Goal: Task Accomplishment & Management: Manage account settings

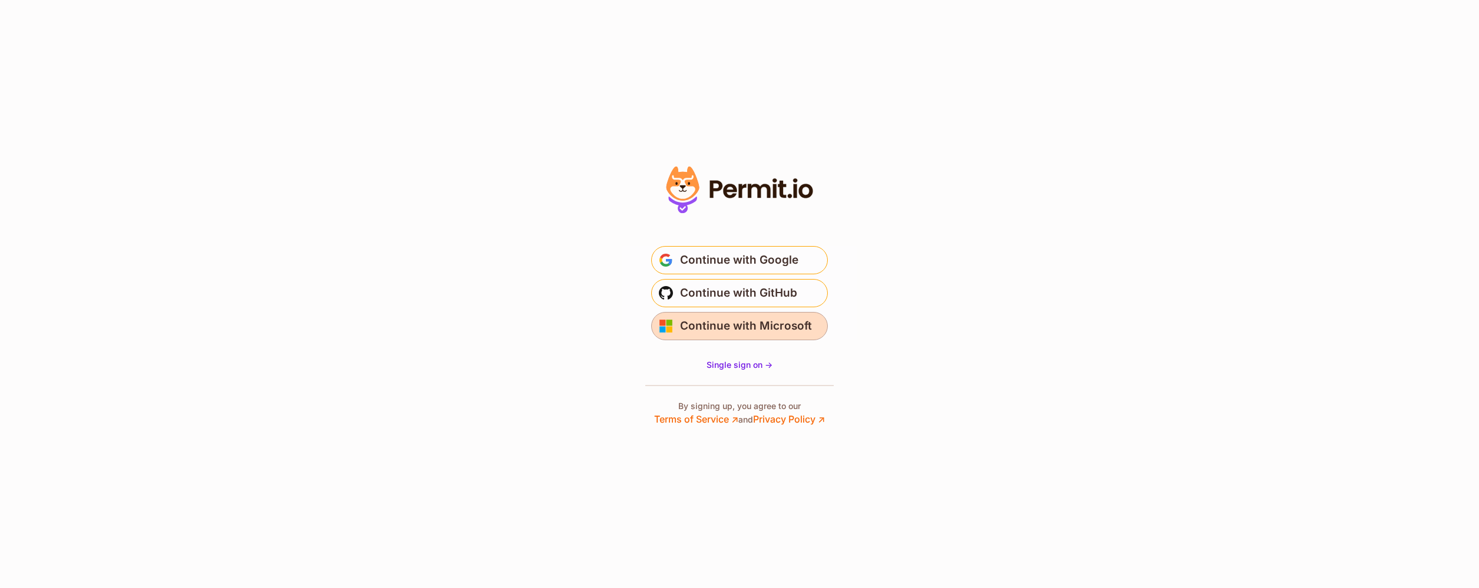
click at [810, 323] on button "Continue with Microsoft" at bounding box center [739, 326] width 177 height 28
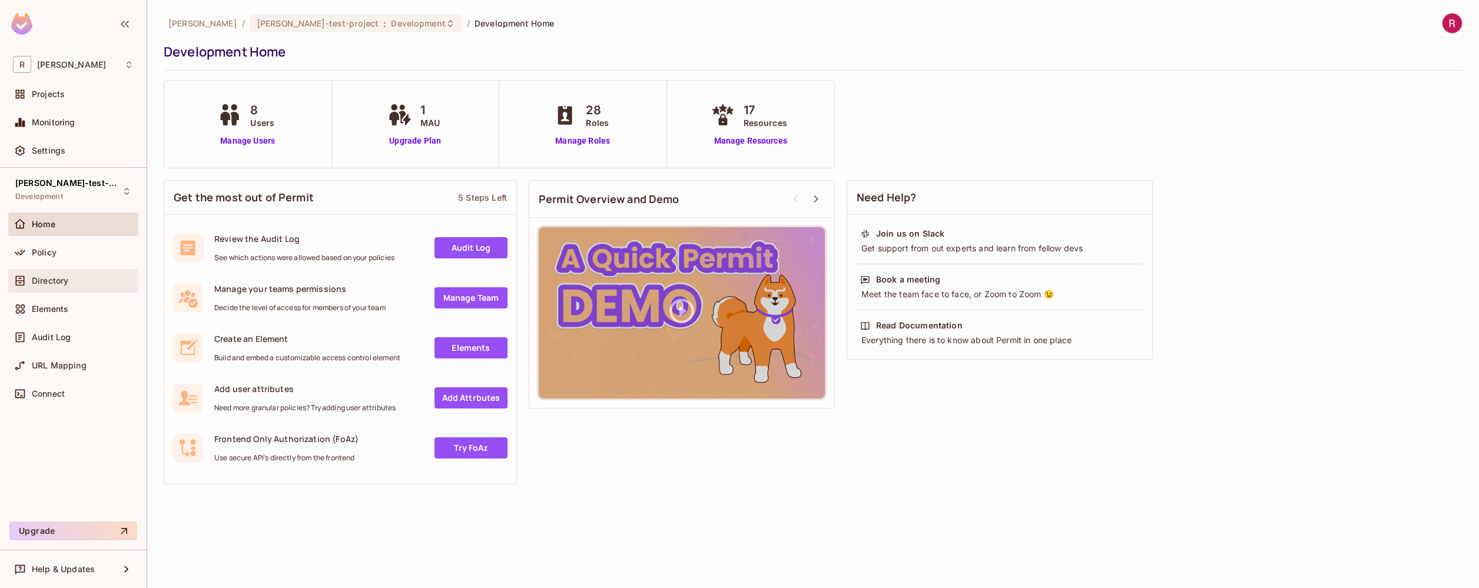
click at [74, 281] on div "Directory" at bounding box center [83, 280] width 102 height 9
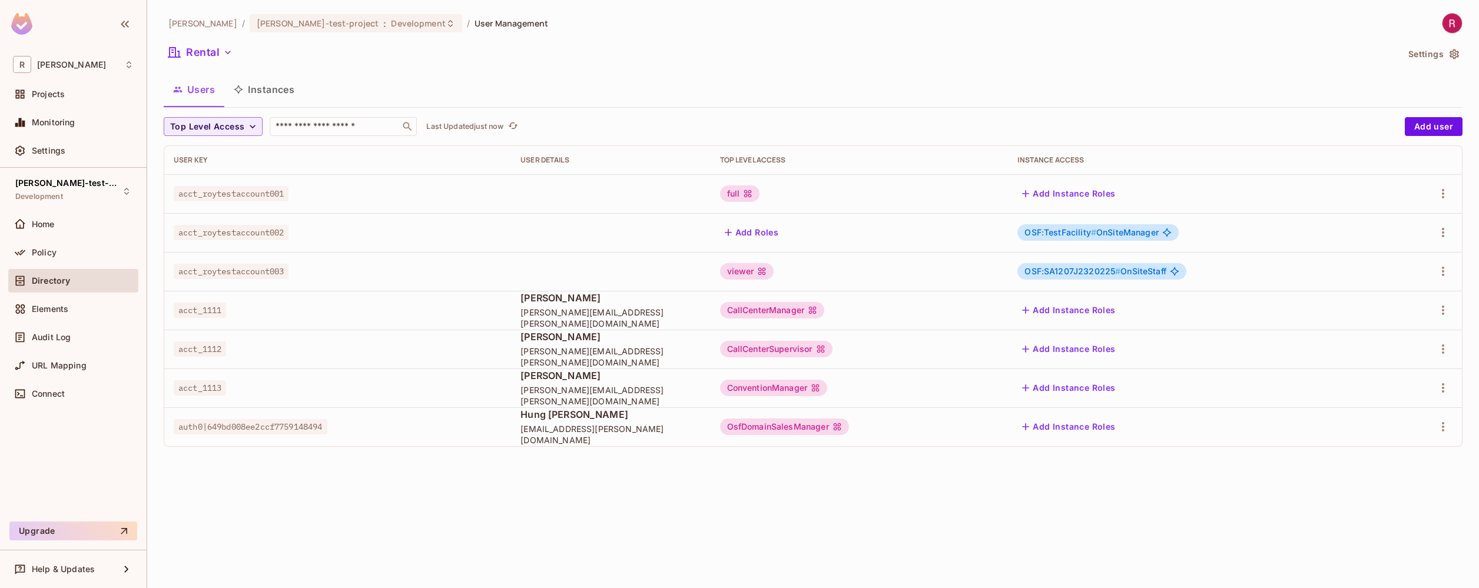
click at [818, 310] on div "CallCenterManager" at bounding box center [772, 310] width 105 height 16
click at [788, 310] on div "CallCenterManager" at bounding box center [772, 310] width 105 height 16
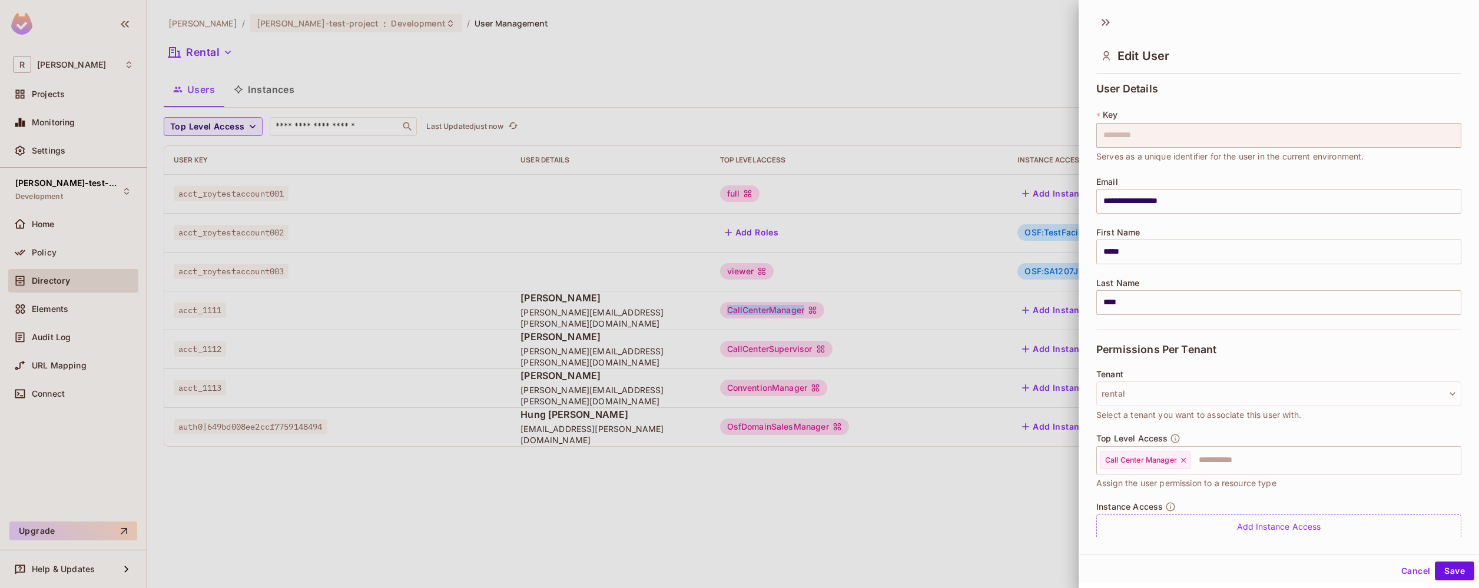
click at [788, 310] on body "R [PERSON_NAME]-poc Projects Monitoring Settings [PERSON_NAME]-test-project Dev…" at bounding box center [739, 294] width 1479 height 588
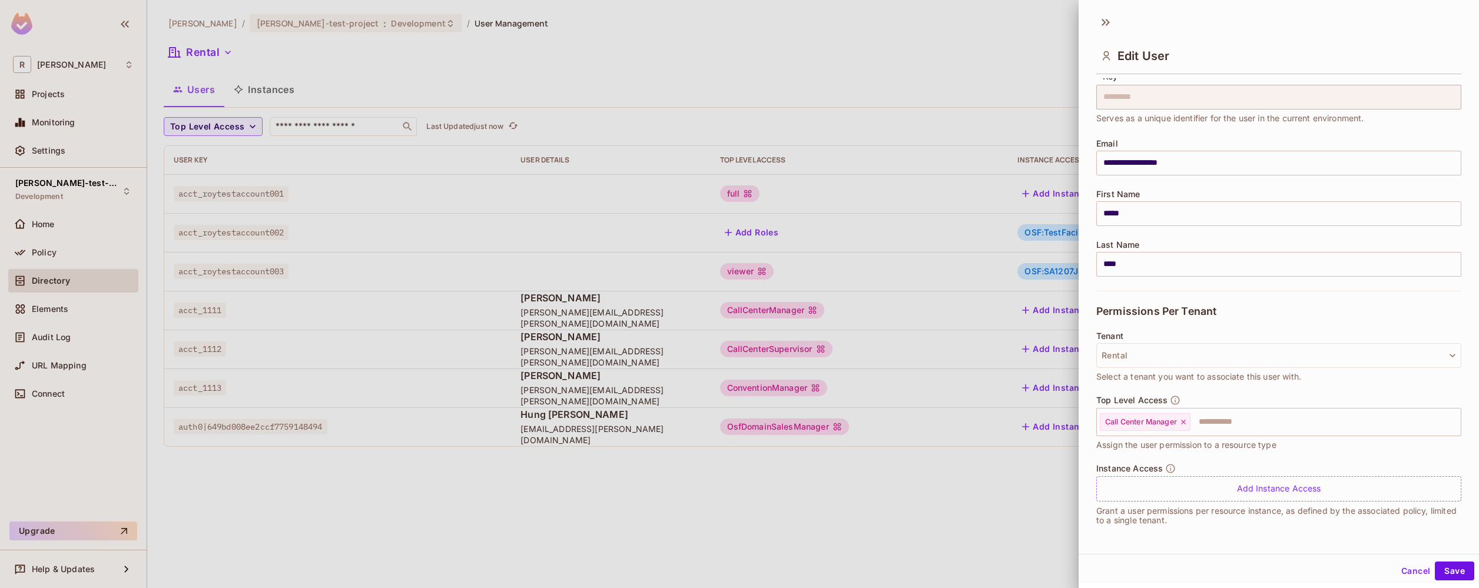
click at [824, 522] on div at bounding box center [739, 294] width 1479 height 588
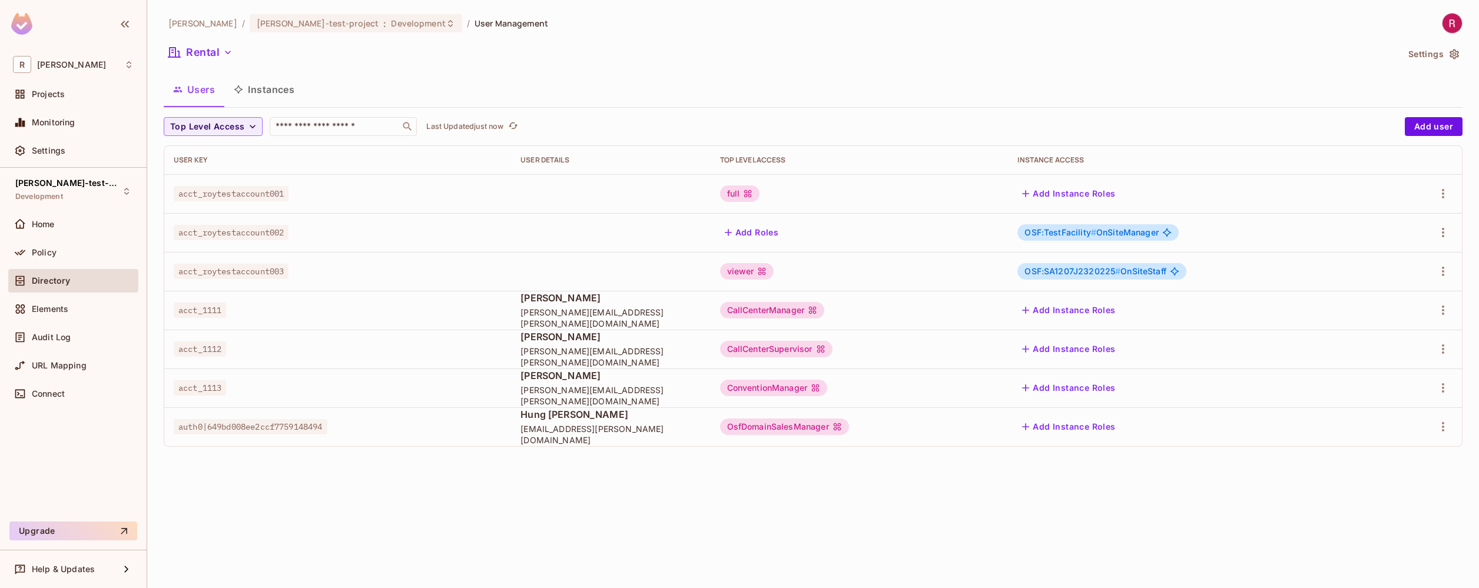
click at [1150, 232] on span "OSF:TestFacility # OnSiteManager" at bounding box center [1091, 232] width 134 height 9
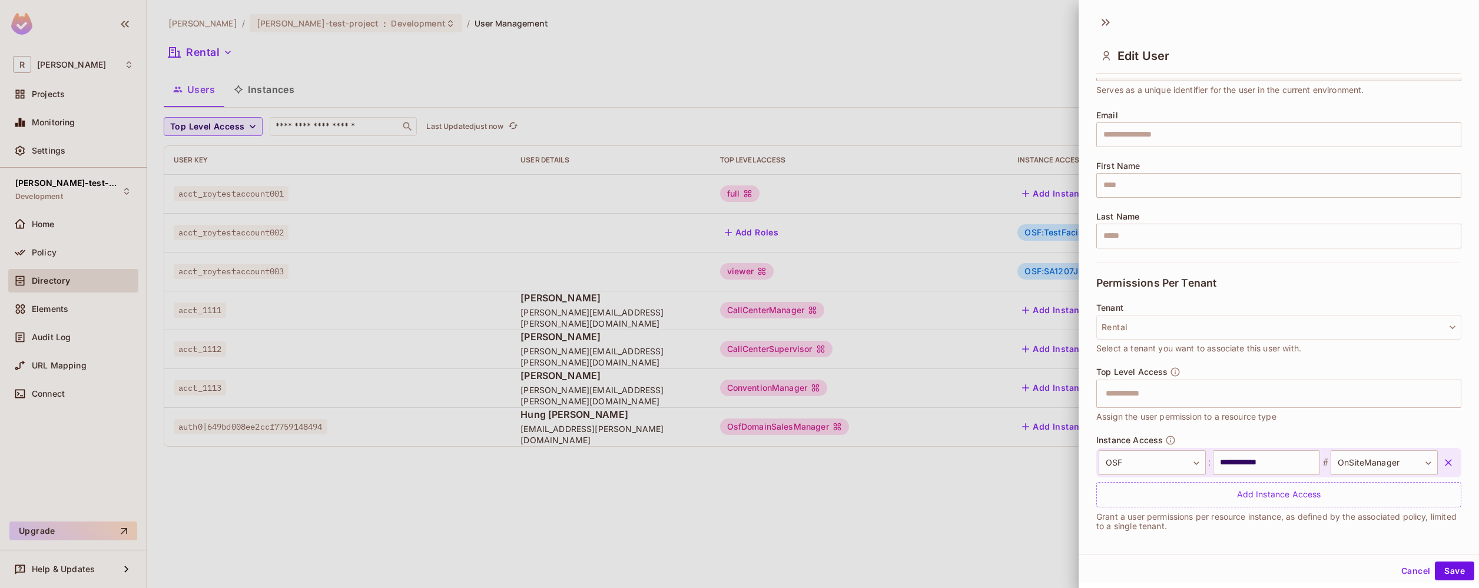
scroll to position [72, 0]
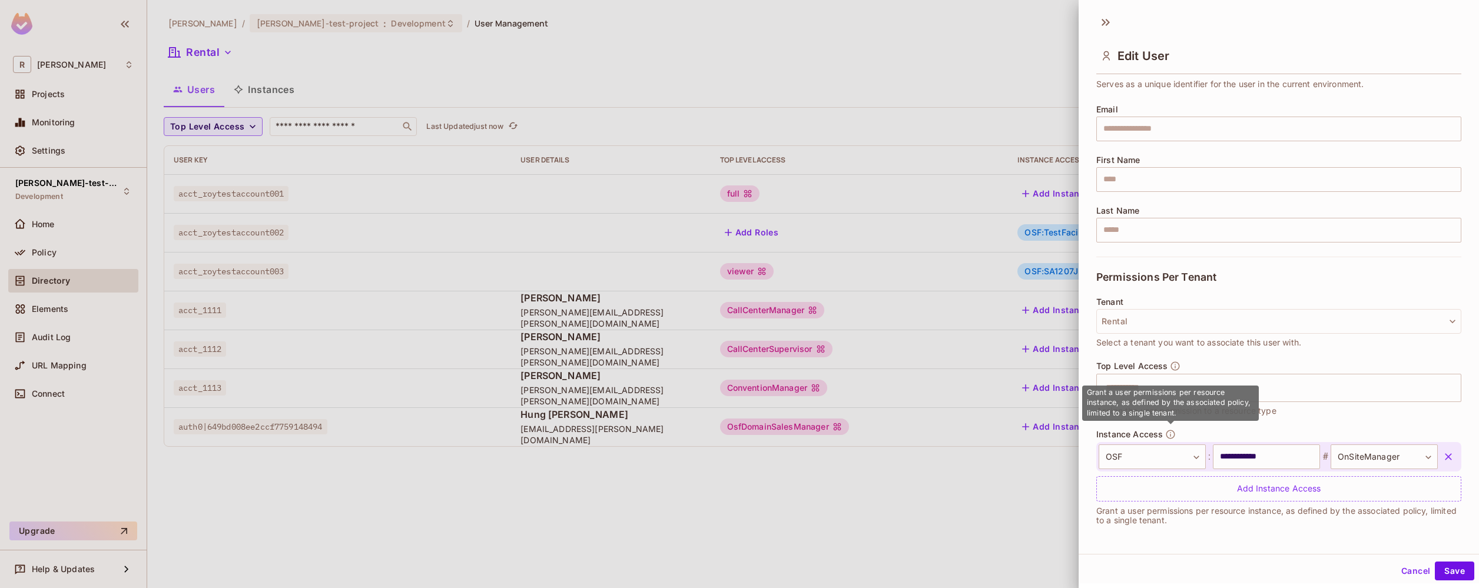
click at [1171, 436] on icon "button" at bounding box center [1170, 434] width 11 height 11
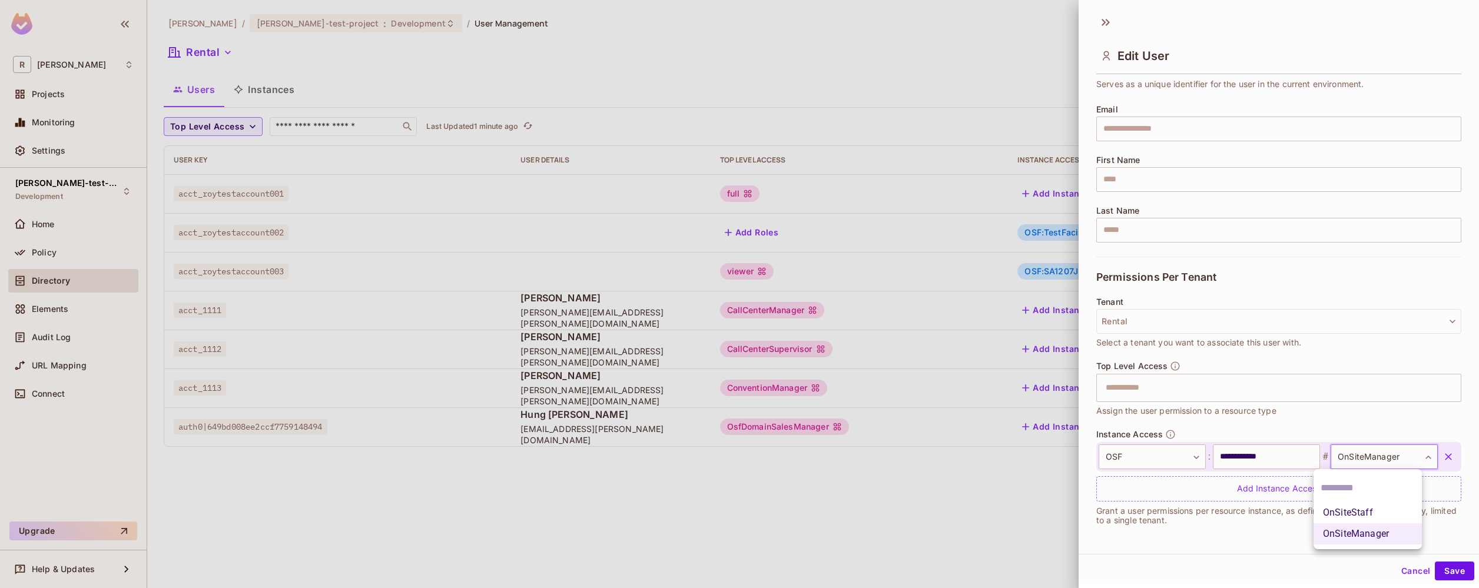
click at [1408, 460] on body "**********" at bounding box center [739, 294] width 1479 height 588
click at [1271, 550] on div at bounding box center [739, 294] width 1479 height 588
click at [1272, 496] on div "Add Instance Access" at bounding box center [1278, 488] width 365 height 25
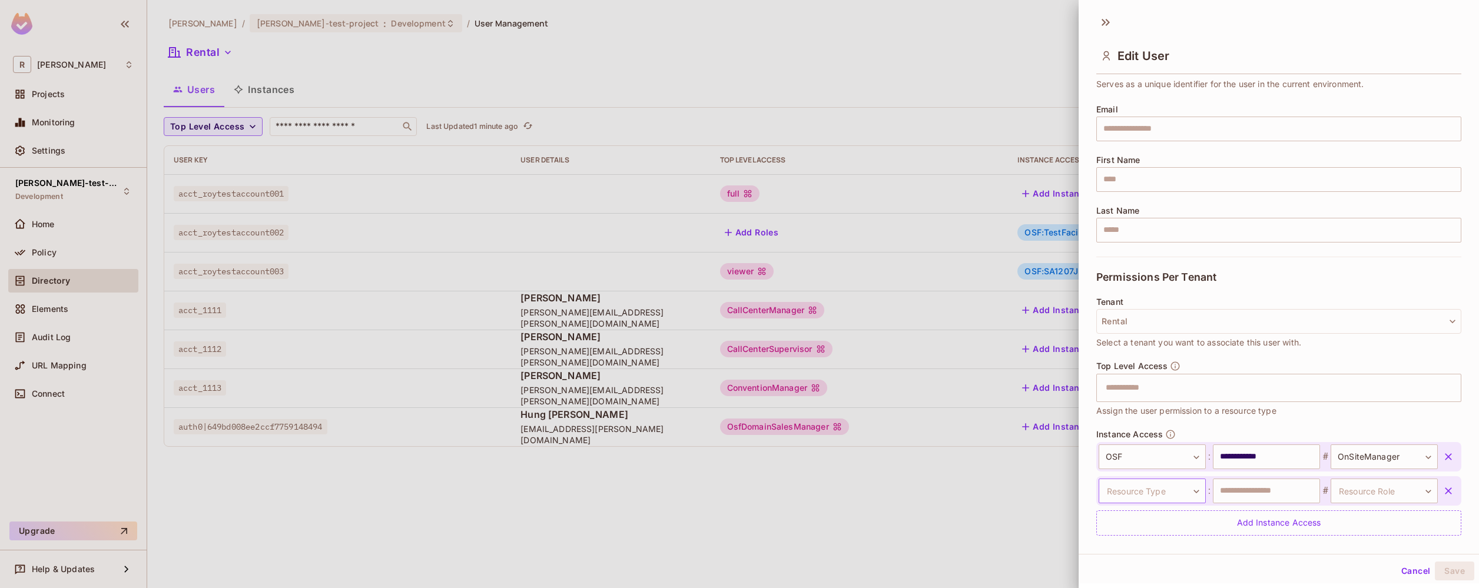
click at [1187, 495] on body "**********" at bounding box center [739, 294] width 1479 height 588
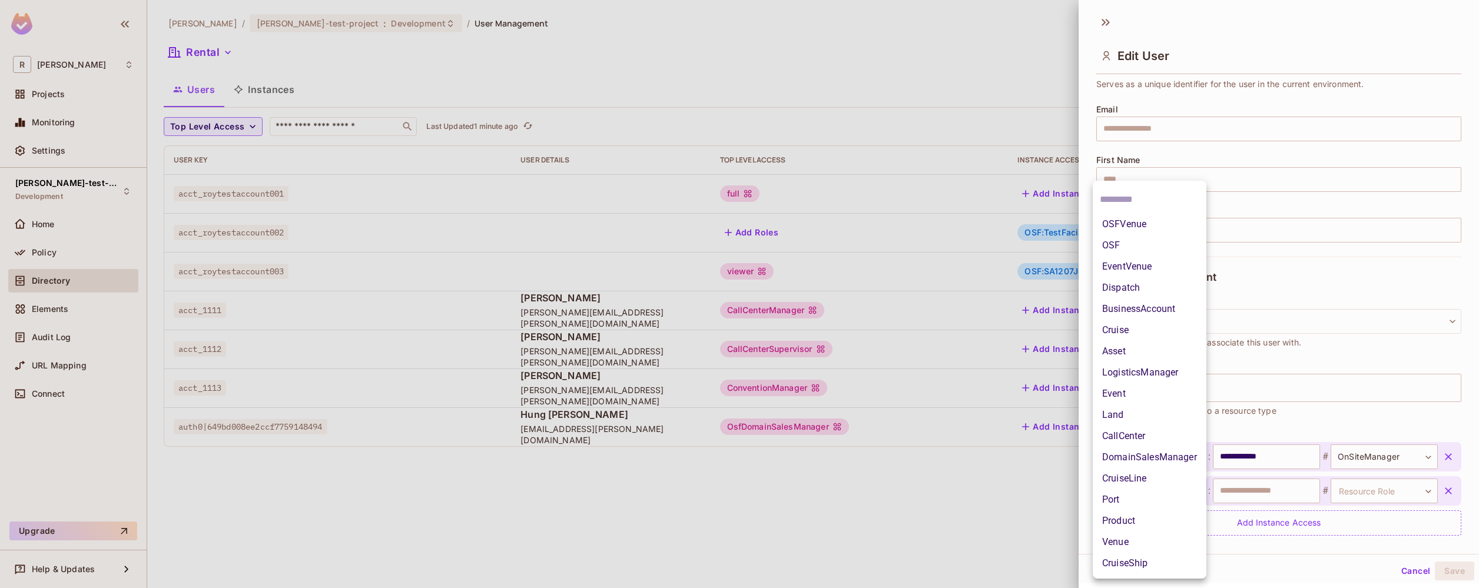
click at [1243, 563] on div at bounding box center [739, 294] width 1479 height 588
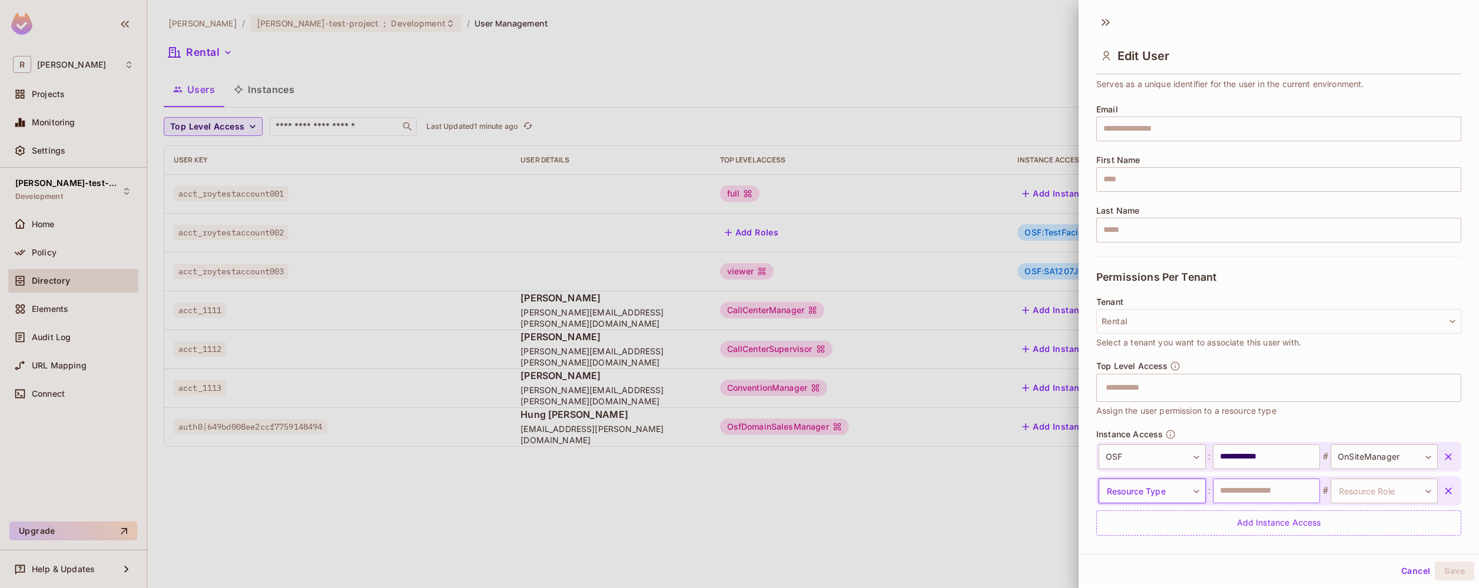
click at [1255, 492] on input "text" at bounding box center [1266, 491] width 107 height 25
click at [1168, 499] on body "**********" at bounding box center [739, 294] width 1479 height 588
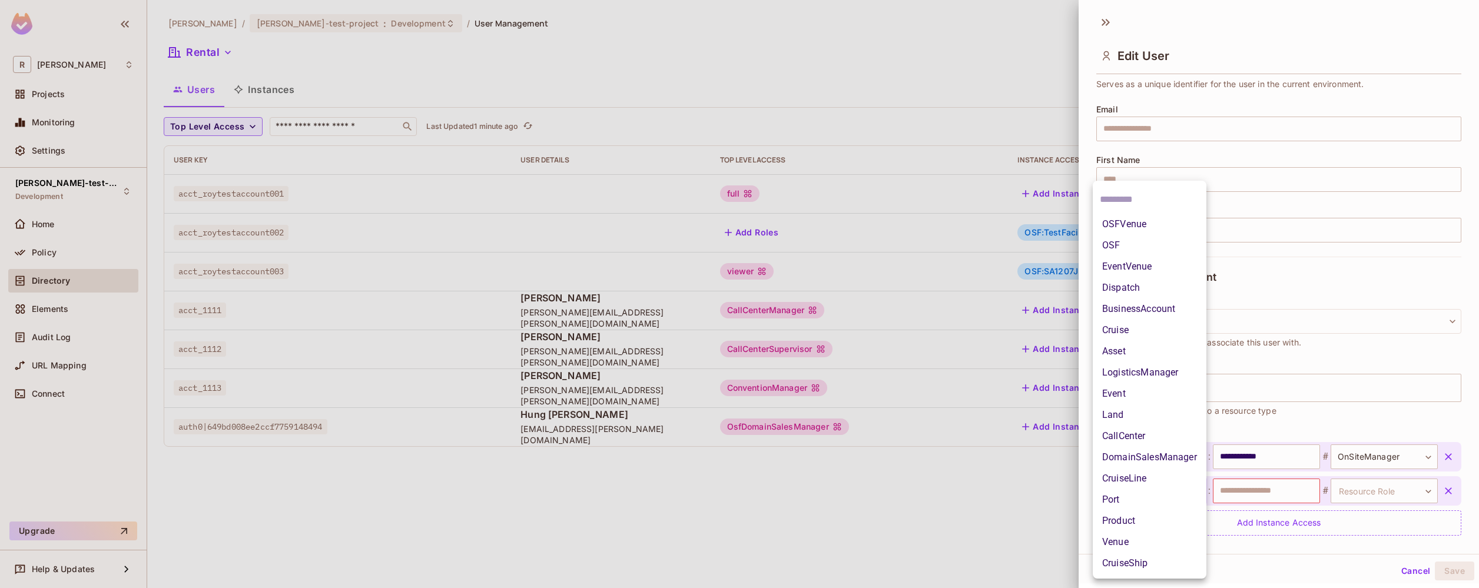
click at [1333, 564] on div at bounding box center [739, 294] width 1479 height 588
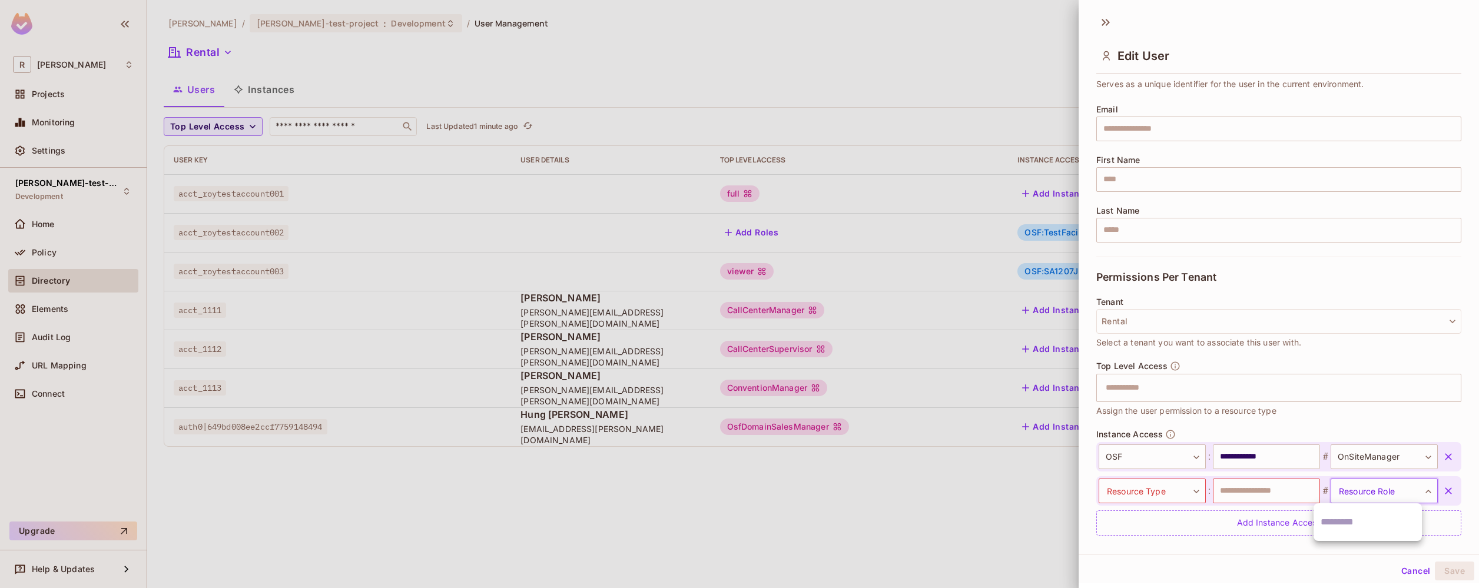
click at [1402, 492] on body "**********" at bounding box center [739, 294] width 1479 height 588
click at [1402, 492] on div at bounding box center [739, 294] width 1479 height 588
click at [1292, 491] on input "text" at bounding box center [1266, 491] width 107 height 25
click at [1165, 495] on body "**********" at bounding box center [739, 294] width 1479 height 588
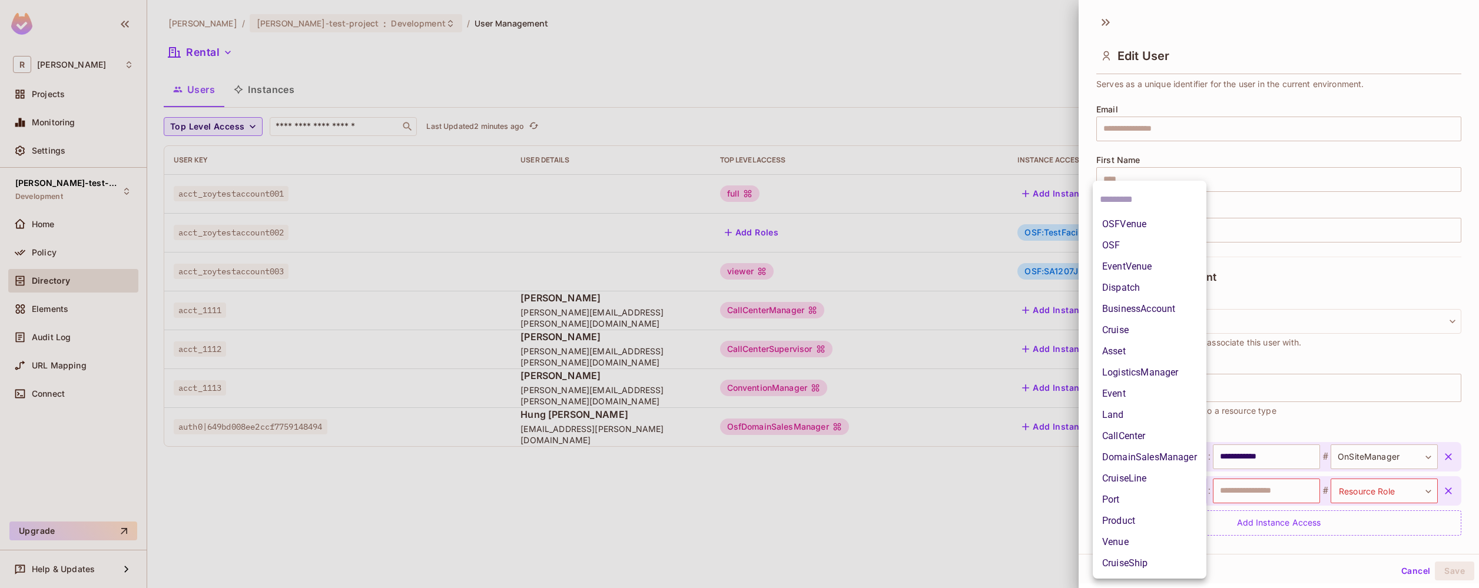
click at [1271, 550] on div at bounding box center [739, 294] width 1479 height 588
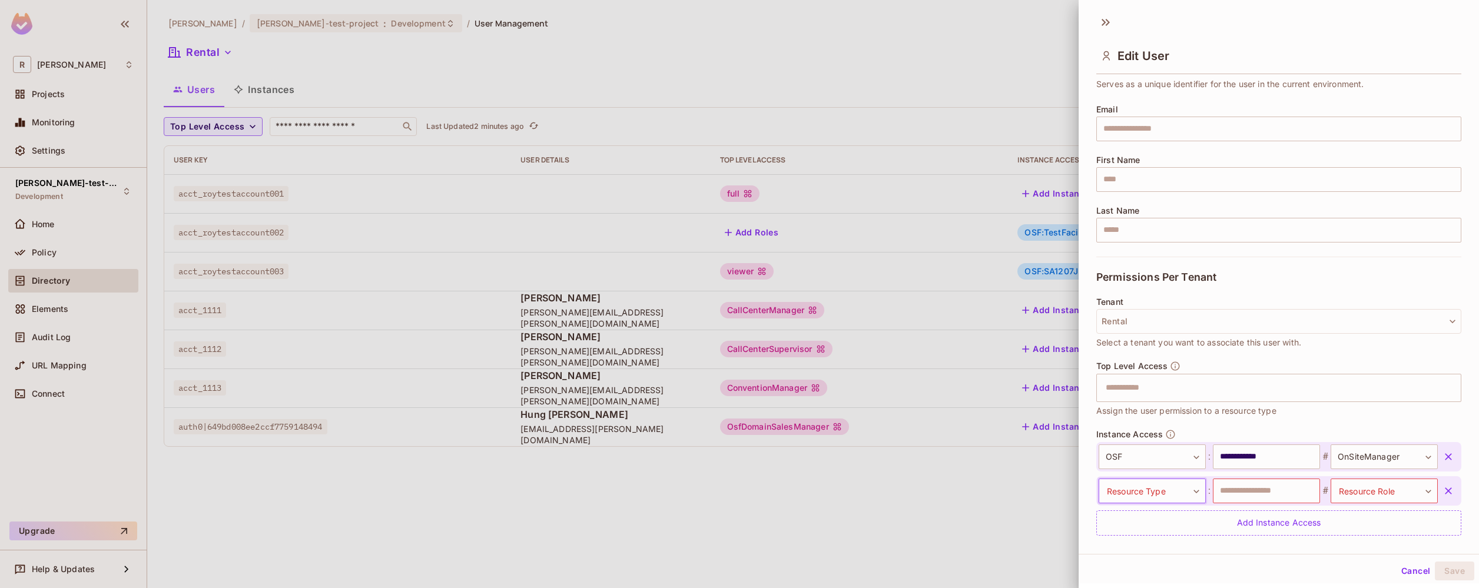
click at [1177, 497] on body "**********" at bounding box center [739, 294] width 1479 height 588
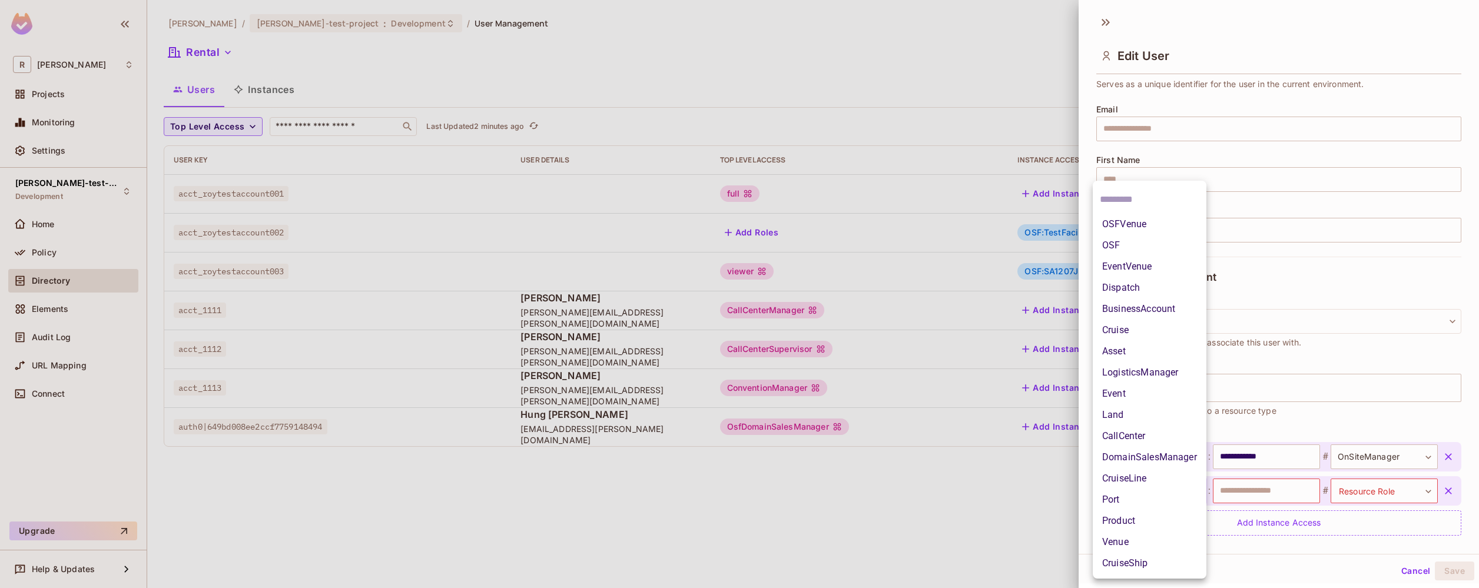
click at [1177, 497] on li "Port" at bounding box center [1150, 499] width 114 height 21
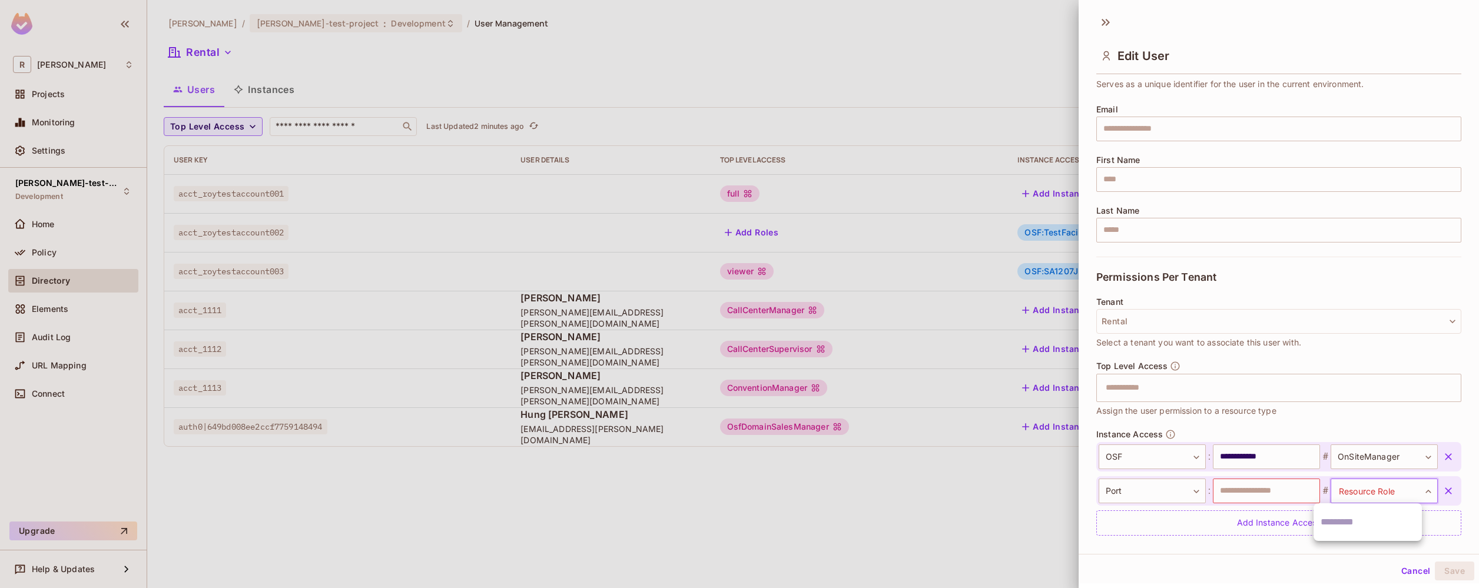
click at [1379, 496] on body "**********" at bounding box center [739, 294] width 1479 height 588
click at [1379, 496] on div at bounding box center [739, 294] width 1479 height 588
click at [1278, 494] on input "text" at bounding box center [1266, 491] width 107 height 25
click at [1170, 536] on div "**********" at bounding box center [1278, 494] width 365 height 130
click at [1179, 453] on body "**********" at bounding box center [739, 294] width 1479 height 588
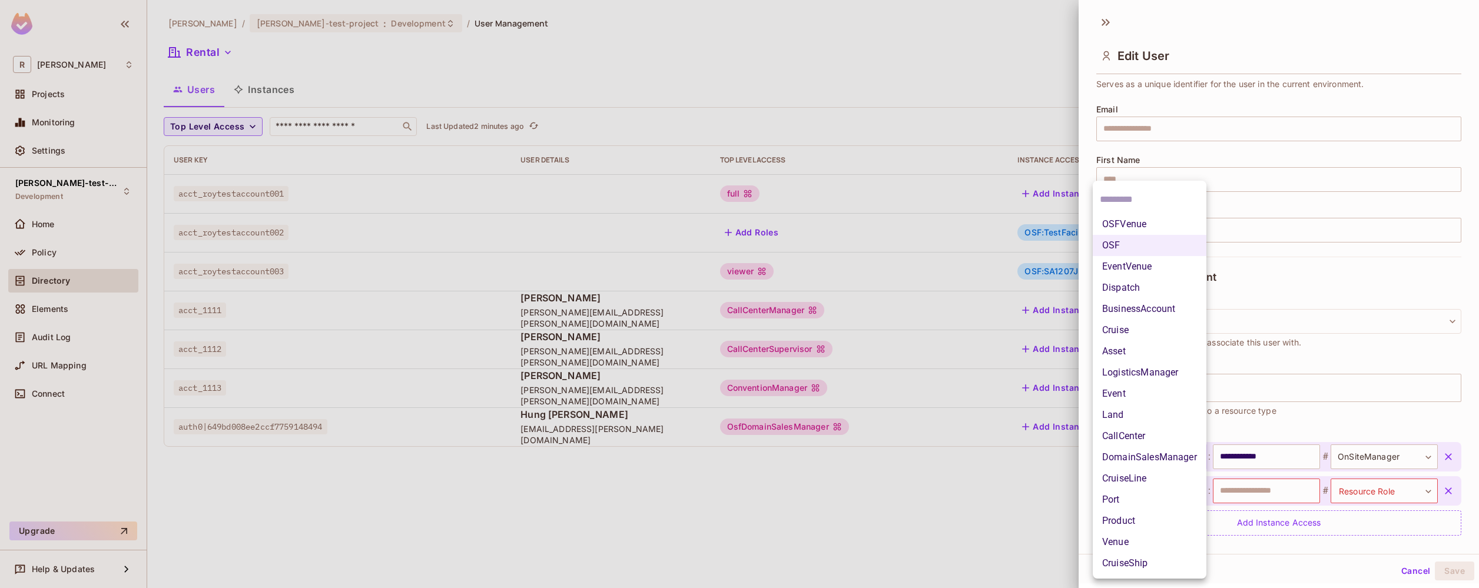
click at [1250, 559] on div at bounding box center [739, 294] width 1479 height 588
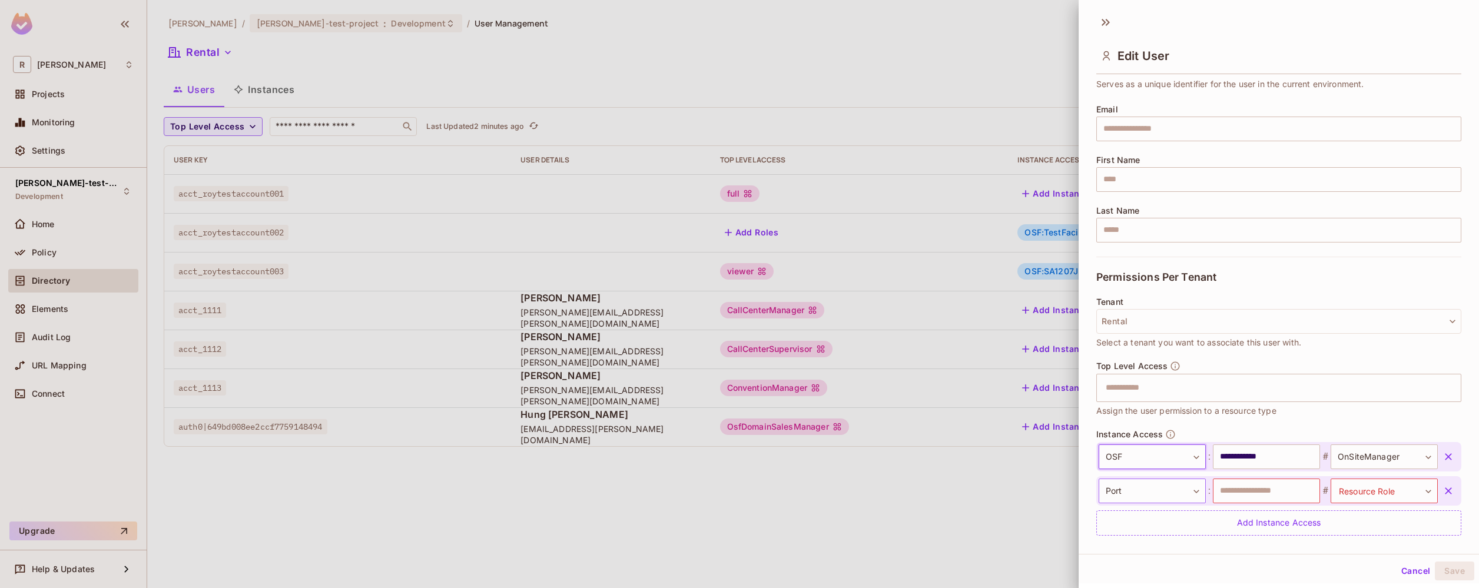
click at [1164, 490] on body "**********" at bounding box center [739, 294] width 1479 height 588
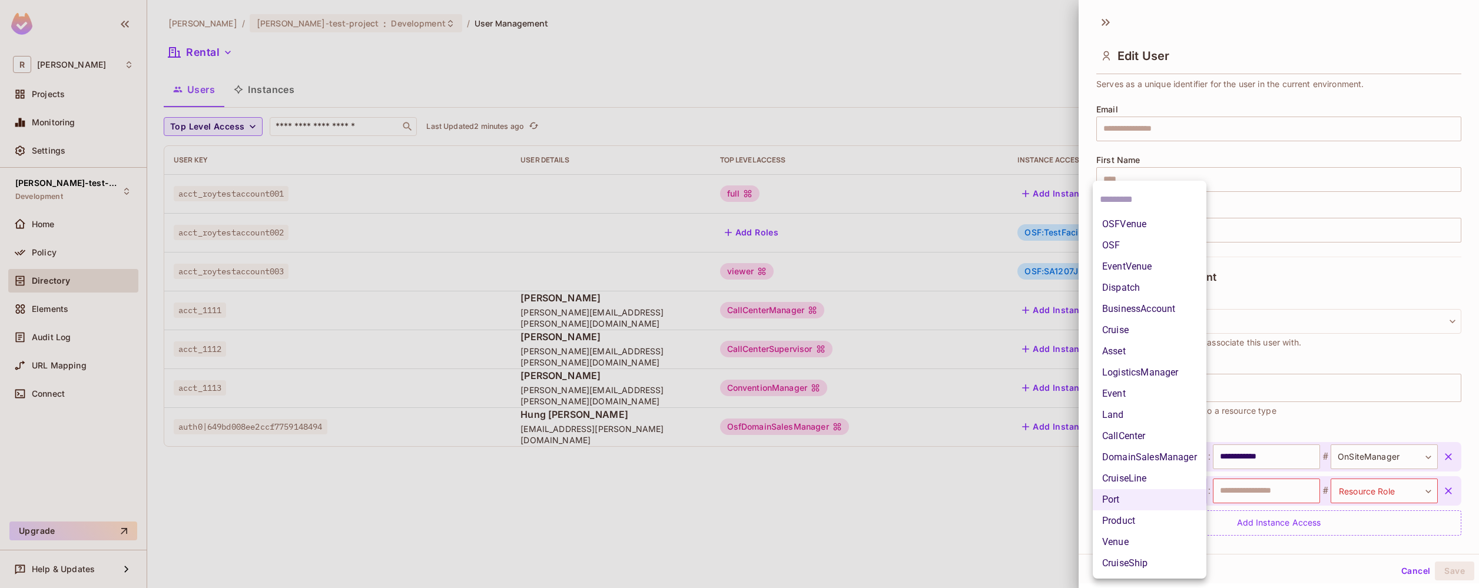
click at [1240, 551] on div at bounding box center [739, 294] width 1479 height 588
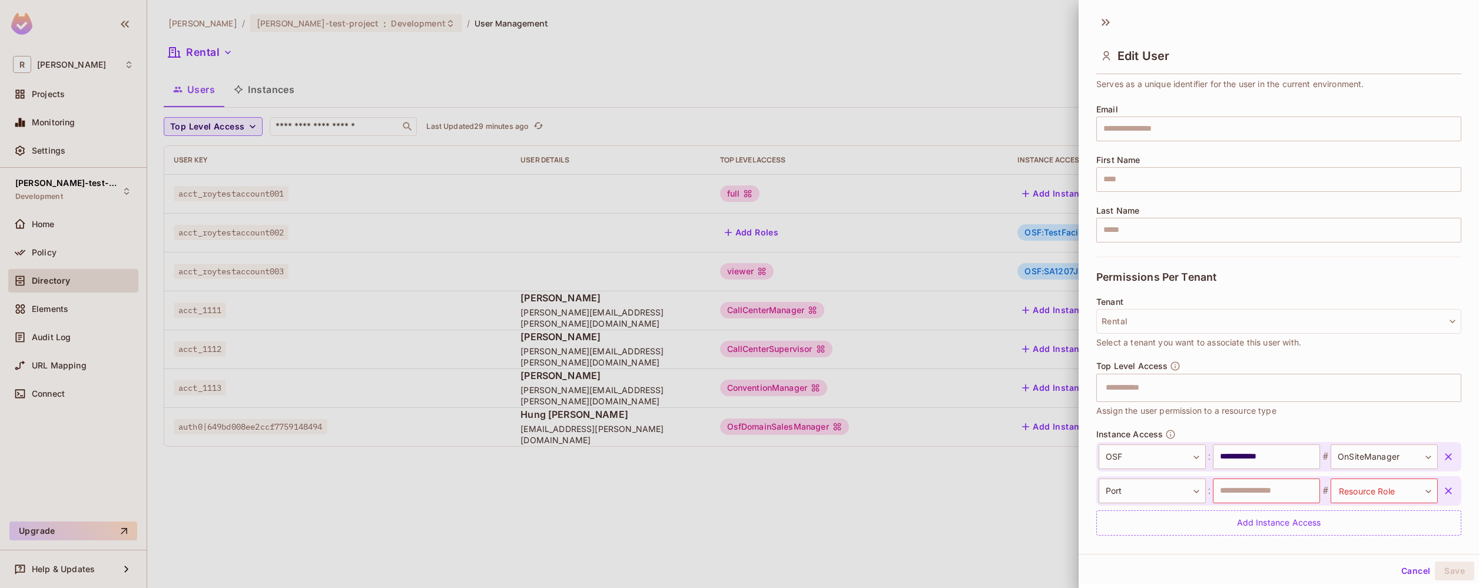
click at [481, 466] on div at bounding box center [739, 294] width 1479 height 588
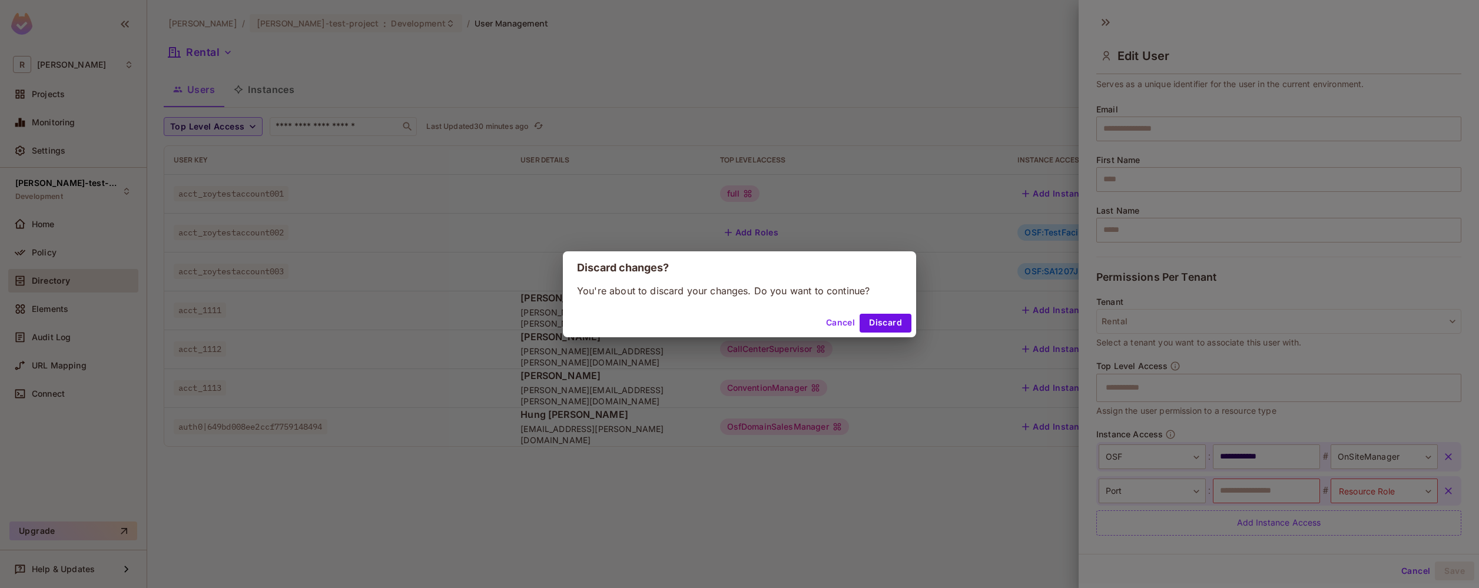
click at [831, 328] on button "Cancel" at bounding box center [840, 323] width 38 height 19
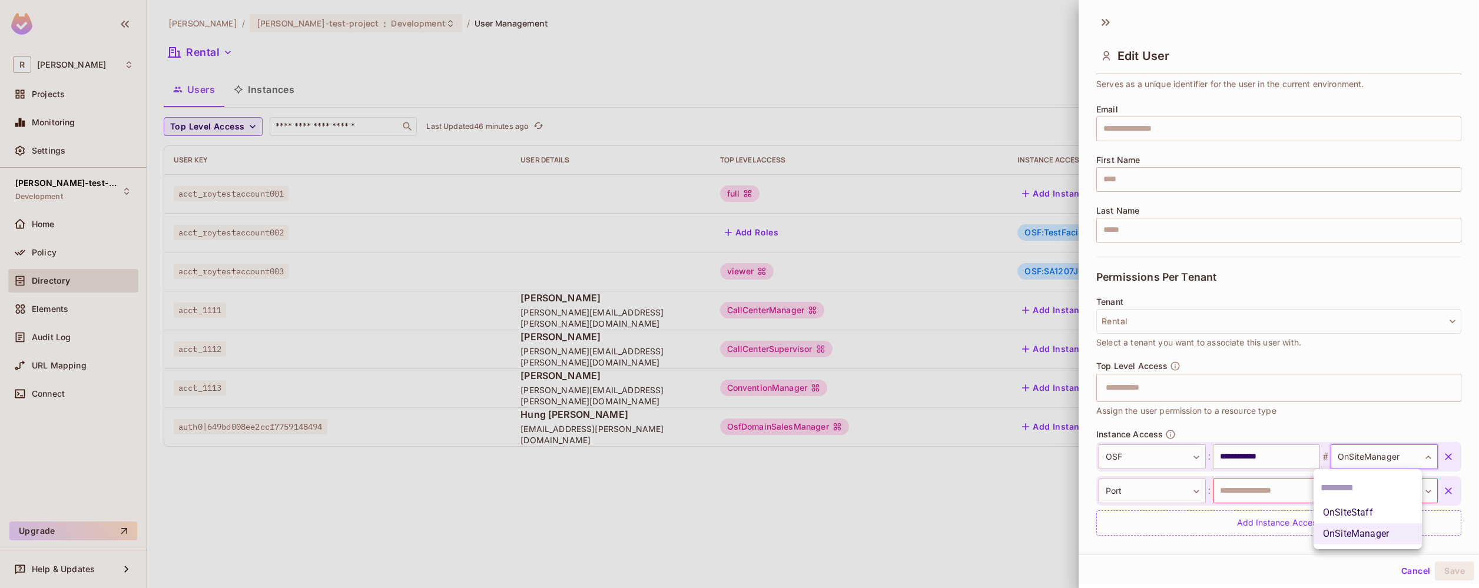
click at [1365, 453] on body "**********" at bounding box center [739, 294] width 1479 height 588
click at [1388, 513] on li "OnSiteStaff" at bounding box center [1367, 512] width 108 height 21
click at [1155, 459] on body "**********" at bounding box center [739, 294] width 1479 height 588
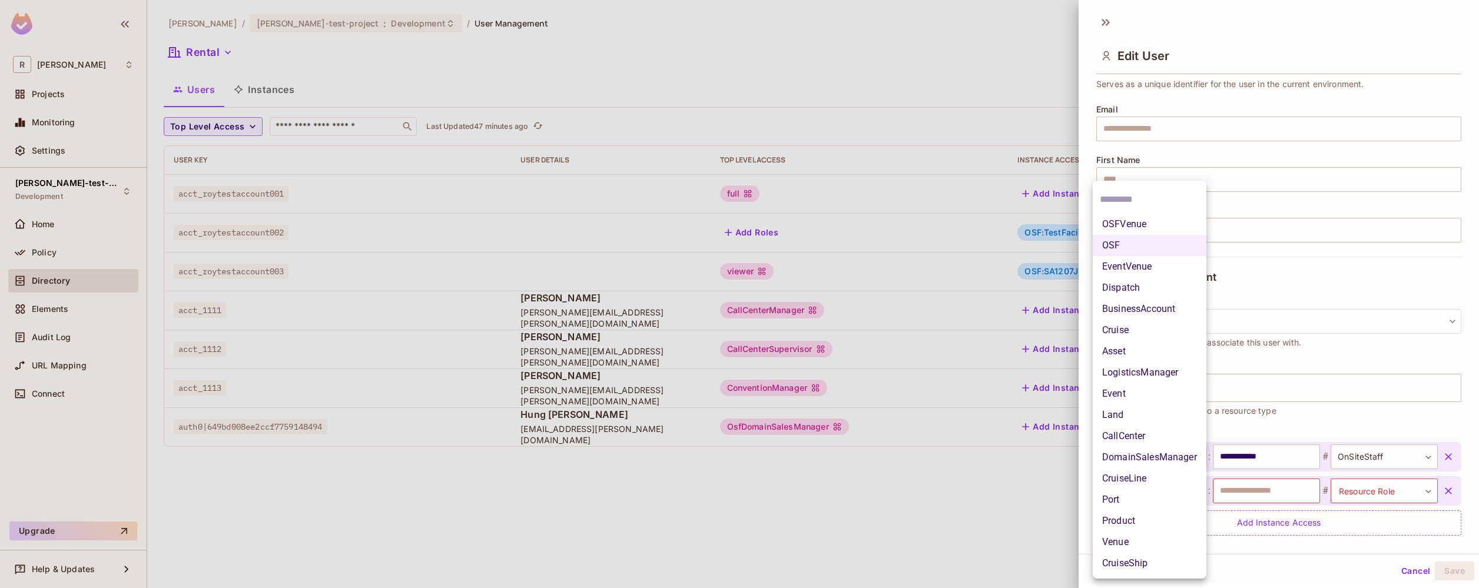
click at [1264, 488] on div at bounding box center [739, 294] width 1479 height 588
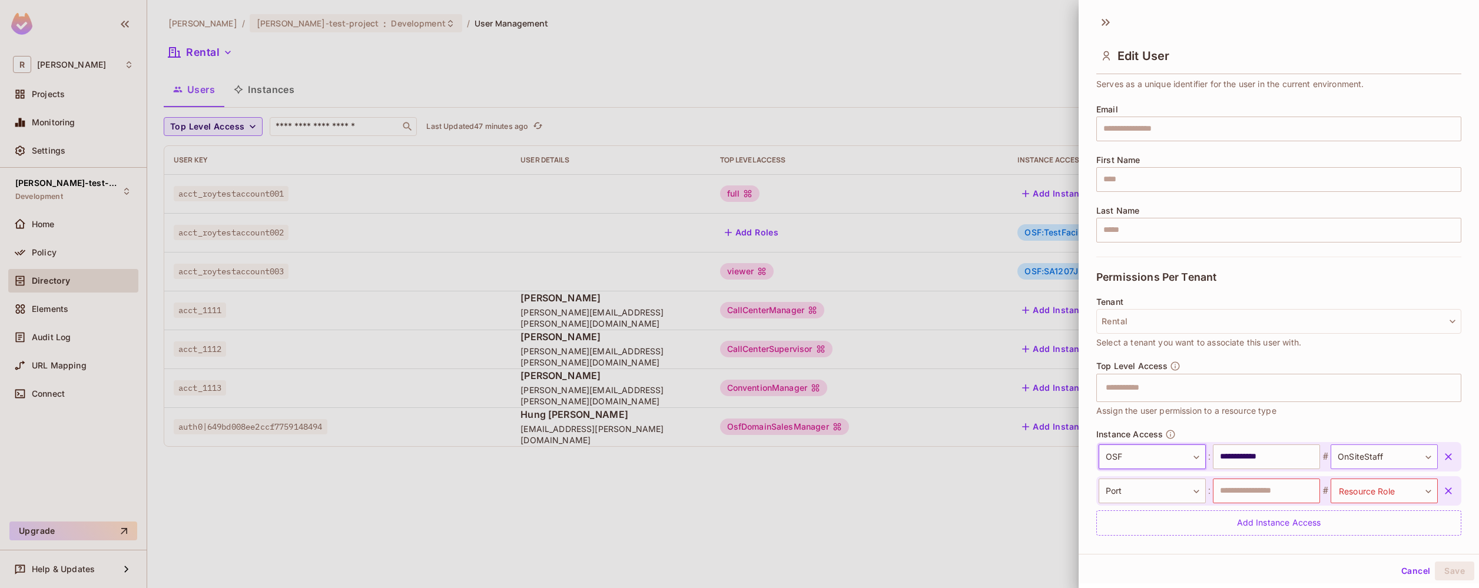
click at [1381, 450] on body "**********" at bounding box center [739, 294] width 1479 height 588
click at [1381, 450] on div at bounding box center [739, 294] width 1479 height 588
click at [978, 512] on div at bounding box center [739, 294] width 1479 height 588
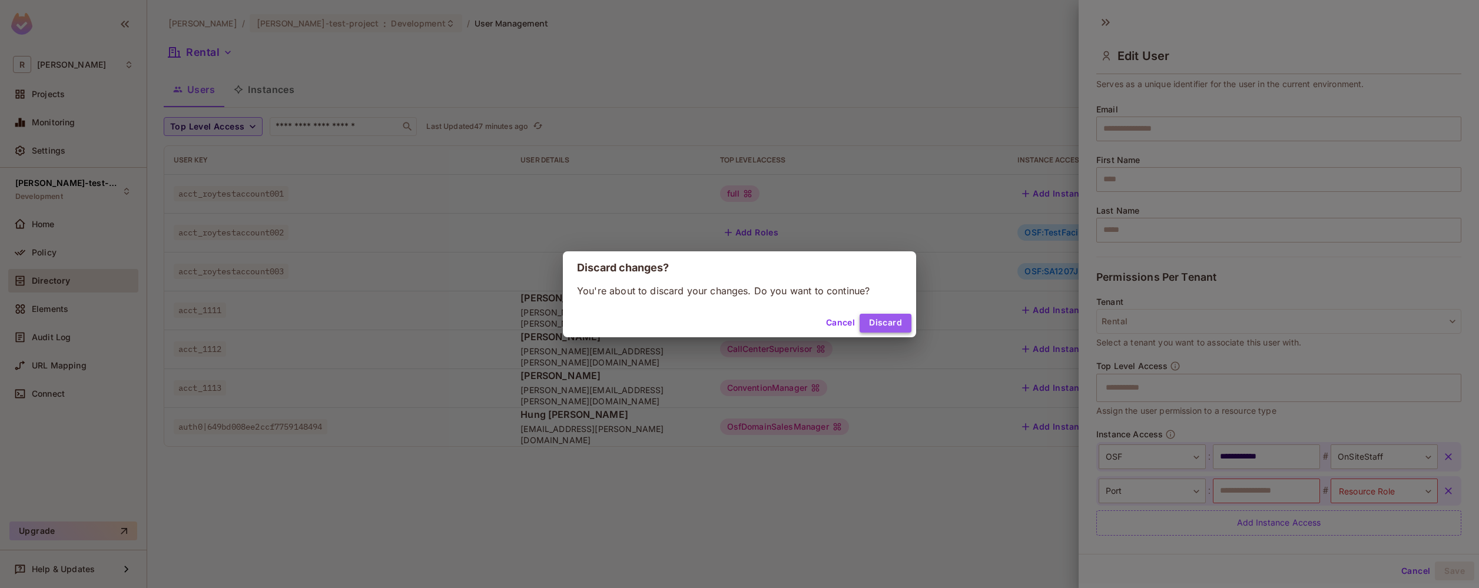
click at [886, 325] on button "Discard" at bounding box center [886, 323] width 52 height 19
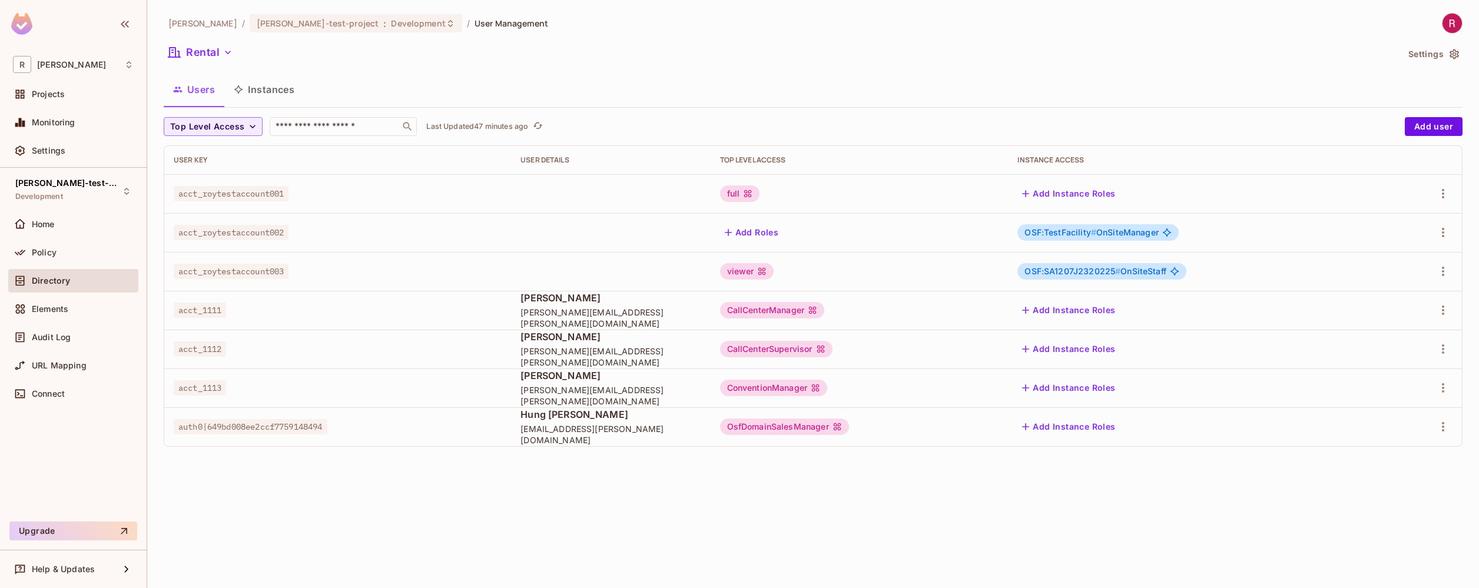
click at [1142, 230] on span "OSF:TestFacility # OnSiteManager" at bounding box center [1091, 232] width 134 height 9
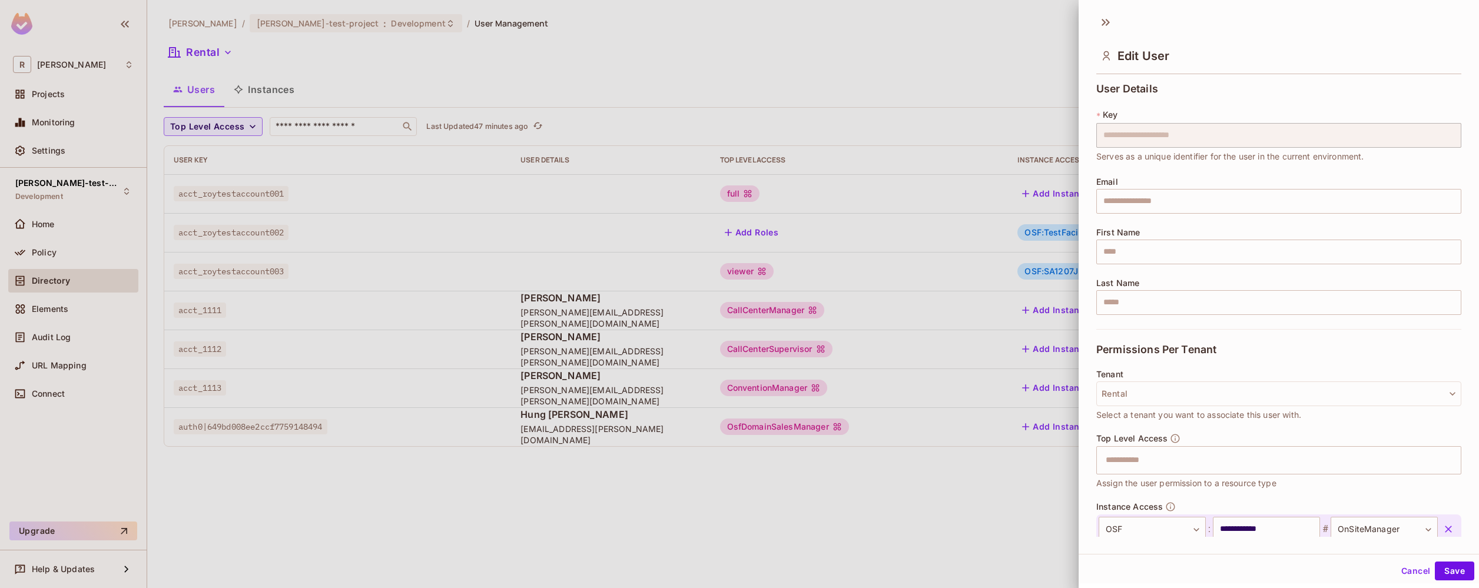
click at [1036, 477] on div at bounding box center [739, 294] width 1479 height 588
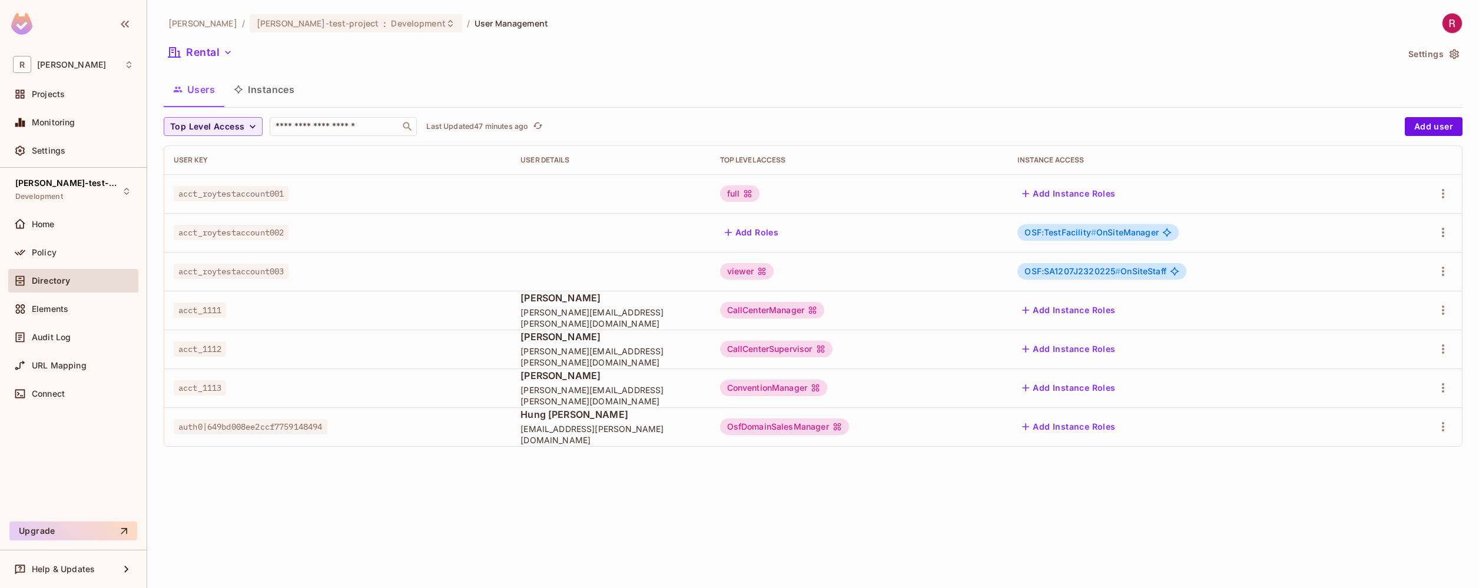
click at [288, 93] on button "Instances" at bounding box center [263, 89] width 79 height 29
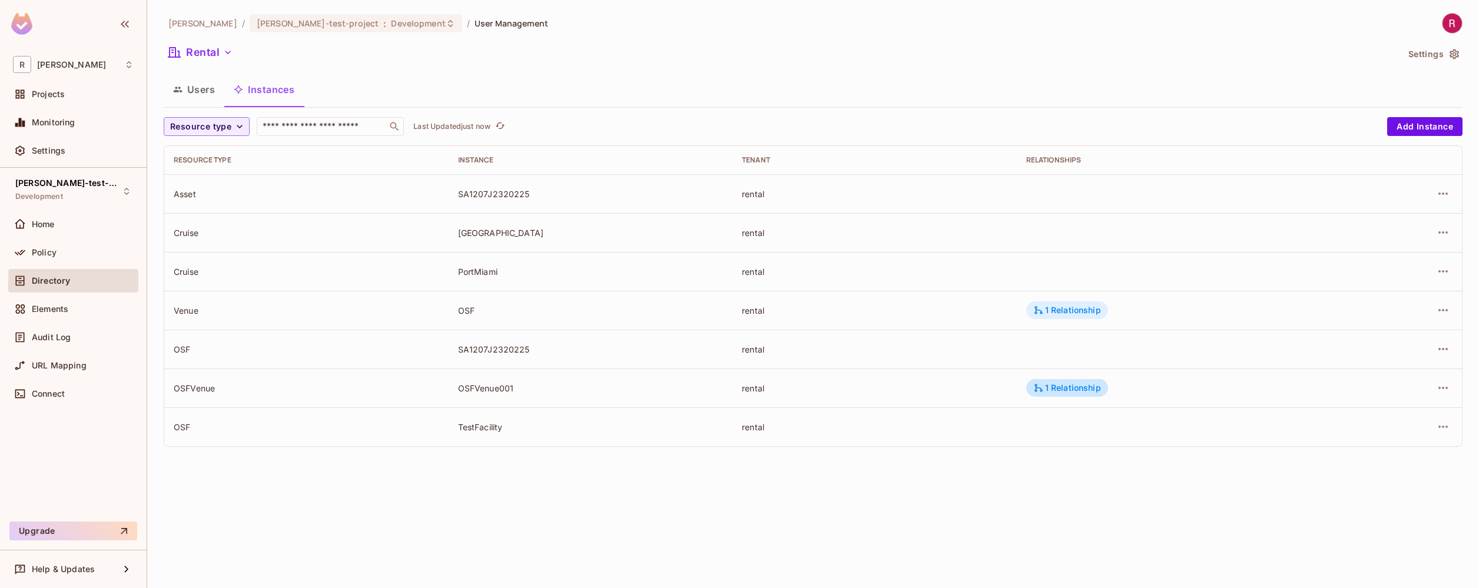
click at [1083, 313] on div "1 Relationship" at bounding box center [1067, 310] width 68 height 11
click at [1083, 312] on div at bounding box center [739, 294] width 1479 height 588
click at [1069, 389] on div "1 Relationship" at bounding box center [1067, 388] width 68 height 11
click at [1069, 388] on div at bounding box center [739, 294] width 1479 height 588
click at [350, 479] on div "[PERSON_NAME]-poc / [PERSON_NAME]-test-project : Development / User Management …" at bounding box center [813, 294] width 1332 height 588
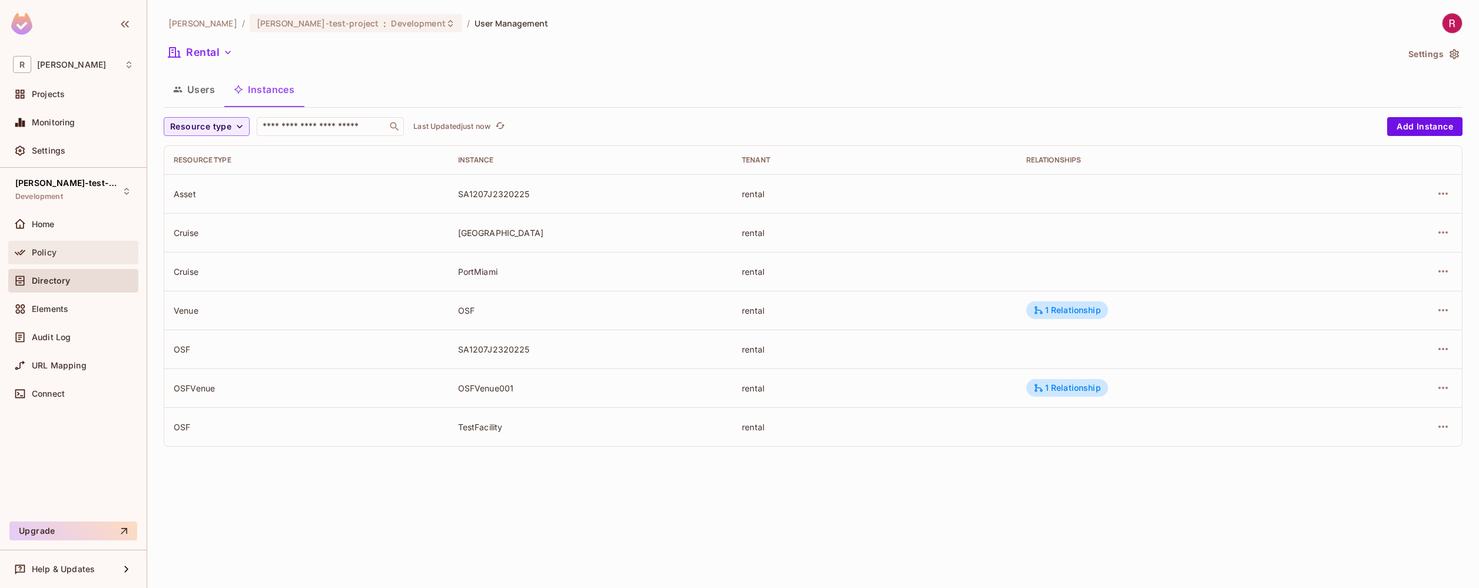
click at [97, 252] on div "Policy" at bounding box center [83, 252] width 102 height 9
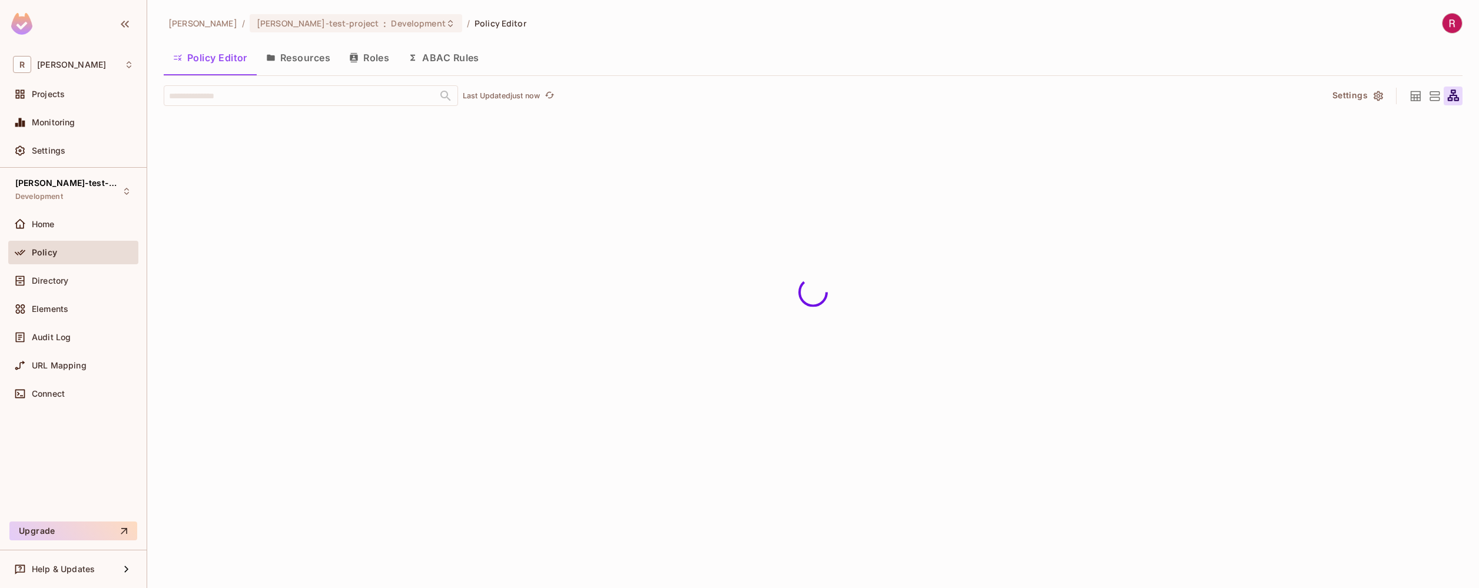
click at [320, 62] on button "Resources" at bounding box center [298, 57] width 83 height 29
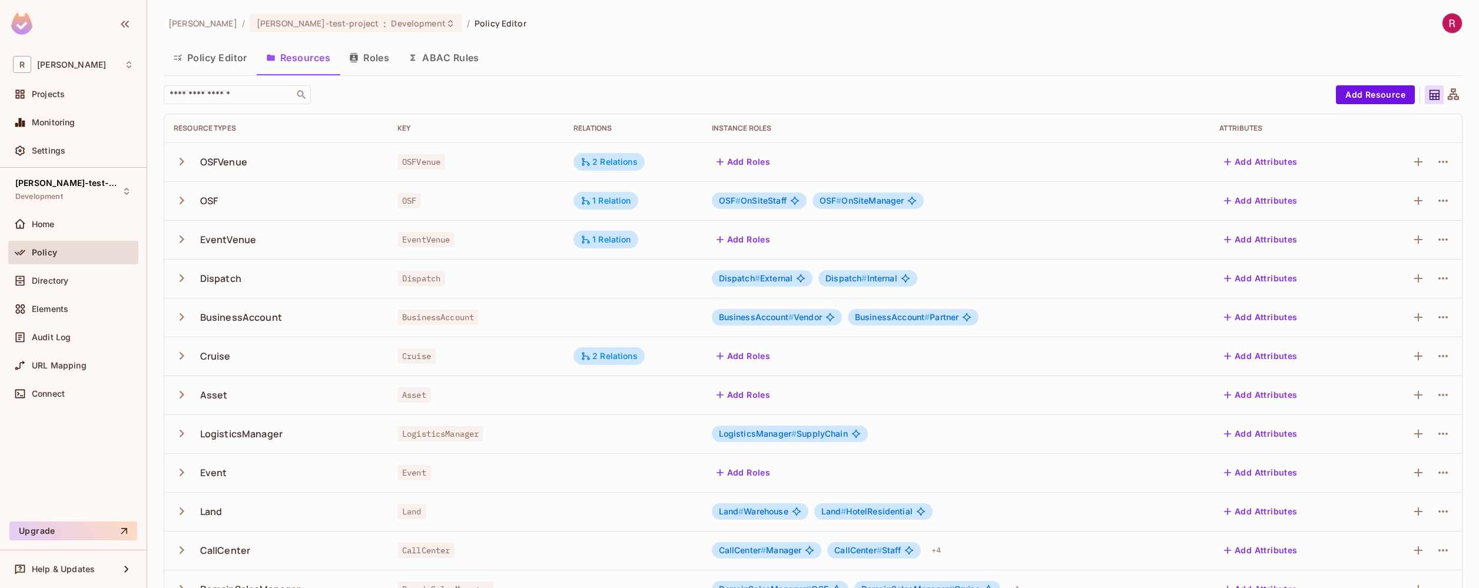
click at [759, 203] on span "OSF # OnSiteStaff" at bounding box center [753, 200] width 68 height 9
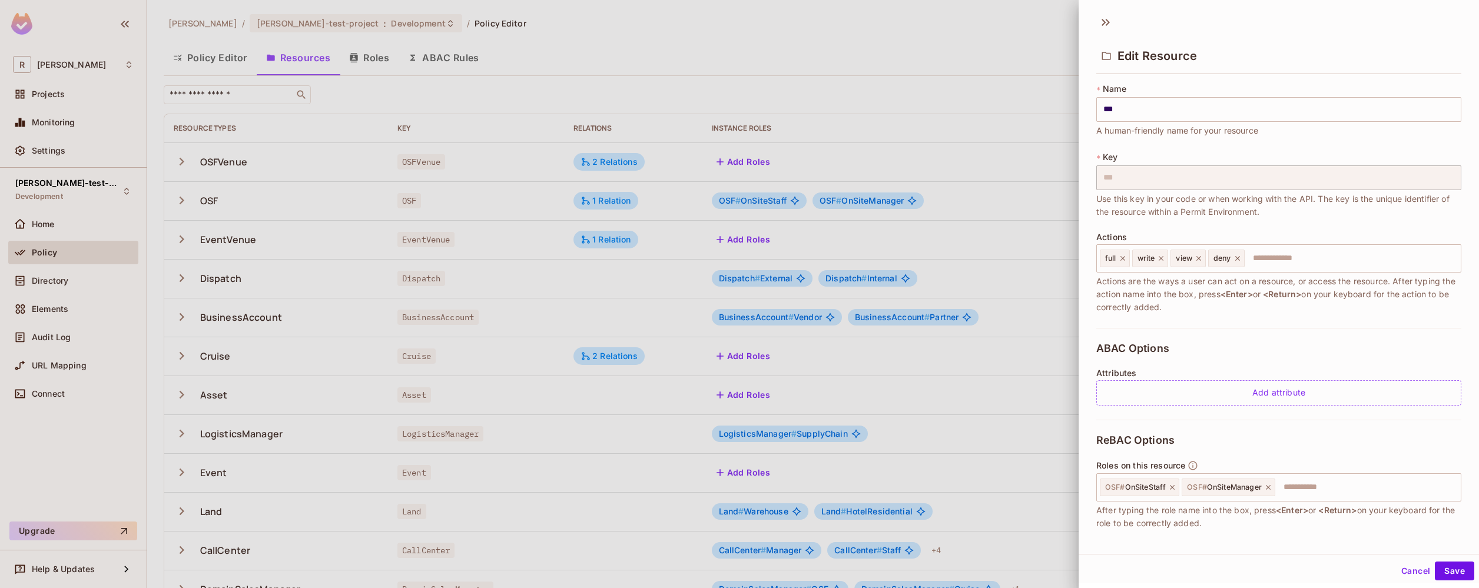
click at [177, 201] on div at bounding box center [739, 294] width 1479 height 588
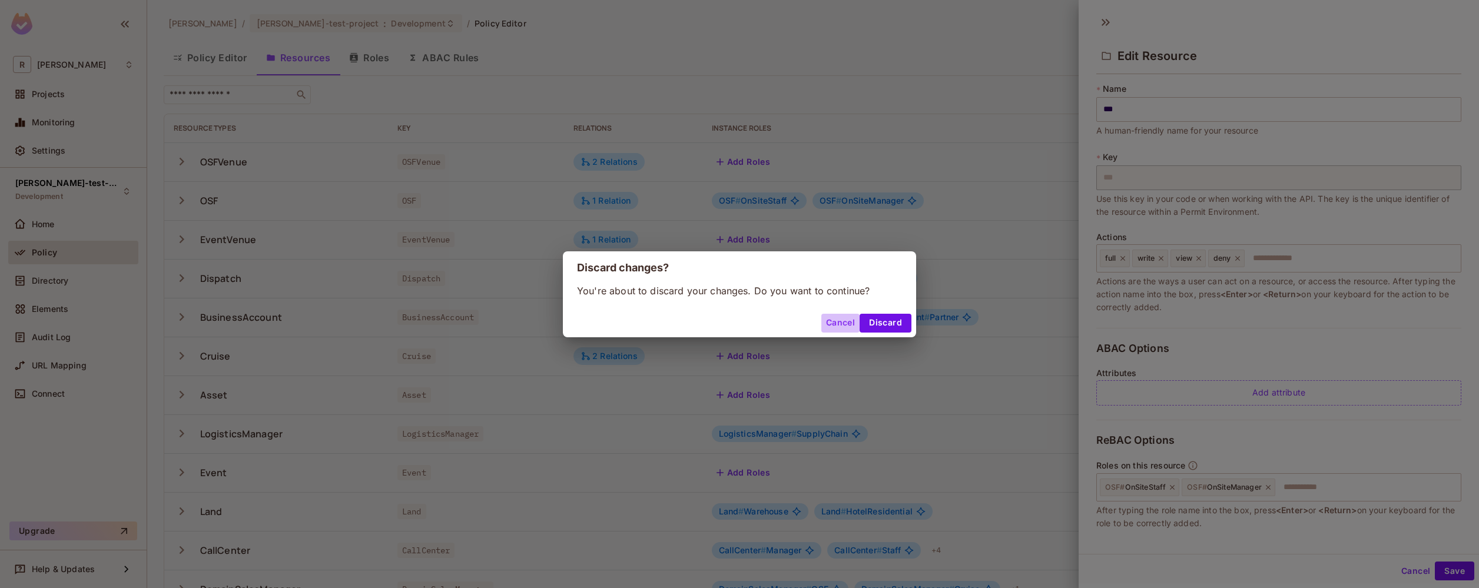
click at [841, 322] on button "Cancel" at bounding box center [840, 323] width 38 height 19
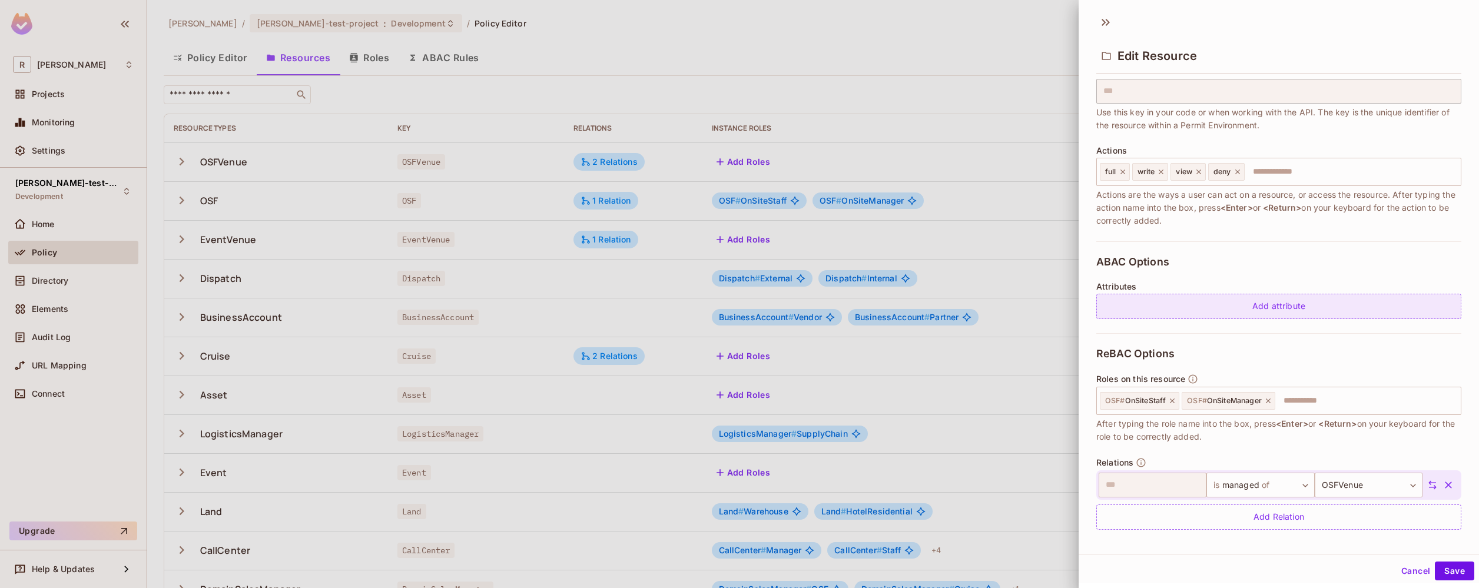
scroll to position [94, 0]
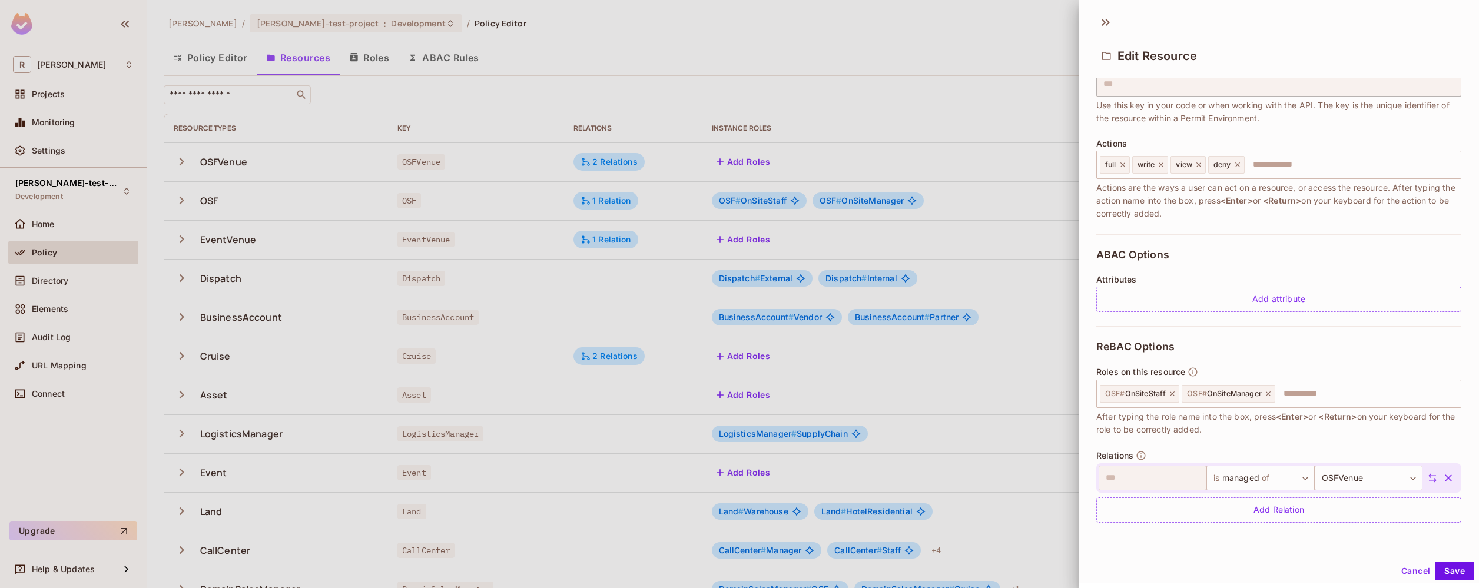
click at [1033, 210] on div at bounding box center [739, 294] width 1479 height 588
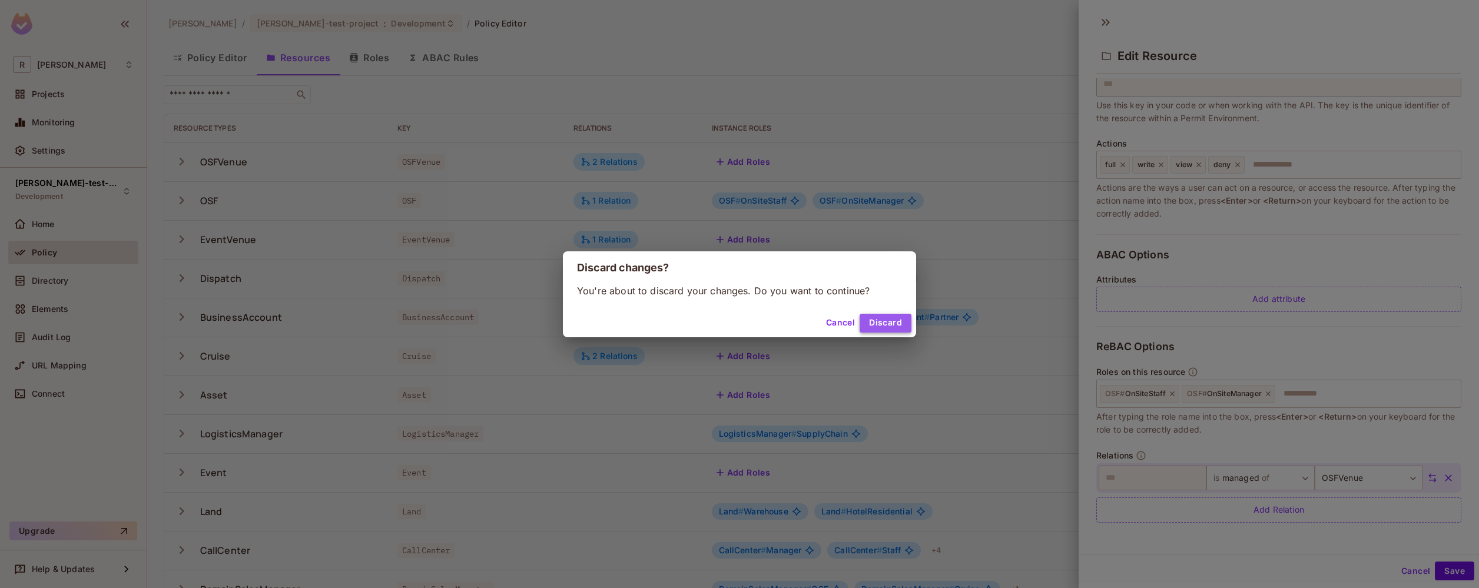
click at [885, 329] on button "Discard" at bounding box center [886, 323] width 52 height 19
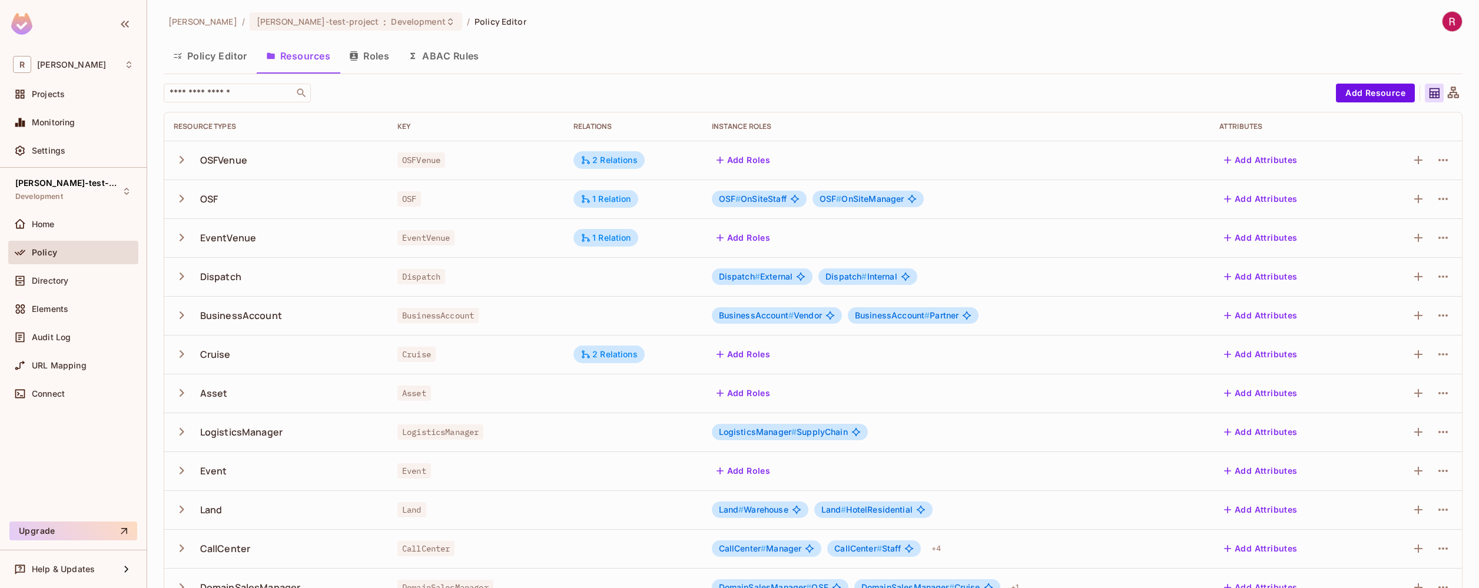
scroll to position [0, 0]
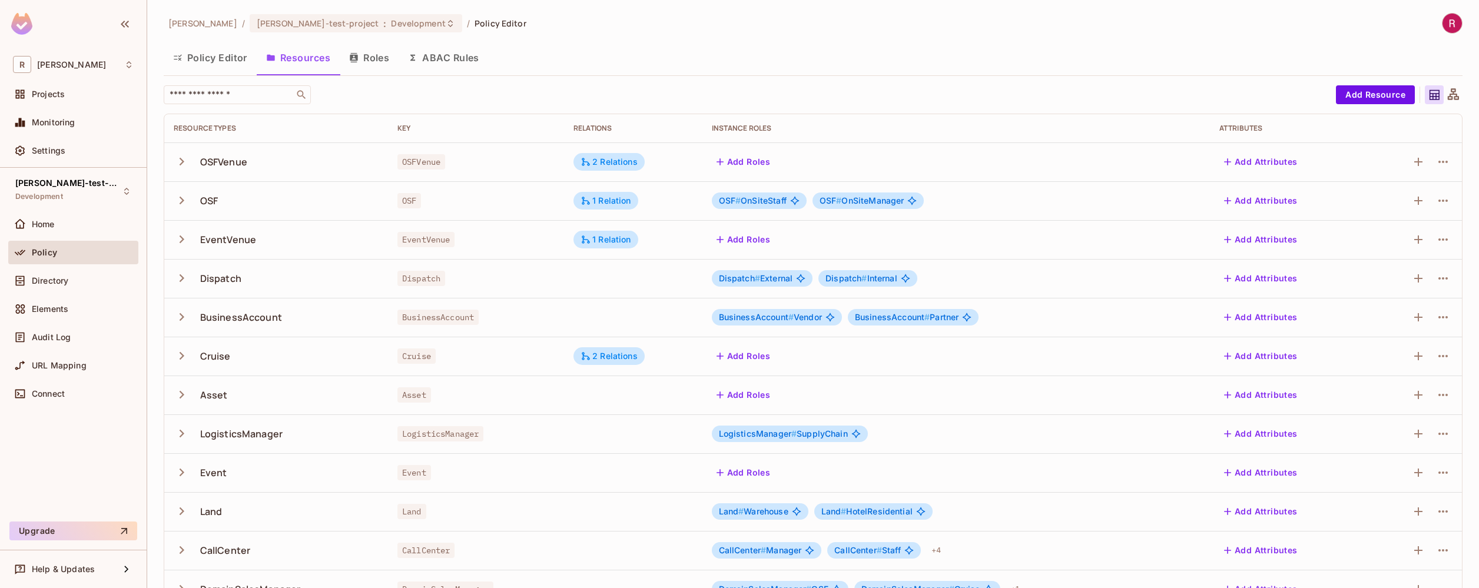
click at [180, 323] on icon "button" at bounding box center [182, 317] width 16 height 16
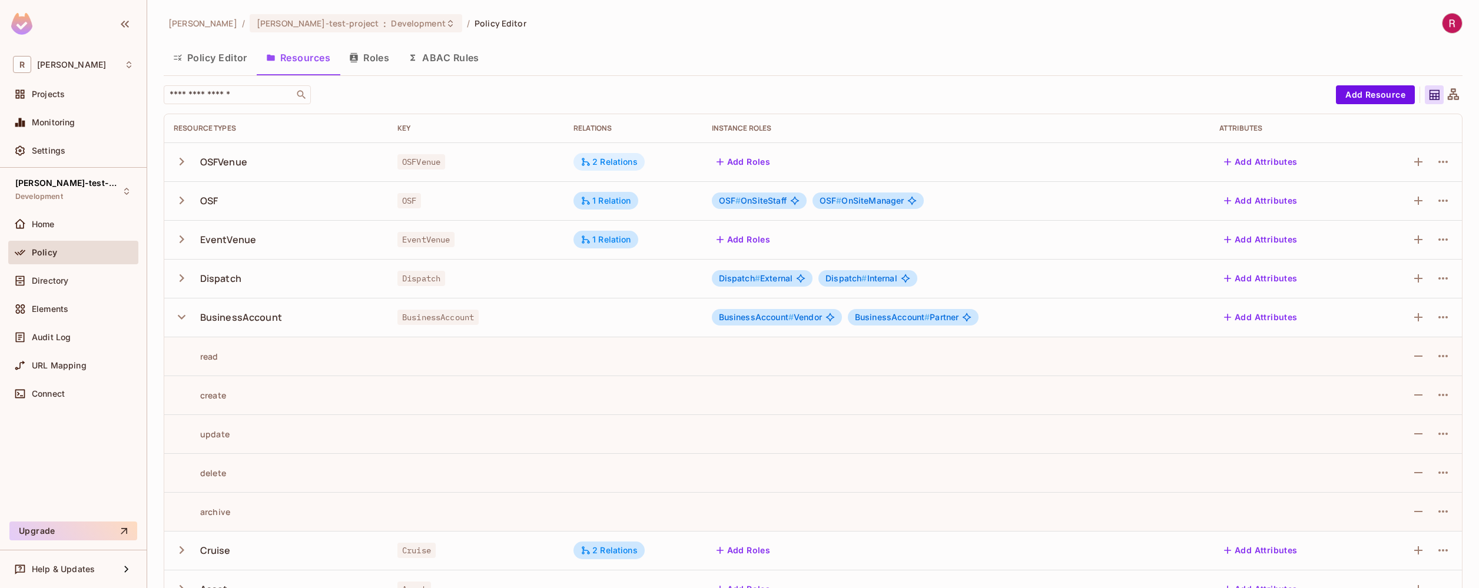
click at [623, 166] on div "2 Relations" at bounding box center [608, 162] width 57 height 11
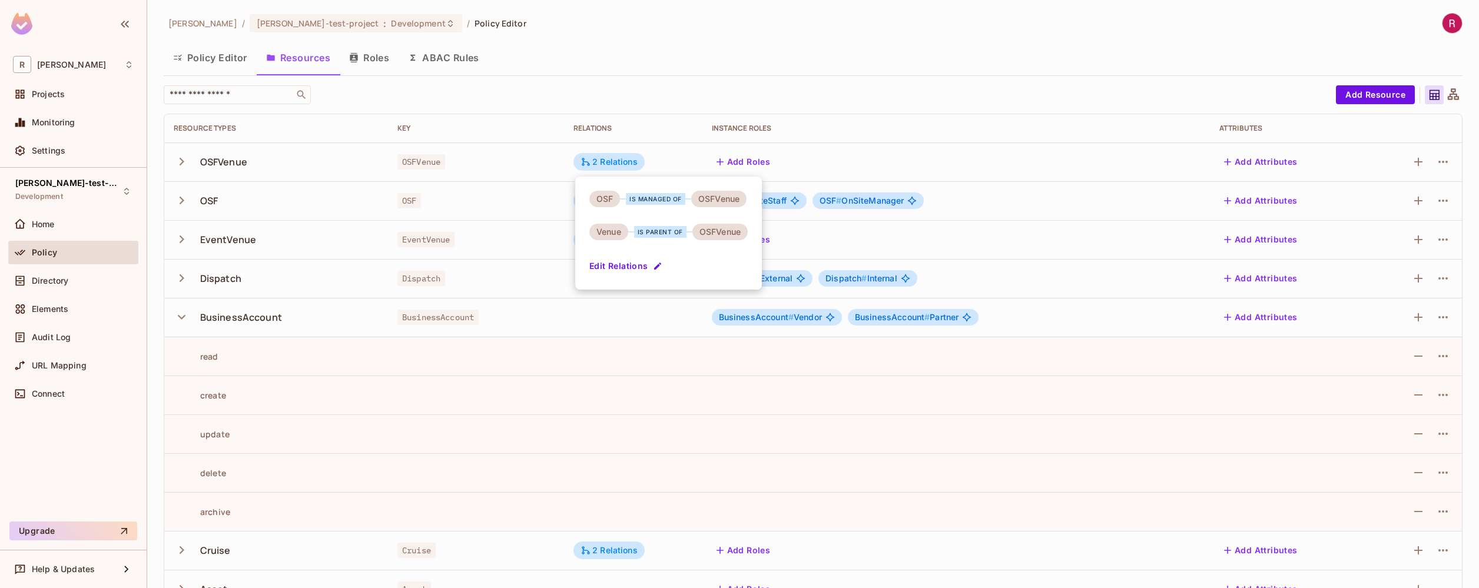
click at [79, 277] on div at bounding box center [739, 294] width 1479 height 588
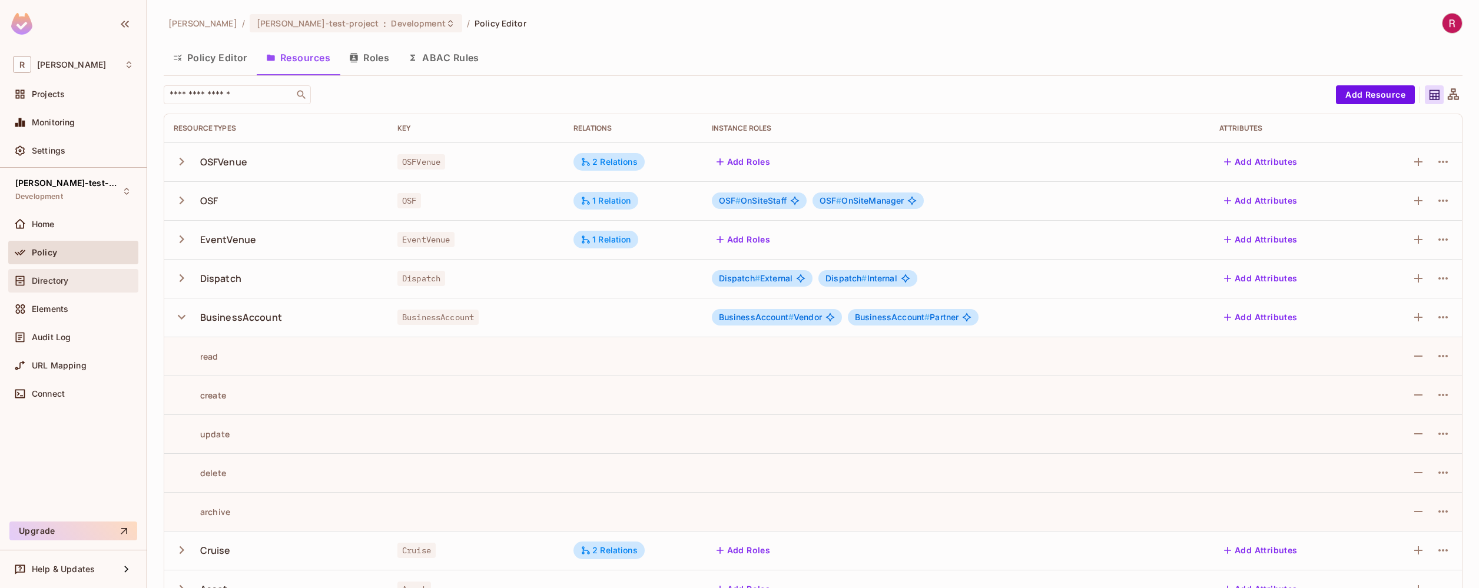
click at [70, 282] on div "Directory" at bounding box center [83, 280] width 102 height 9
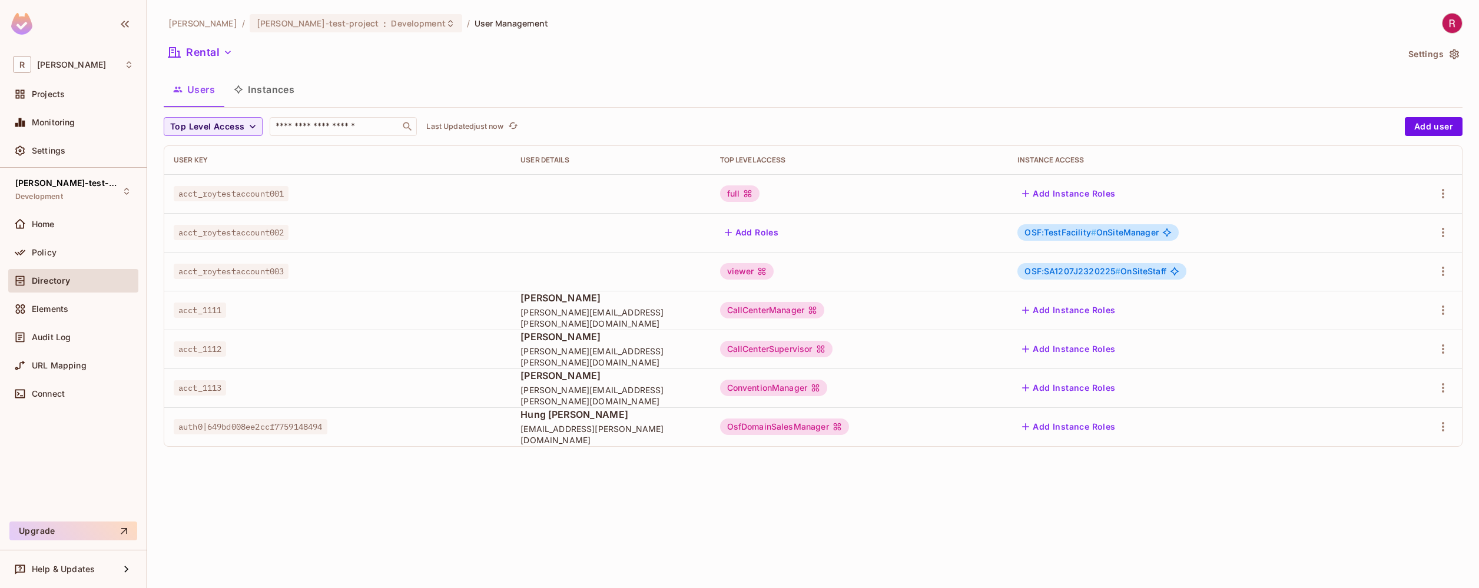
click at [266, 85] on button "Instances" at bounding box center [263, 89] width 79 height 29
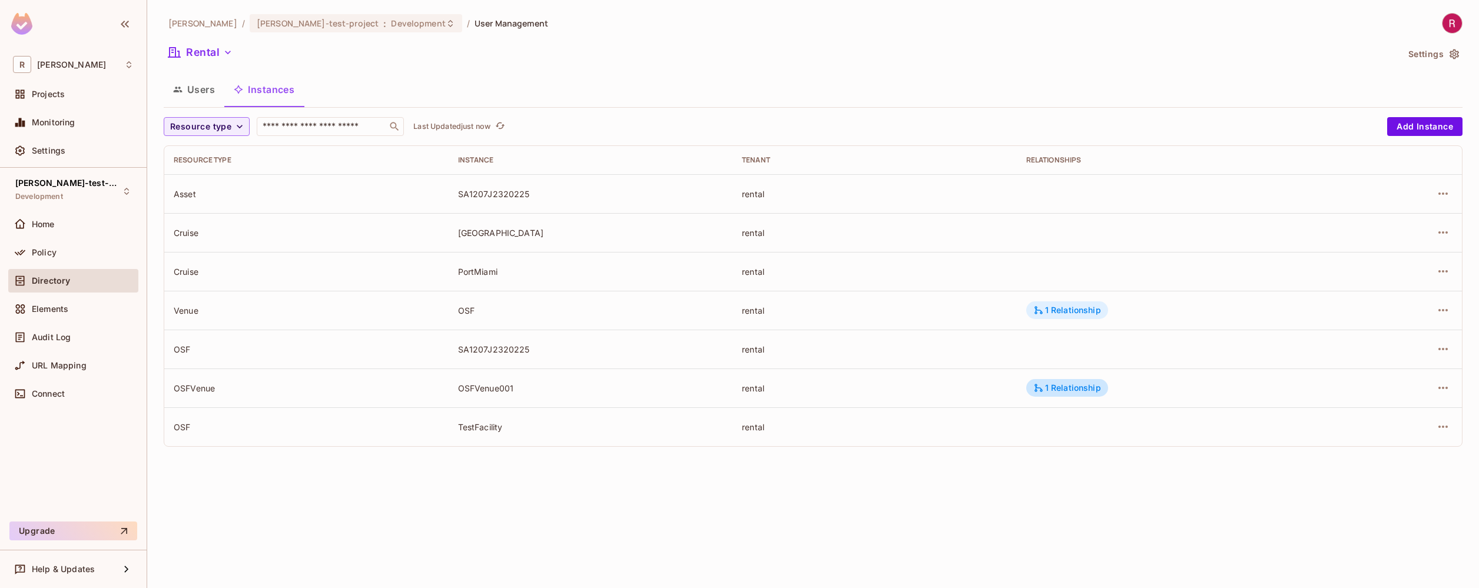
click at [1088, 315] on div "1 Relationship" at bounding box center [1067, 310] width 68 height 11
click at [286, 482] on div at bounding box center [739, 294] width 1479 height 588
click at [77, 257] on div "Policy" at bounding box center [83, 252] width 102 height 9
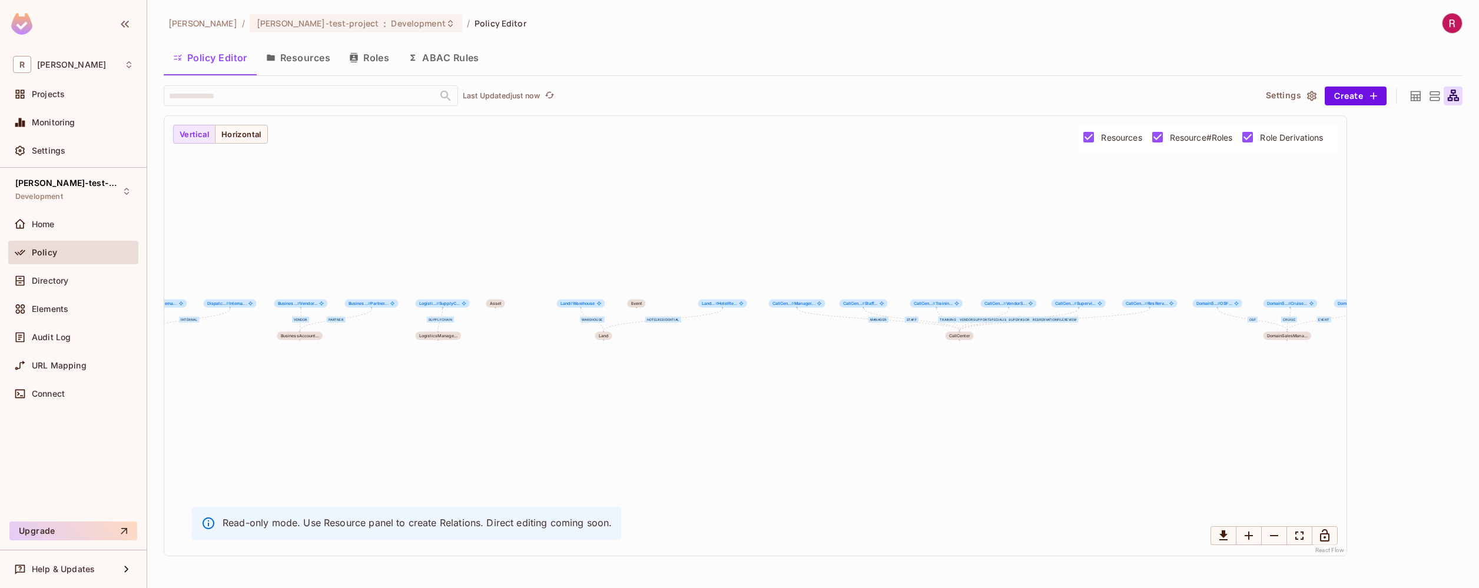
click at [324, 50] on button "Resources" at bounding box center [298, 57] width 83 height 29
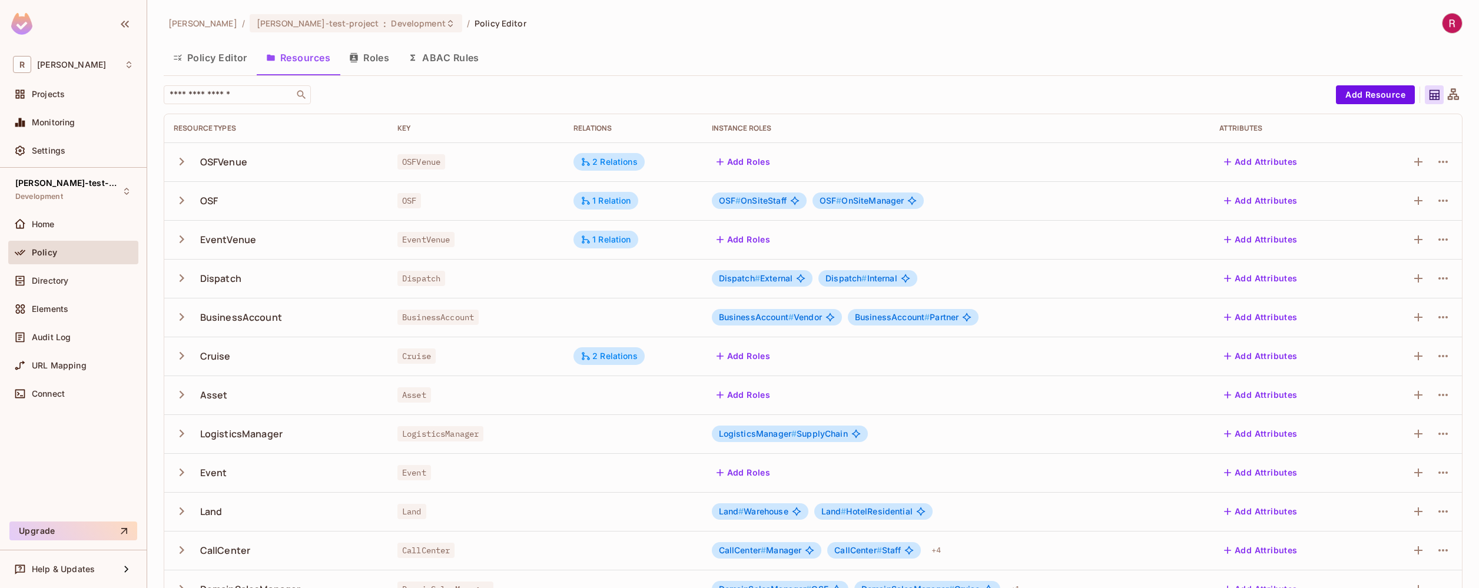
click at [514, 247] on td "EventVenue" at bounding box center [476, 239] width 176 height 39
click at [181, 157] on icon "button" at bounding box center [182, 162] width 16 height 16
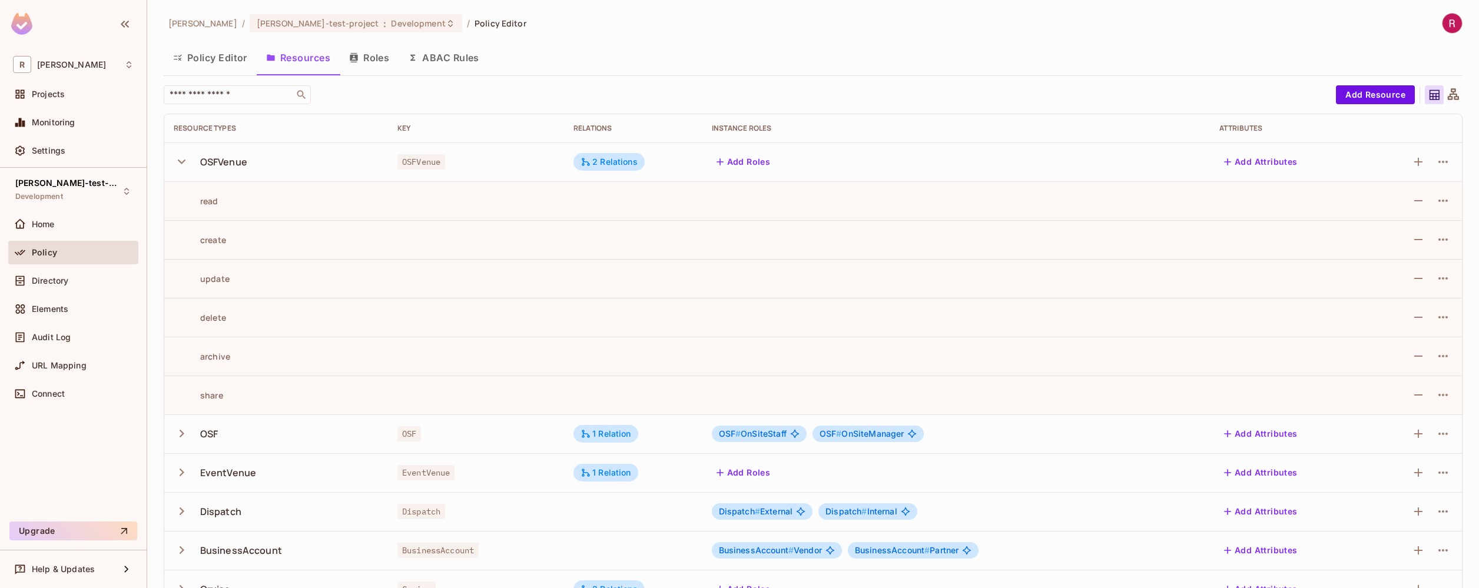
click at [184, 157] on icon "button" at bounding box center [182, 162] width 16 height 16
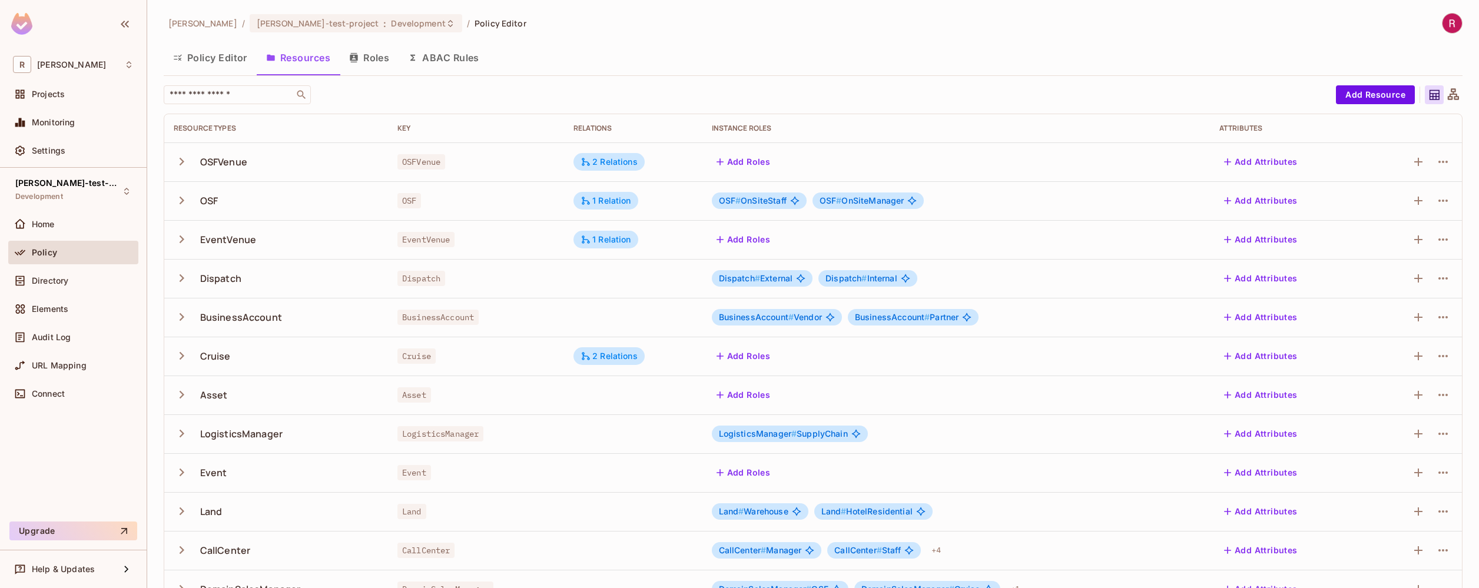
click at [187, 165] on icon "button" at bounding box center [182, 162] width 16 height 16
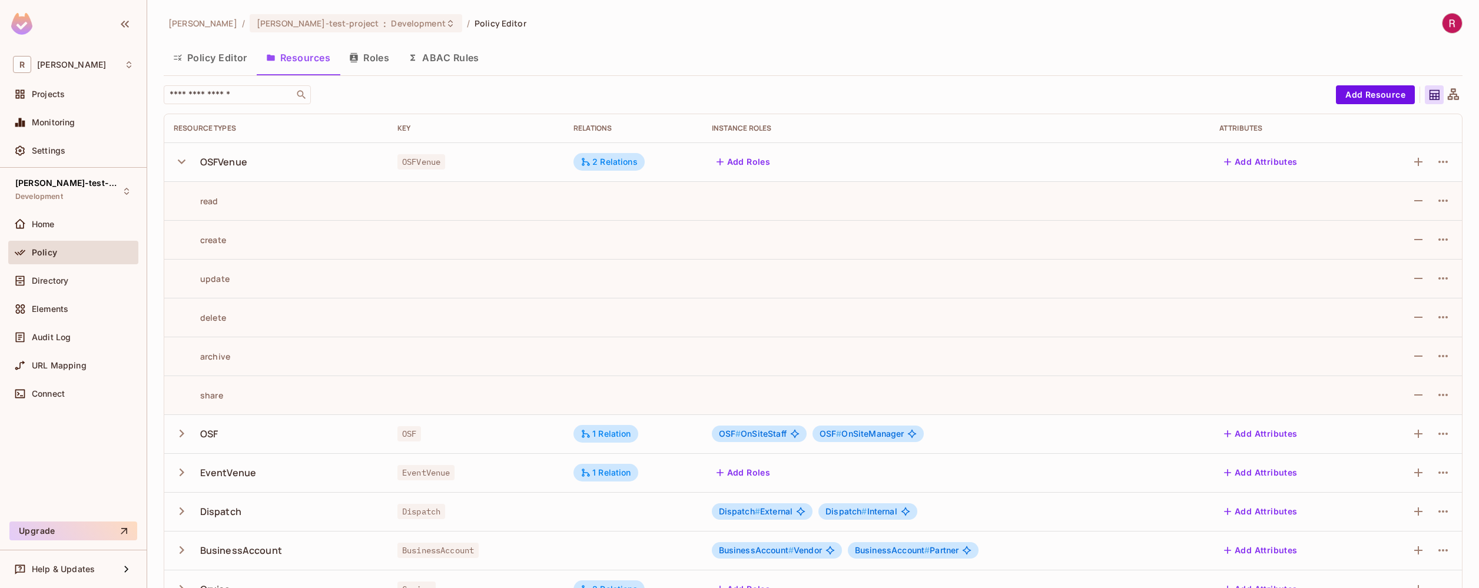
click at [187, 165] on icon "button" at bounding box center [182, 162] width 16 height 16
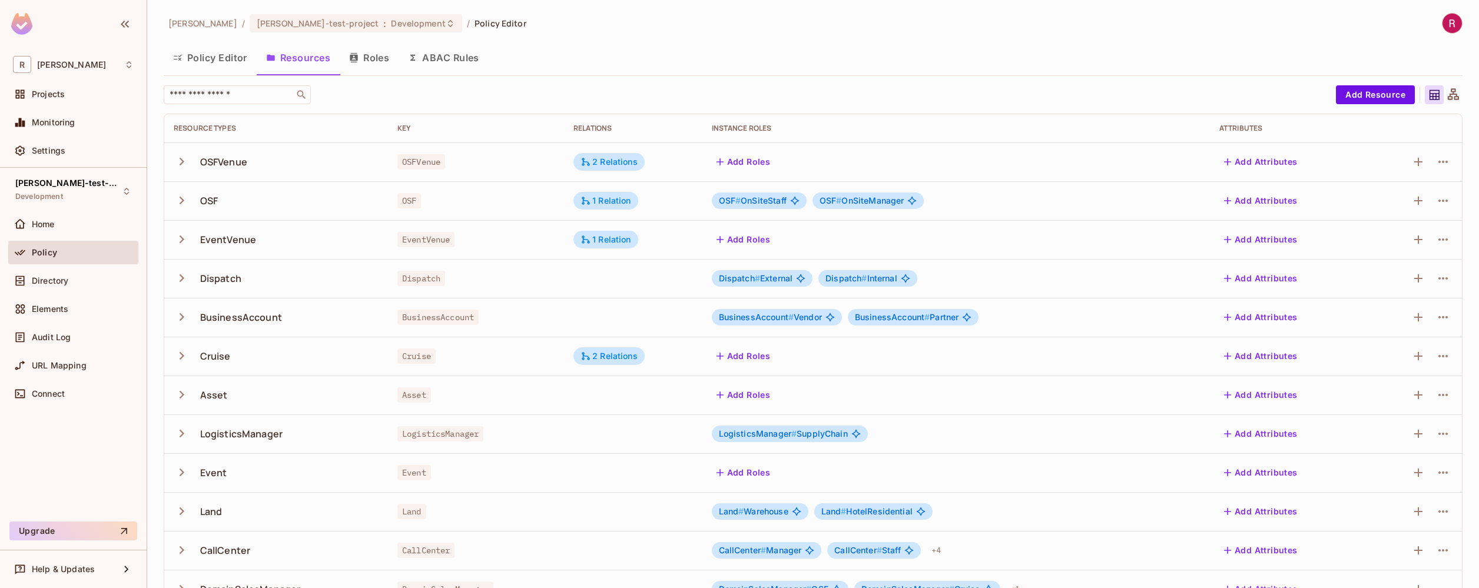
click at [187, 165] on icon "button" at bounding box center [182, 162] width 16 height 16
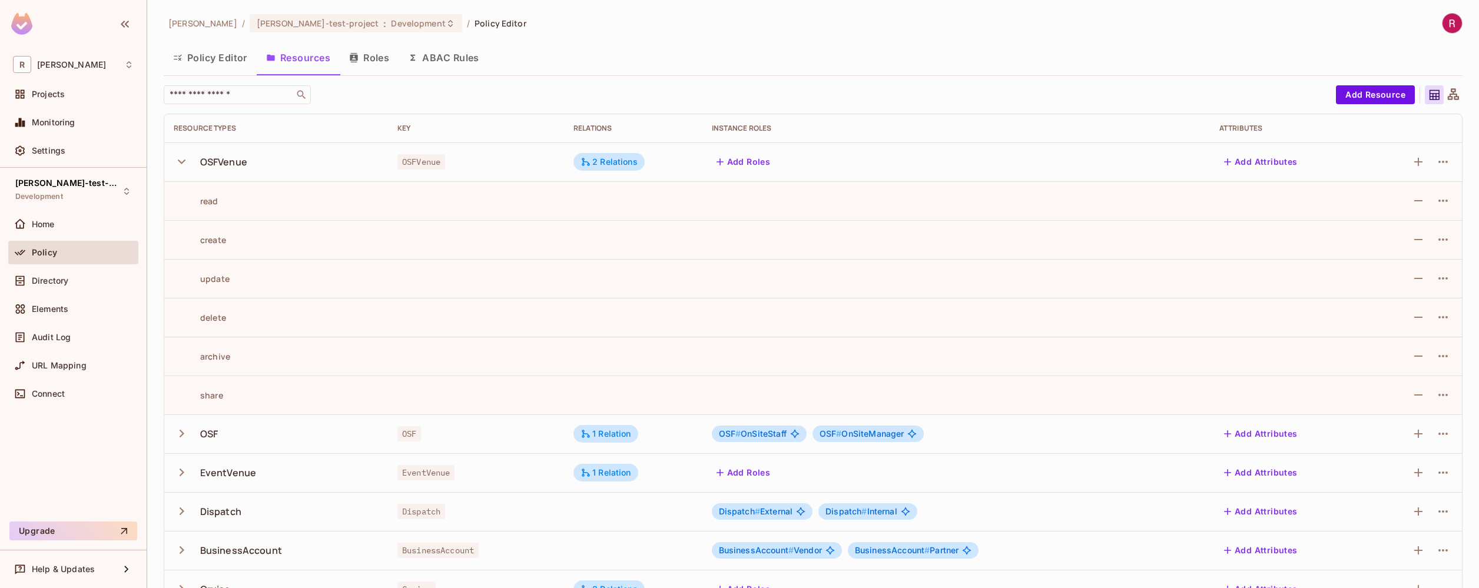
click at [187, 165] on icon "button" at bounding box center [182, 162] width 16 height 16
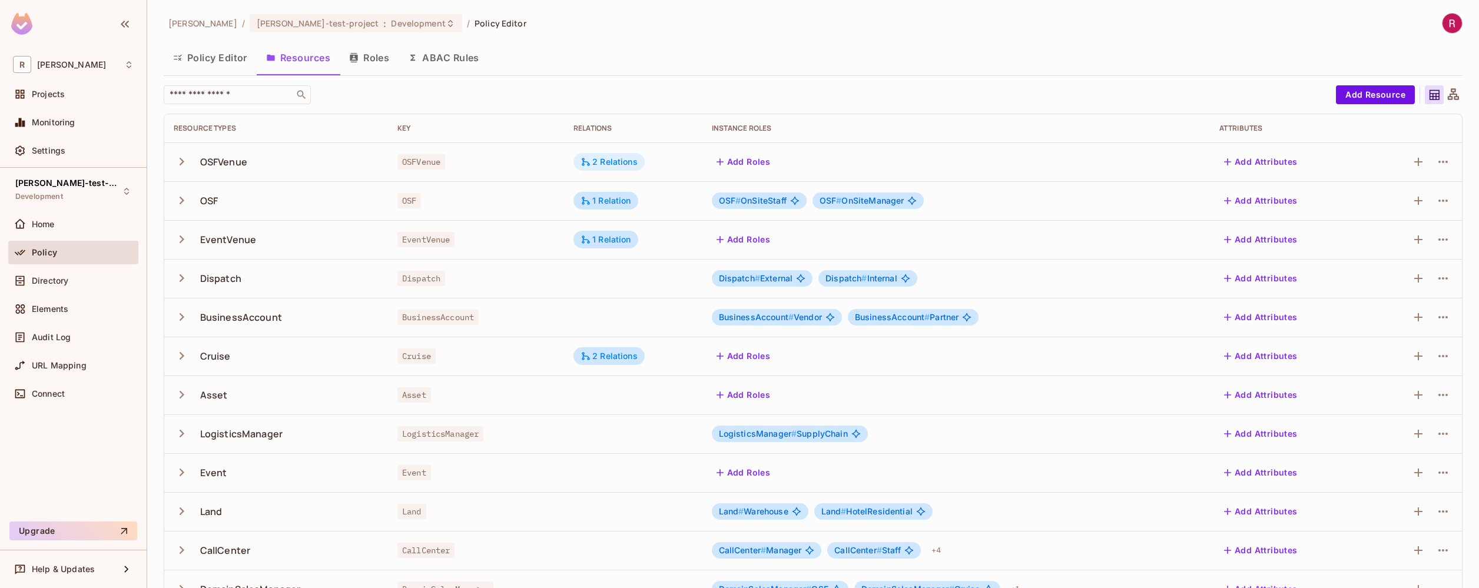
click at [628, 166] on div "2 Relations" at bounding box center [608, 162] width 57 height 11
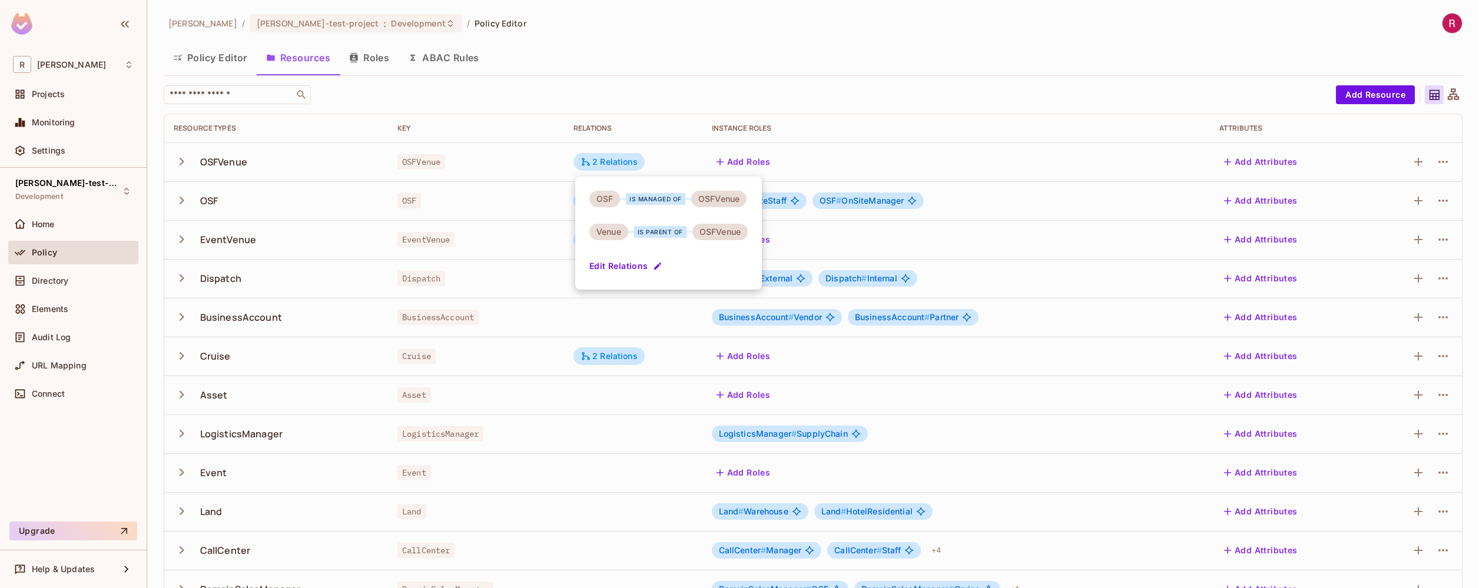
click at [744, 198] on div "OSFVenue" at bounding box center [718, 199] width 55 height 16
click at [714, 197] on div "OSFVenue" at bounding box center [718, 199] width 55 height 16
click at [289, 154] on div at bounding box center [739, 294] width 1479 height 588
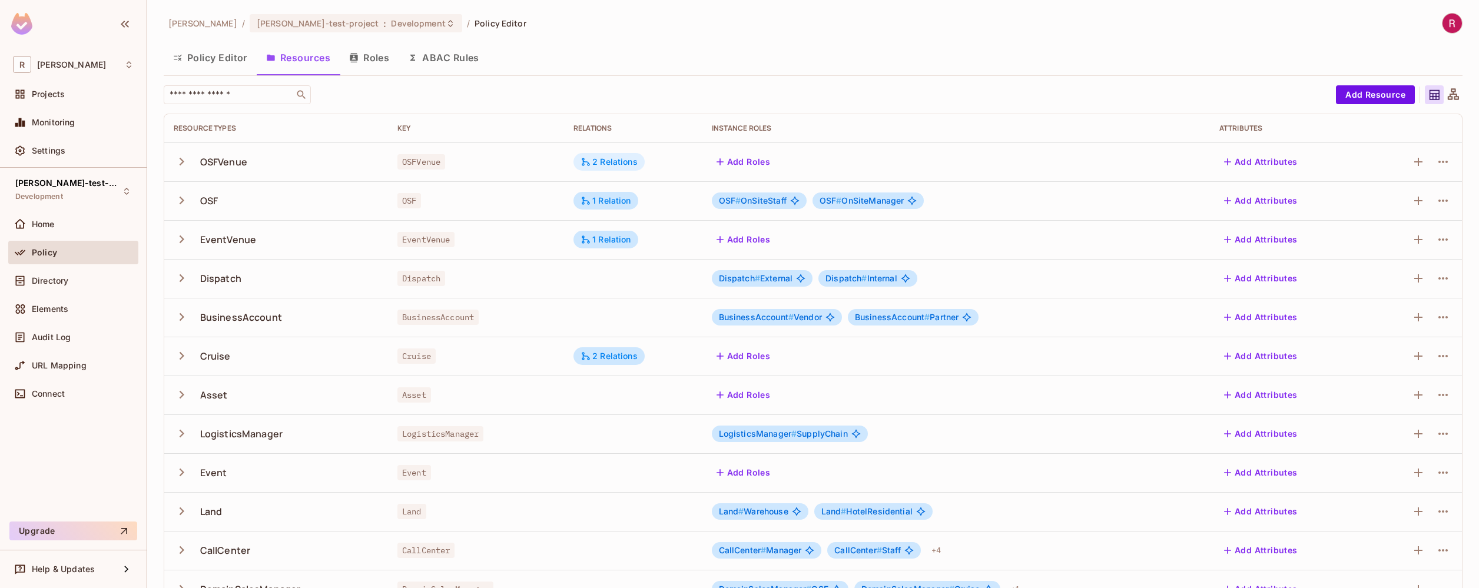
click at [610, 160] on div "2 Relations" at bounding box center [608, 162] width 57 height 11
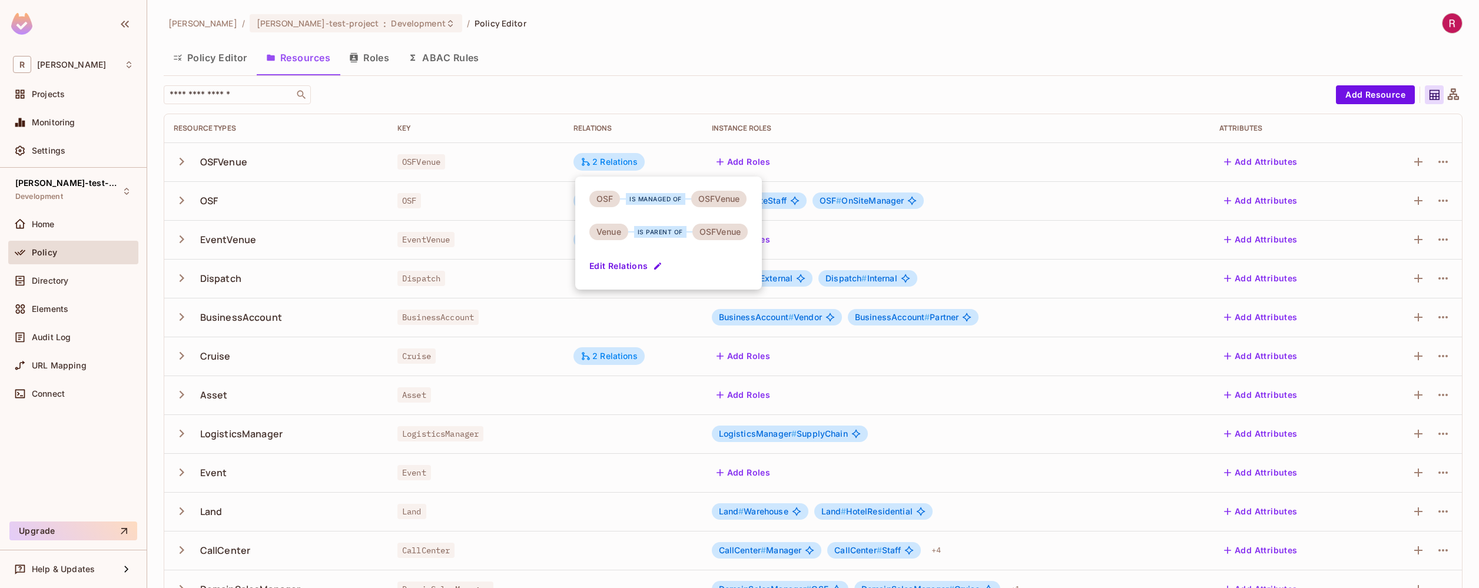
click at [58, 283] on div at bounding box center [739, 294] width 1479 height 588
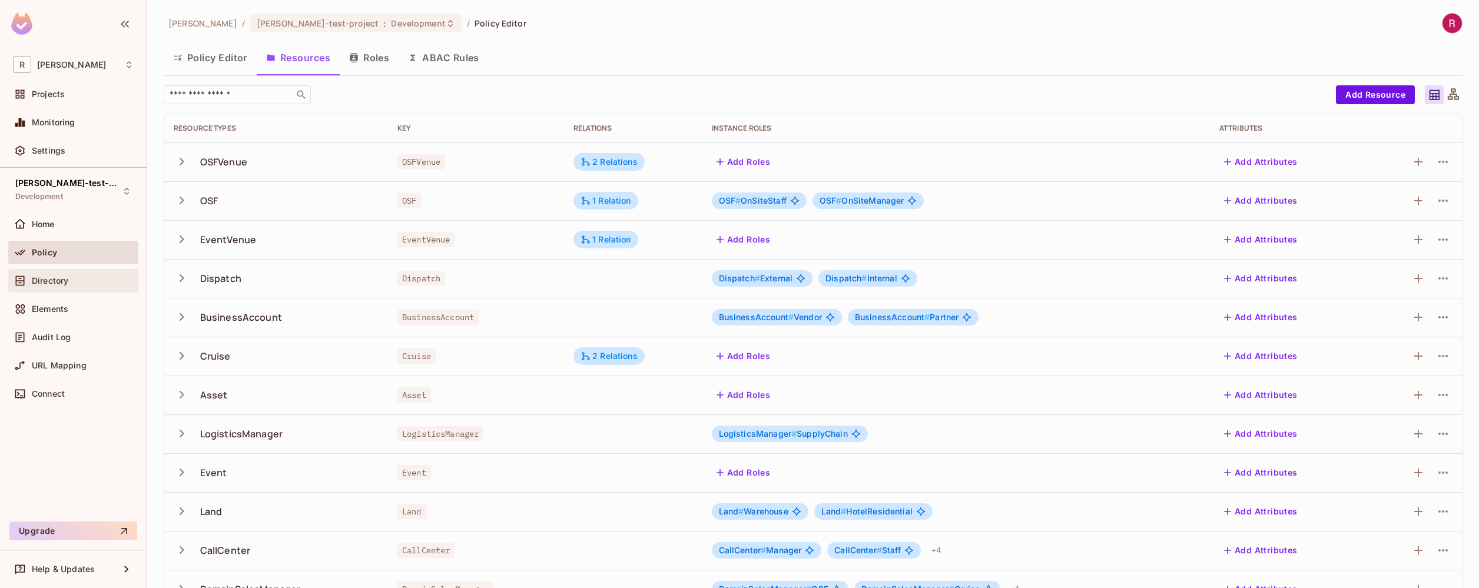
click at [61, 286] on div "Directory" at bounding box center [73, 281] width 121 height 14
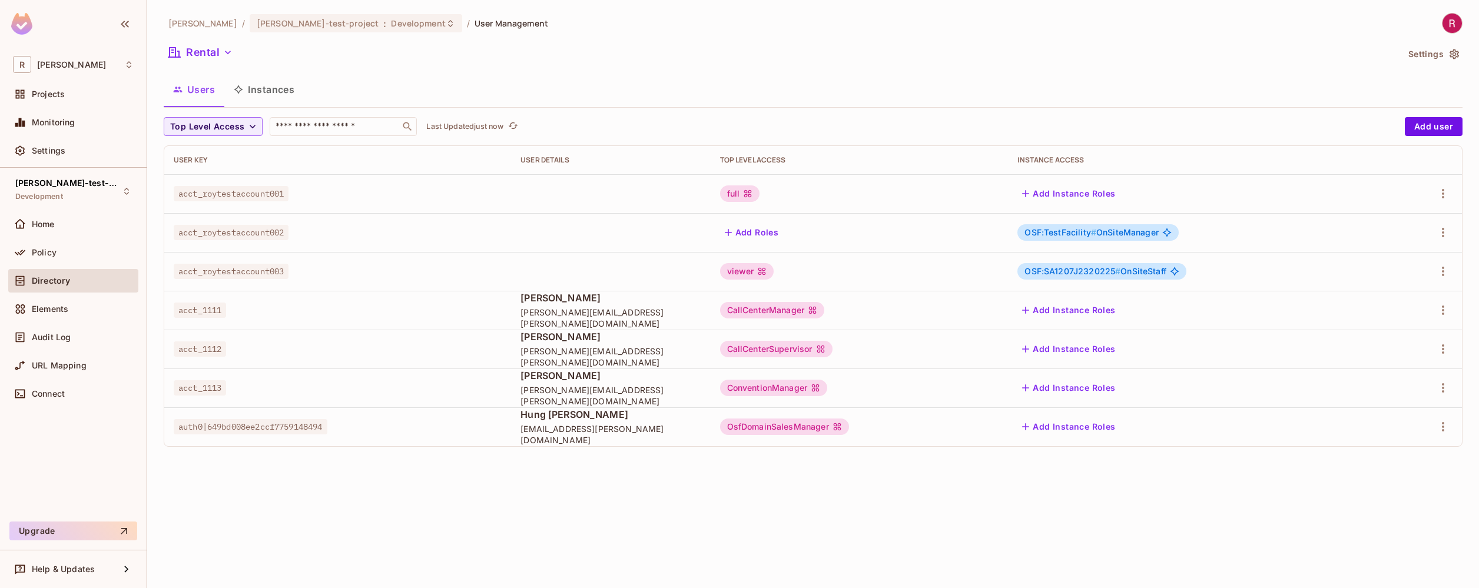
click at [297, 96] on button "Instances" at bounding box center [263, 89] width 79 height 29
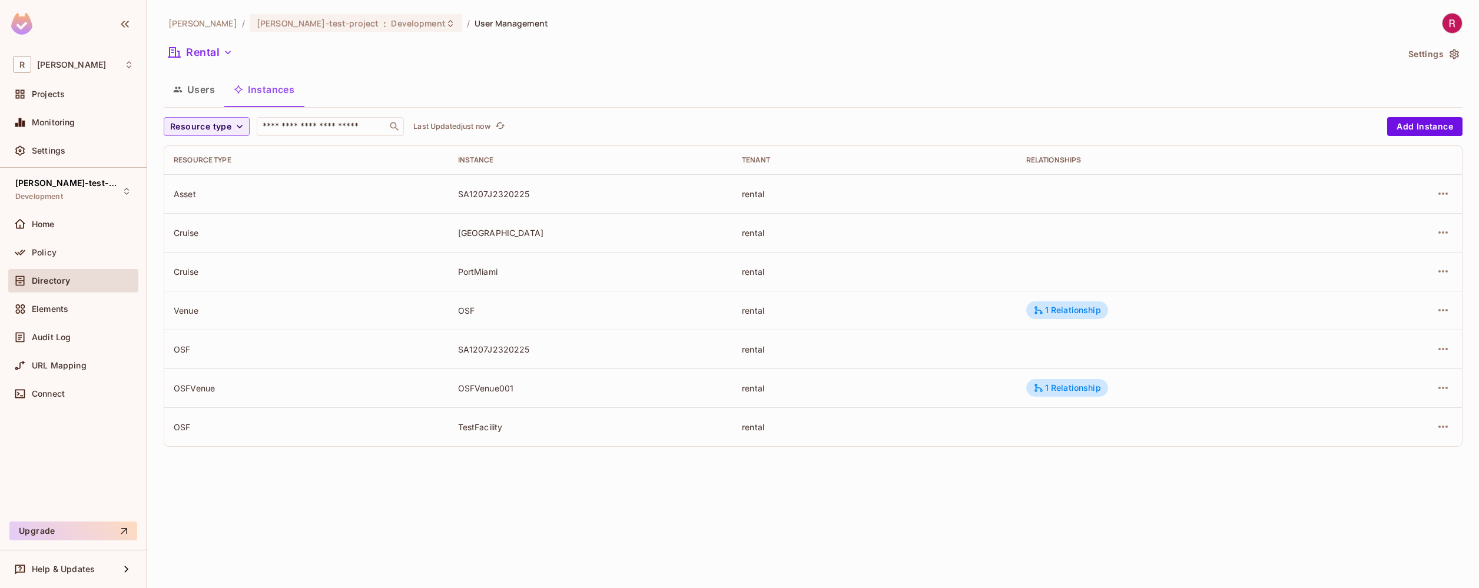
click at [311, 336] on td "OSF" at bounding box center [306, 349] width 284 height 39
click at [1451, 132] on button "Add Instance" at bounding box center [1424, 126] width 75 height 19
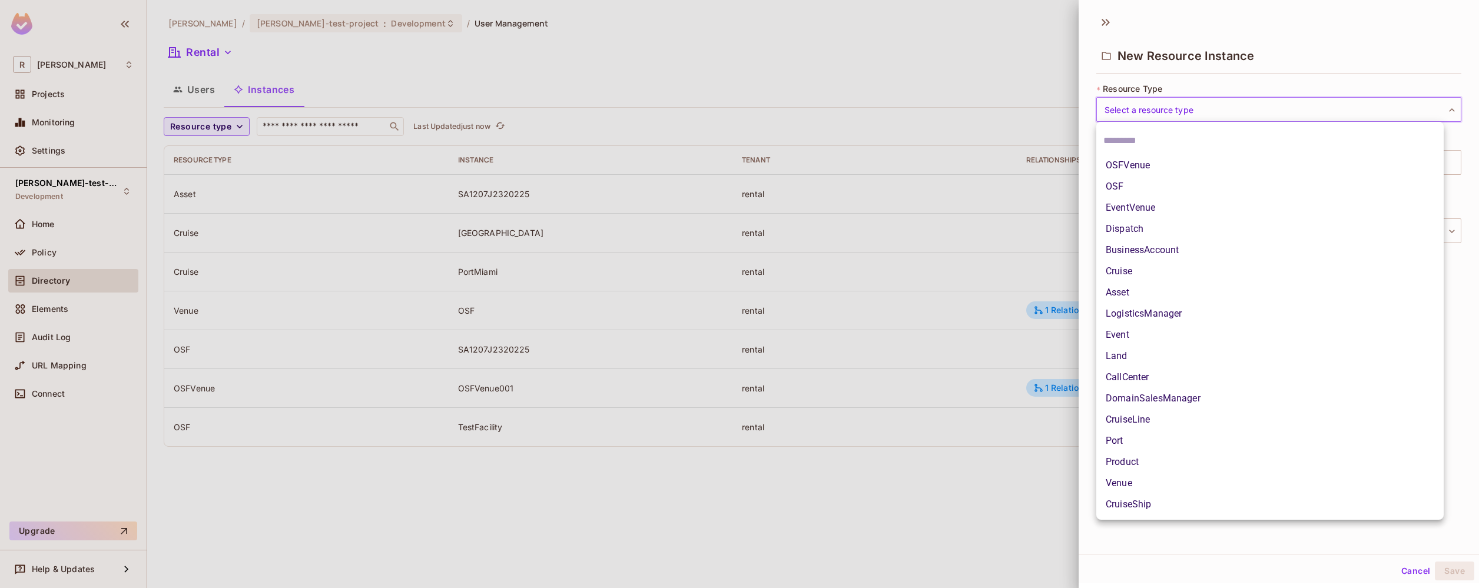
click at [1138, 110] on body "R [PERSON_NAME]-poc Projects Monitoring Settings [PERSON_NAME]-test-project Dev…" at bounding box center [739, 294] width 1479 height 588
click at [975, 61] on div at bounding box center [739, 294] width 1479 height 588
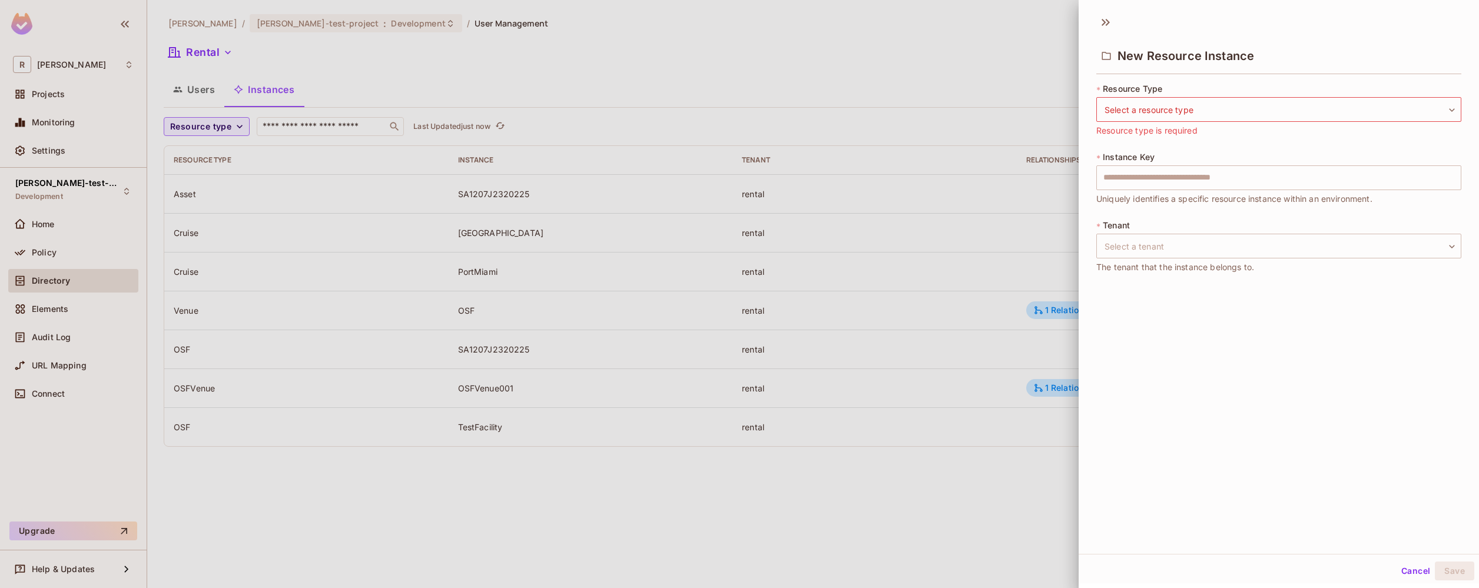
click at [271, 210] on div at bounding box center [739, 294] width 1479 height 588
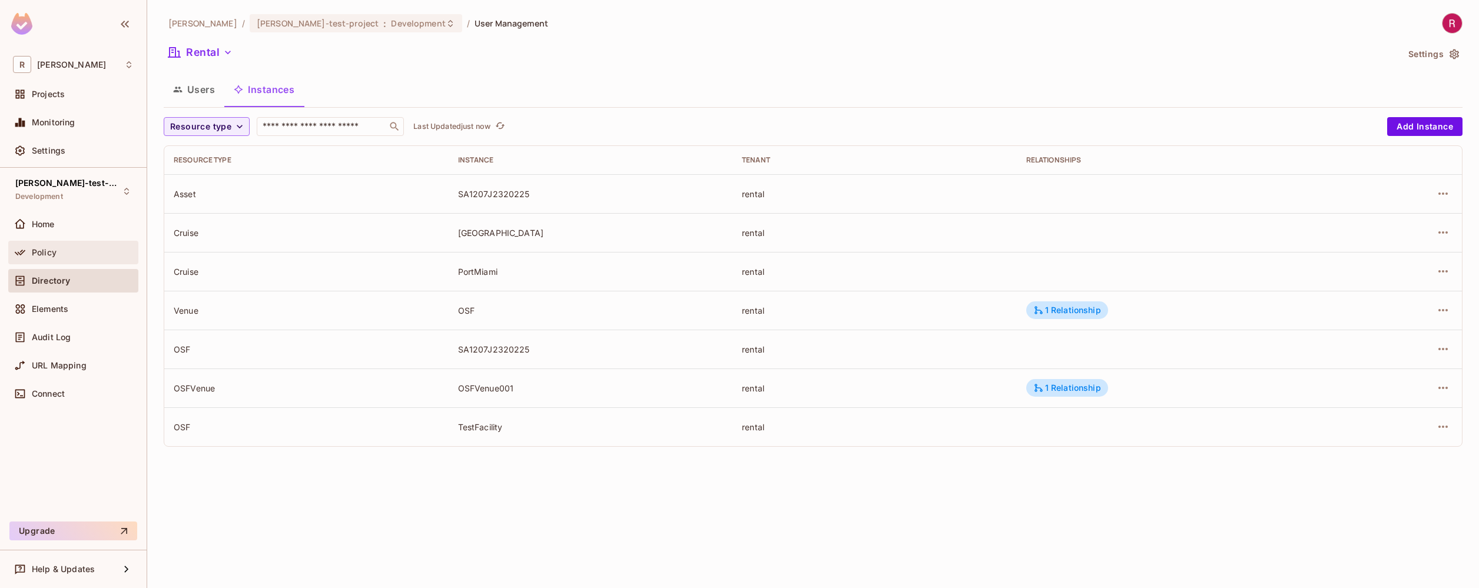
click at [40, 253] on span "Policy" at bounding box center [44, 252] width 25 height 9
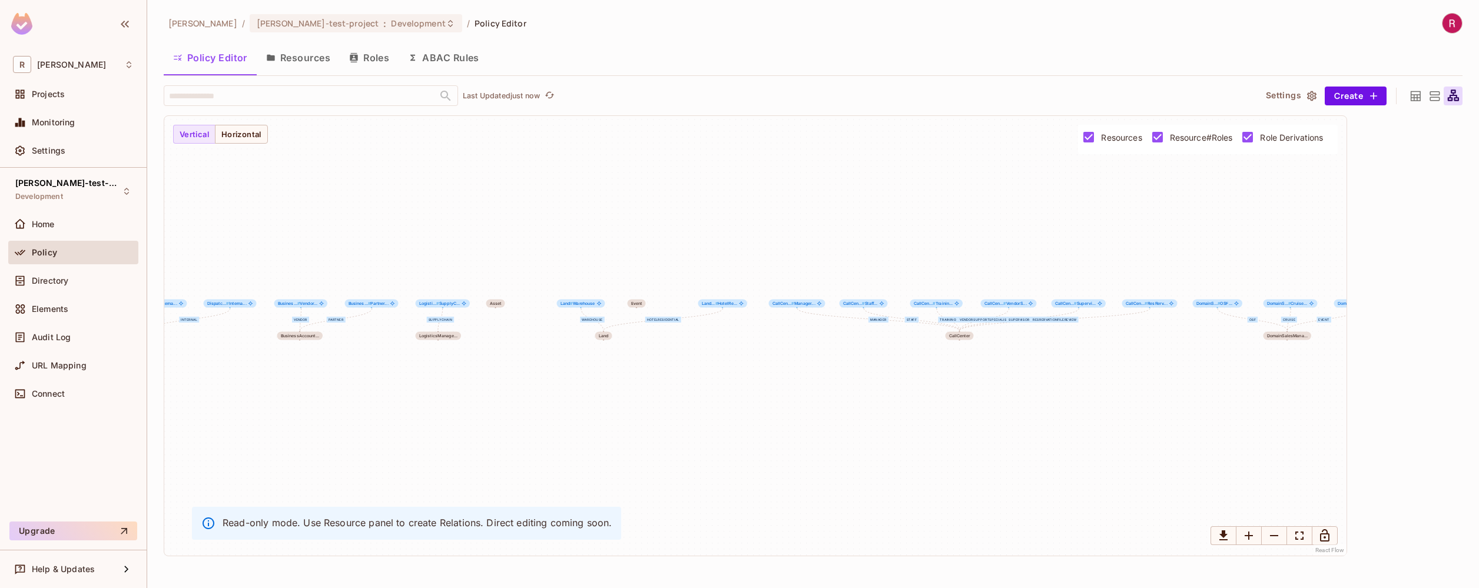
click at [333, 55] on button "Resources" at bounding box center [298, 57] width 83 height 29
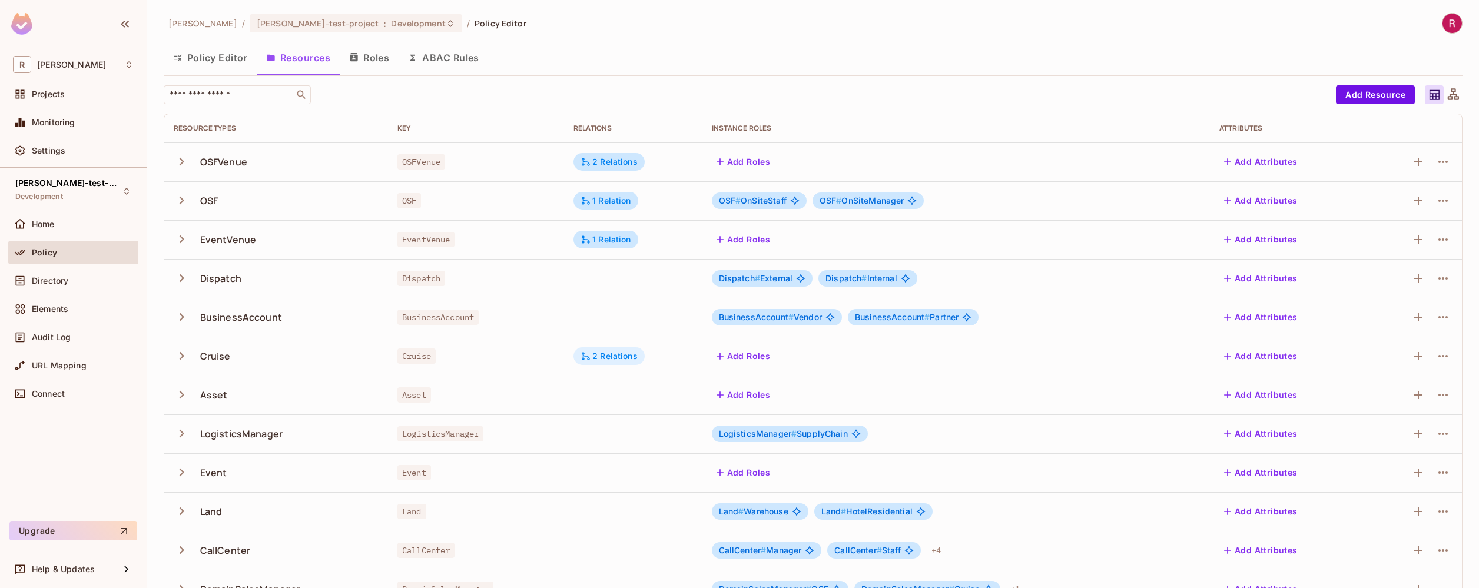
click at [611, 363] on div "2 Relations" at bounding box center [608, 356] width 71 height 18
click at [606, 241] on div at bounding box center [739, 294] width 1479 height 588
click at [595, 240] on div "1 Relation" at bounding box center [605, 239] width 51 height 11
click at [595, 240] on div at bounding box center [739, 294] width 1479 height 588
click at [626, 203] on div "1 Relation" at bounding box center [605, 200] width 51 height 11
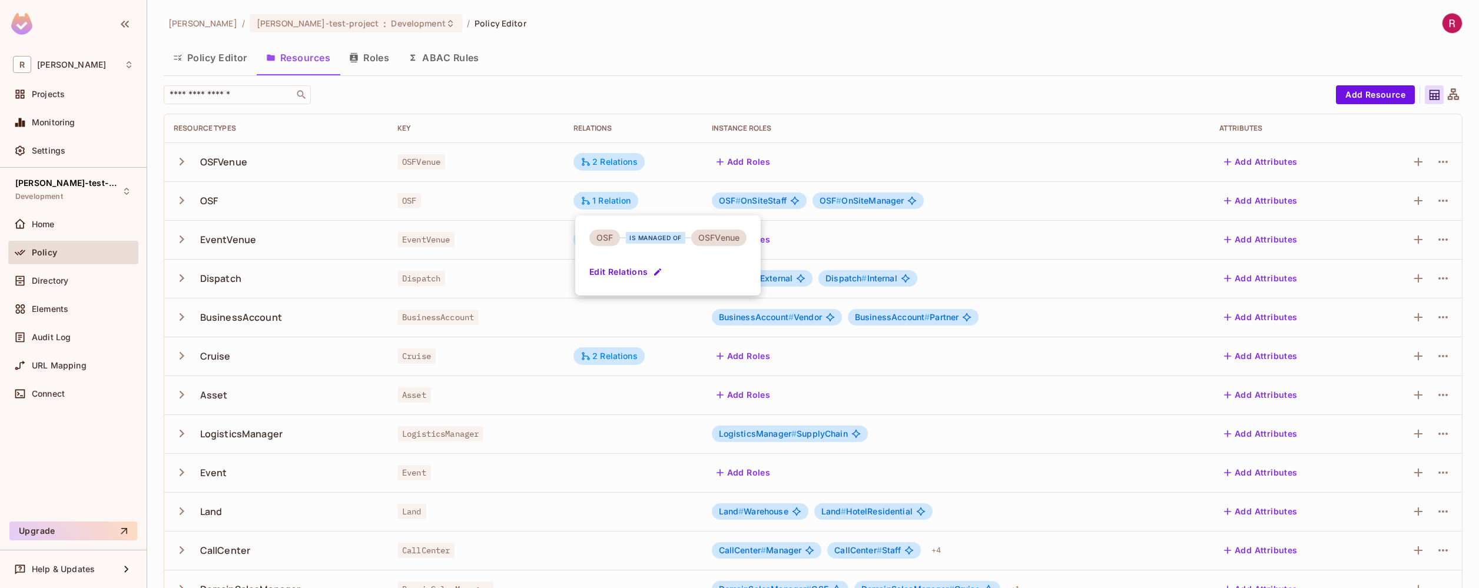
click at [626, 203] on div at bounding box center [739, 294] width 1479 height 588
click at [596, 169] on div "2 Relations" at bounding box center [608, 162] width 71 height 18
drag, startPoint x: 643, startPoint y: 200, endPoint x: 672, endPoint y: 203, distance: 29.5
click at [672, 203] on div "is managed of" at bounding box center [655, 199] width 59 height 12
click at [623, 162] on div at bounding box center [739, 294] width 1479 height 588
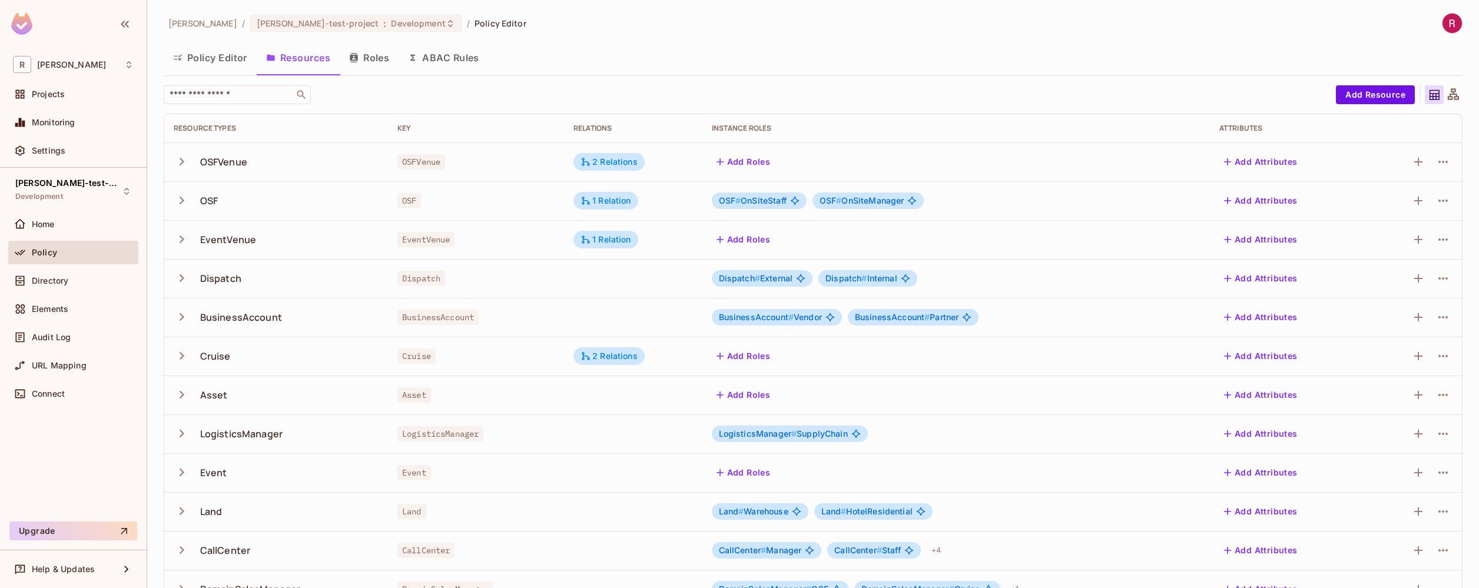
click at [616, 145] on td "2 Relations" at bounding box center [633, 161] width 138 height 39
click at [614, 166] on div "2 Relations" at bounding box center [608, 162] width 57 height 11
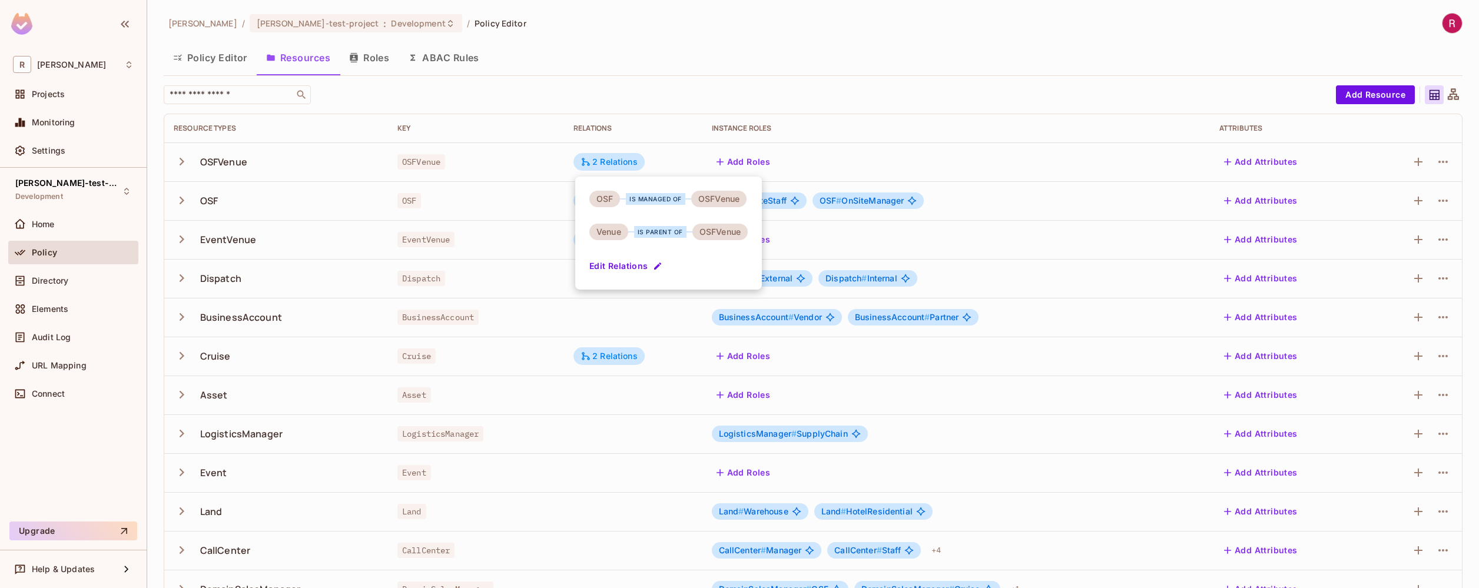
click at [626, 272] on button "Edit Relations" at bounding box center [626, 266] width 75 height 19
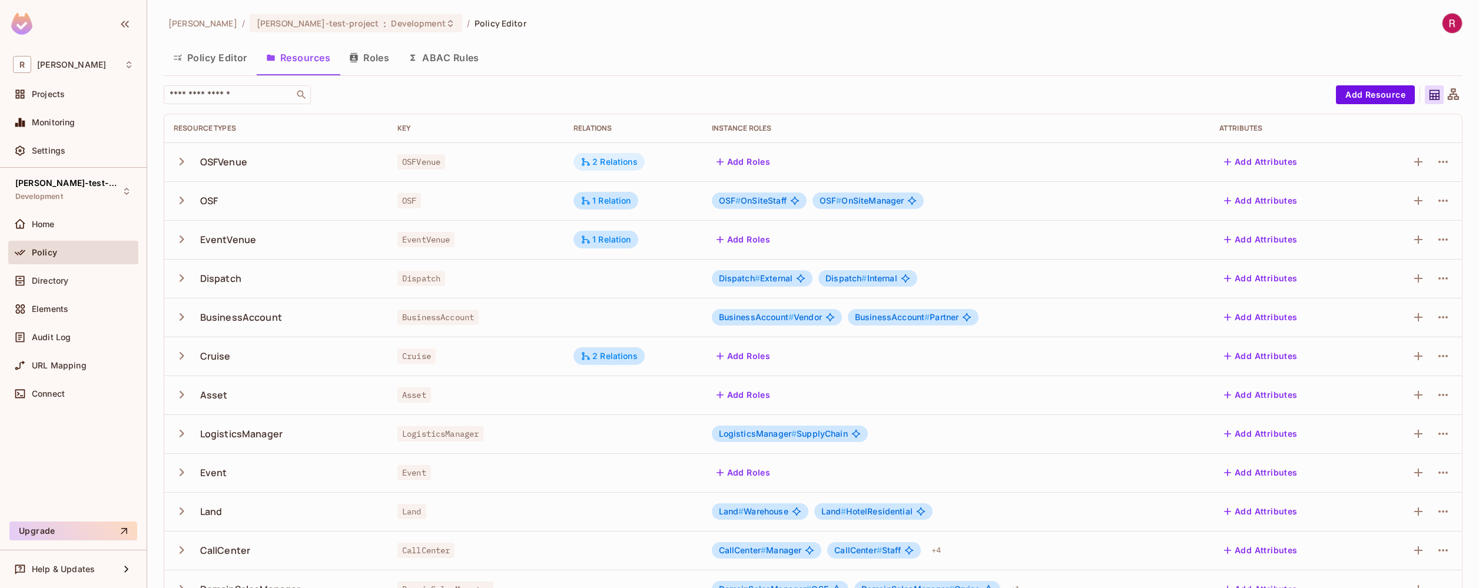
click at [618, 168] on div "2 Relations" at bounding box center [608, 162] width 71 height 18
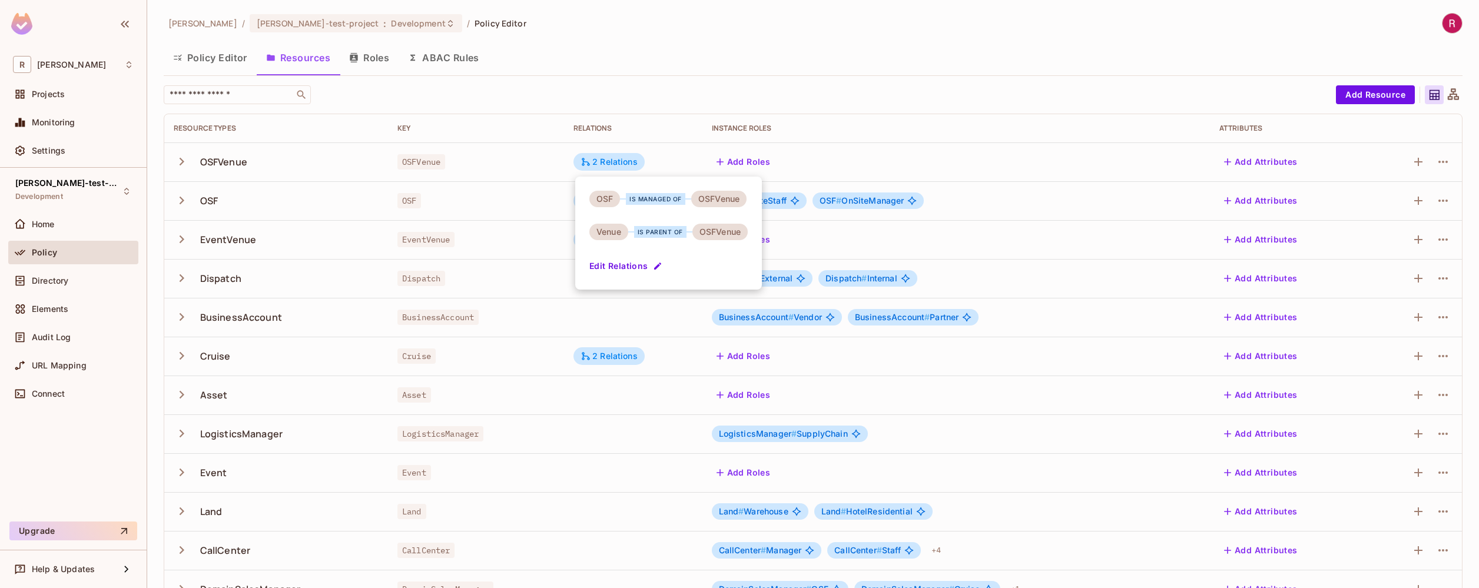
click at [632, 265] on button "Edit Relations" at bounding box center [626, 266] width 75 height 19
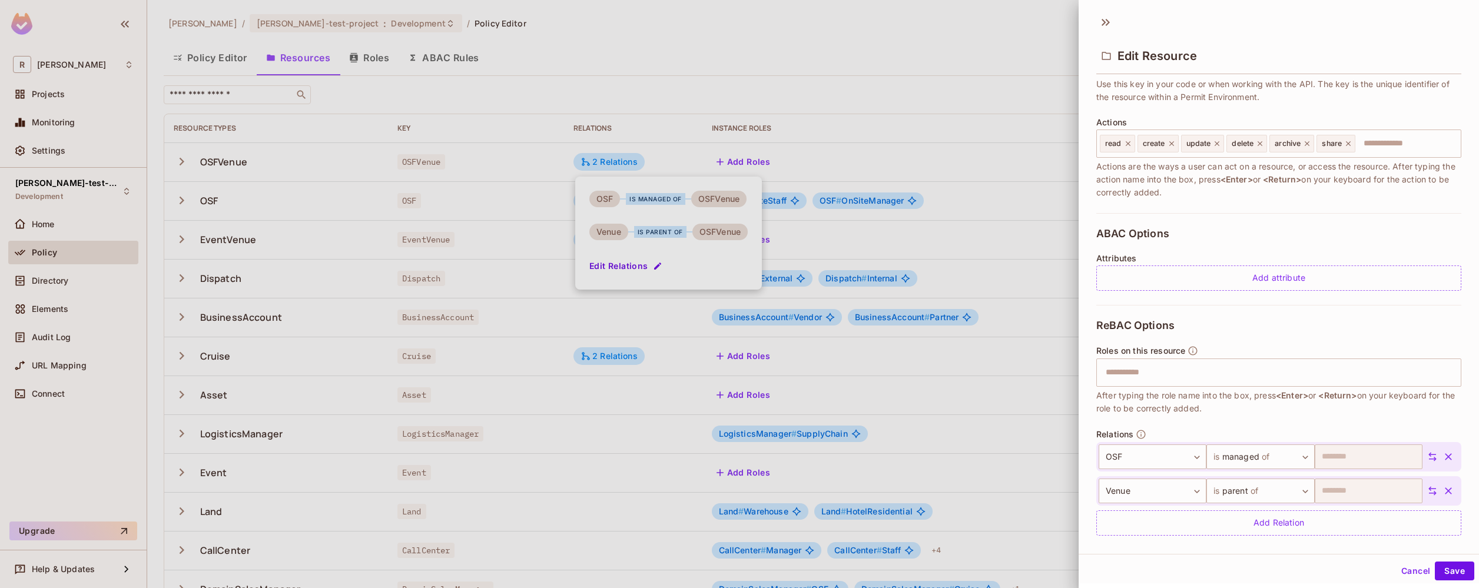
scroll to position [128, 0]
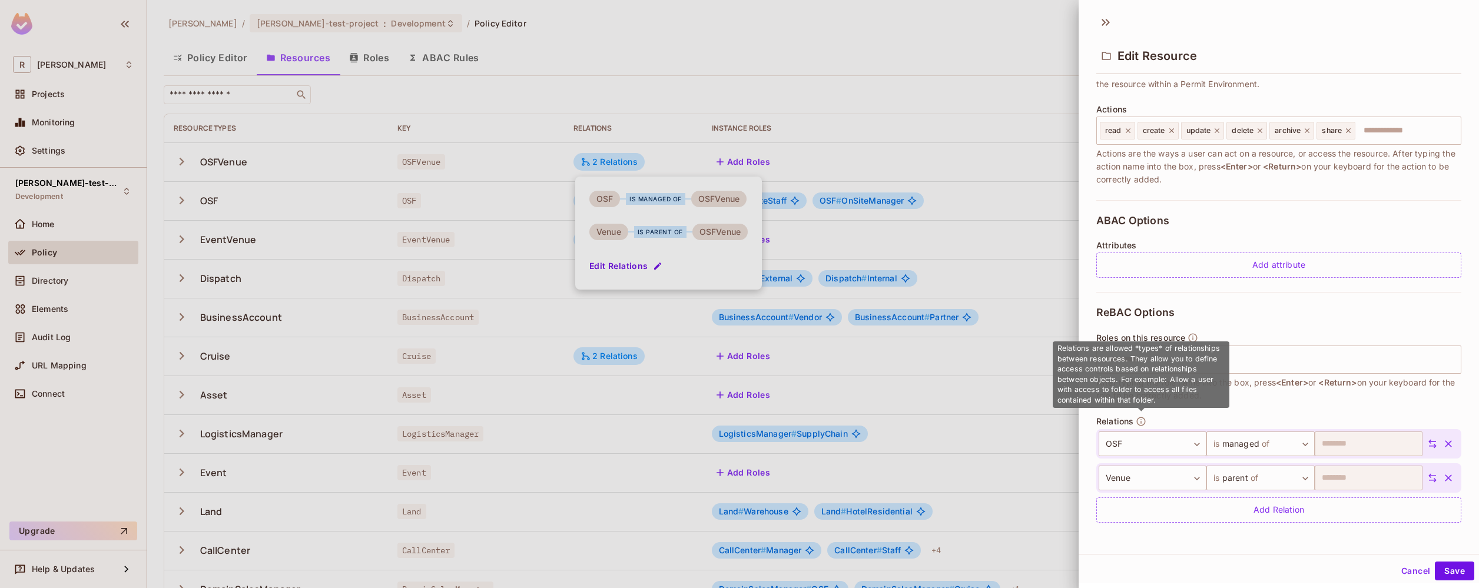
click at [1137, 422] on icon "button" at bounding box center [1141, 421] width 9 height 9
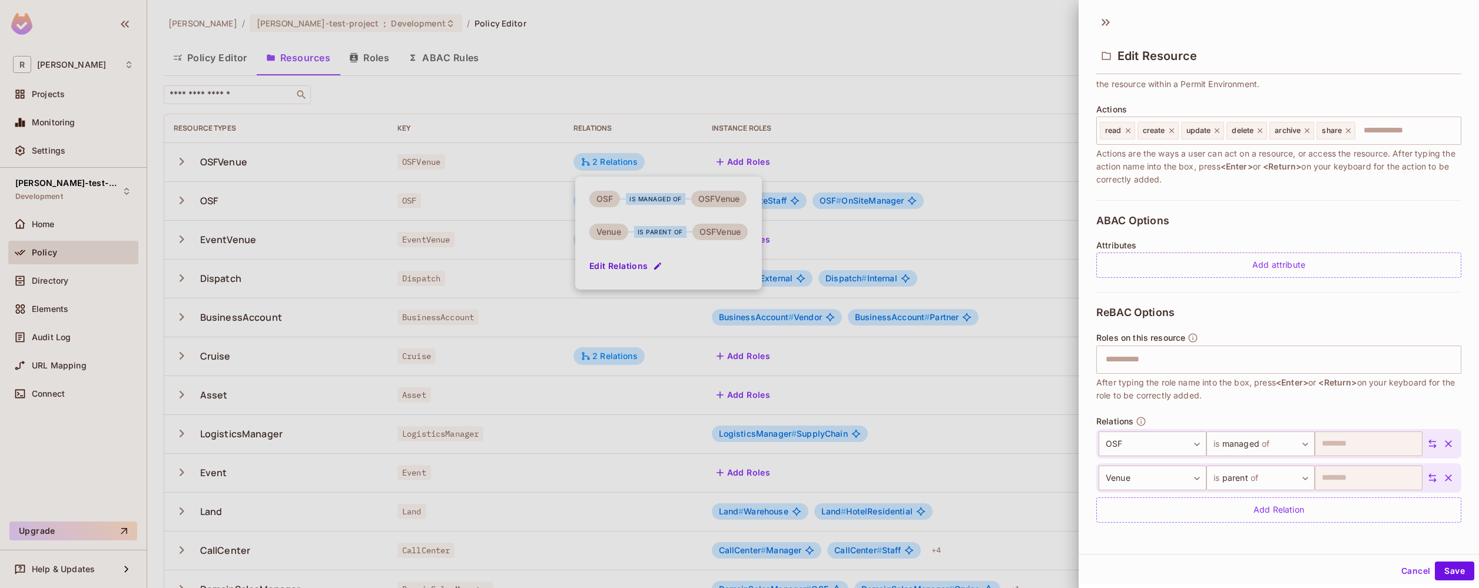
click at [1334, 560] on div "Cancel Save" at bounding box center [1279, 571] width 400 height 28
click at [1365, 512] on div "Add Relation" at bounding box center [1278, 509] width 365 height 25
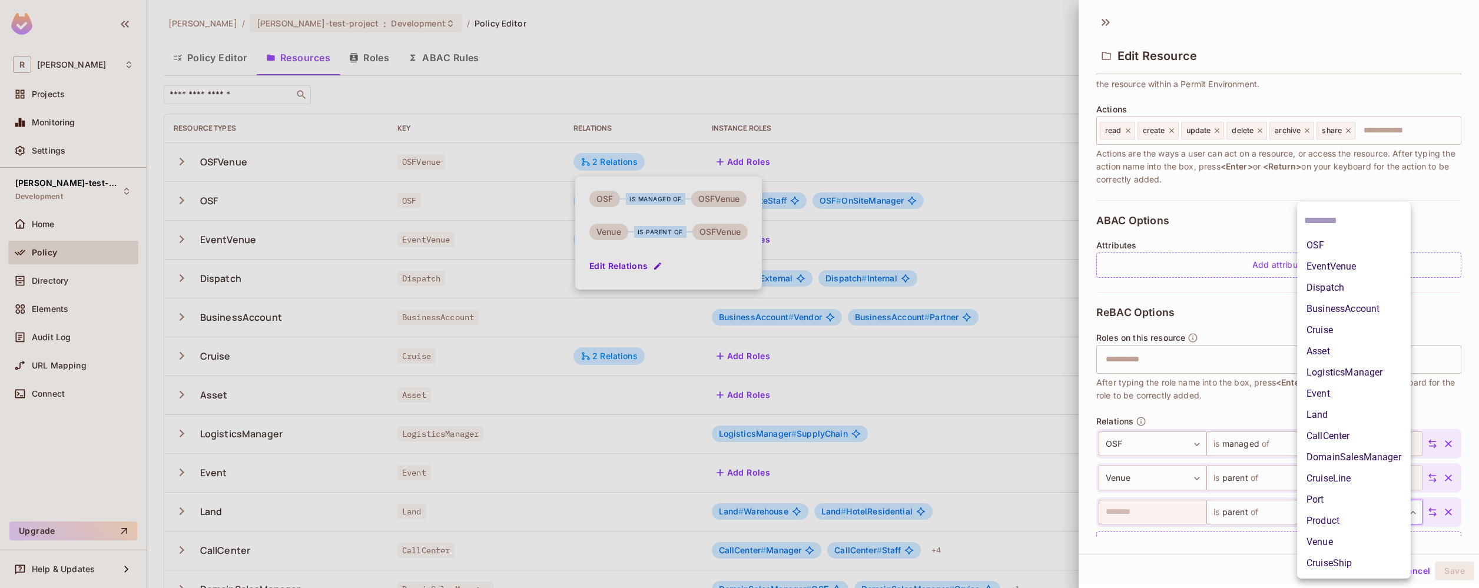
click at [1351, 511] on body "R [PERSON_NAME]-poc Projects Monitoring Settings [PERSON_NAME]-test-project Dev…" at bounding box center [739, 294] width 1479 height 588
click at [1221, 547] on div at bounding box center [739, 294] width 1479 height 588
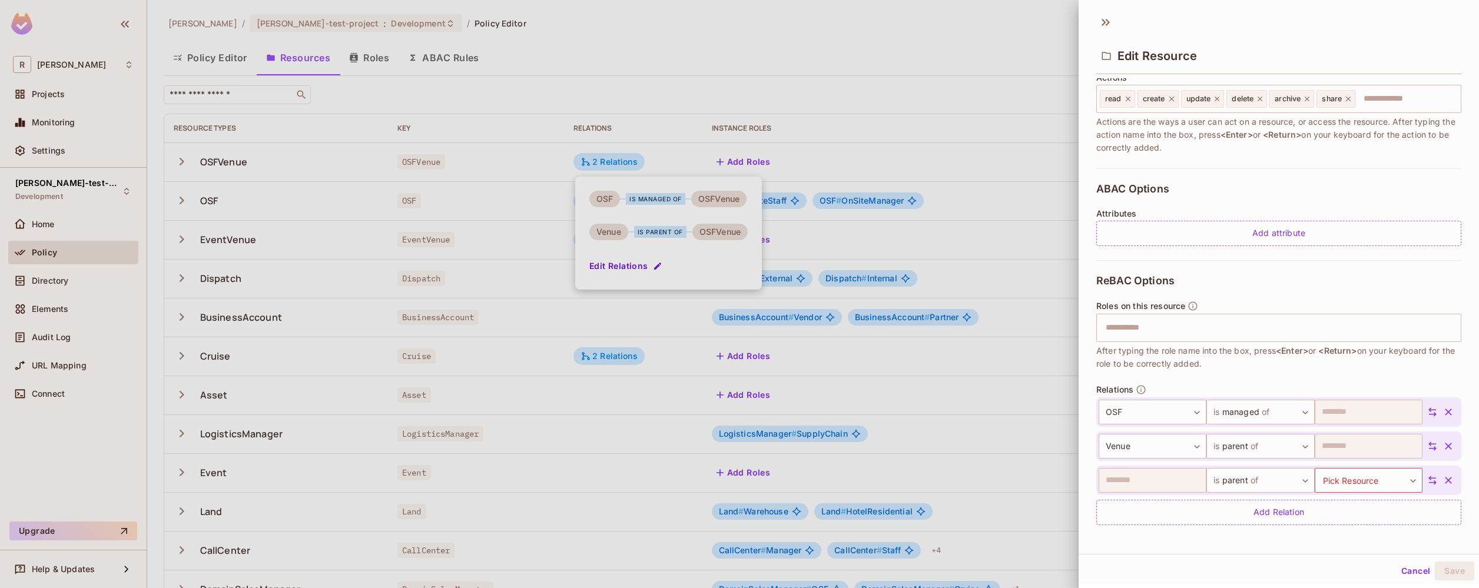
scroll to position [162, 0]
click at [1358, 482] on body "R [PERSON_NAME]-poc Projects Monitoring Settings [PERSON_NAME]-test-project Dev…" at bounding box center [739, 294] width 1479 height 588
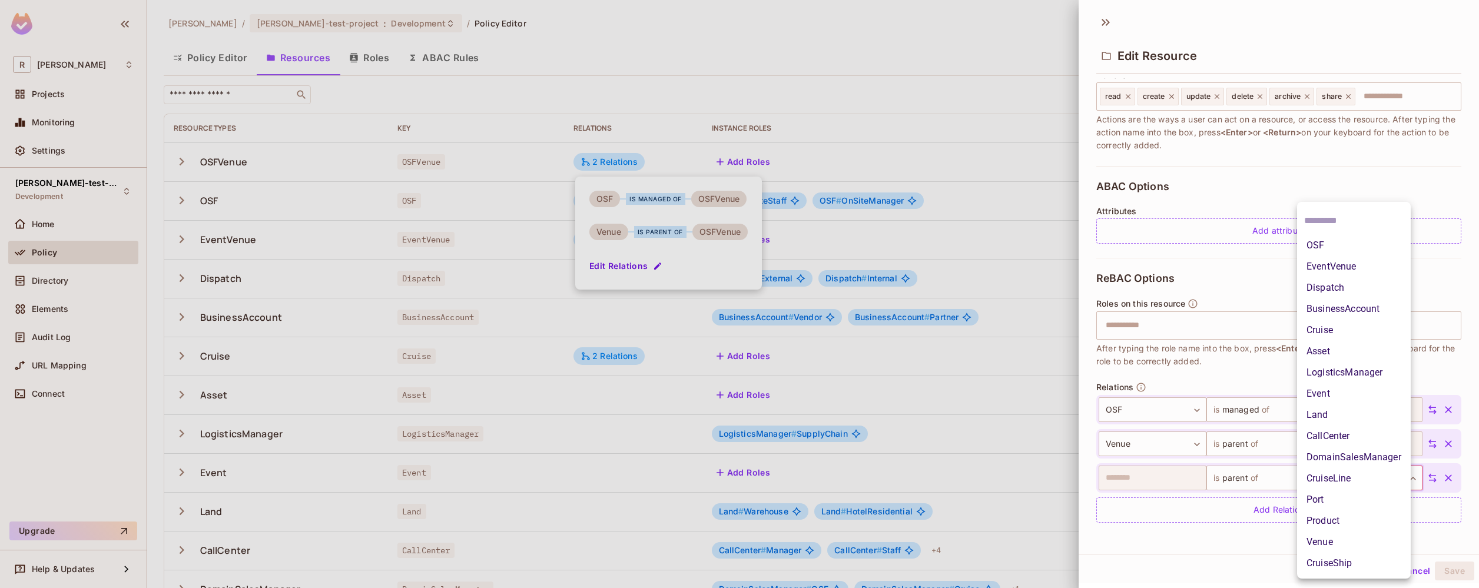
click at [1232, 541] on div at bounding box center [739, 294] width 1479 height 588
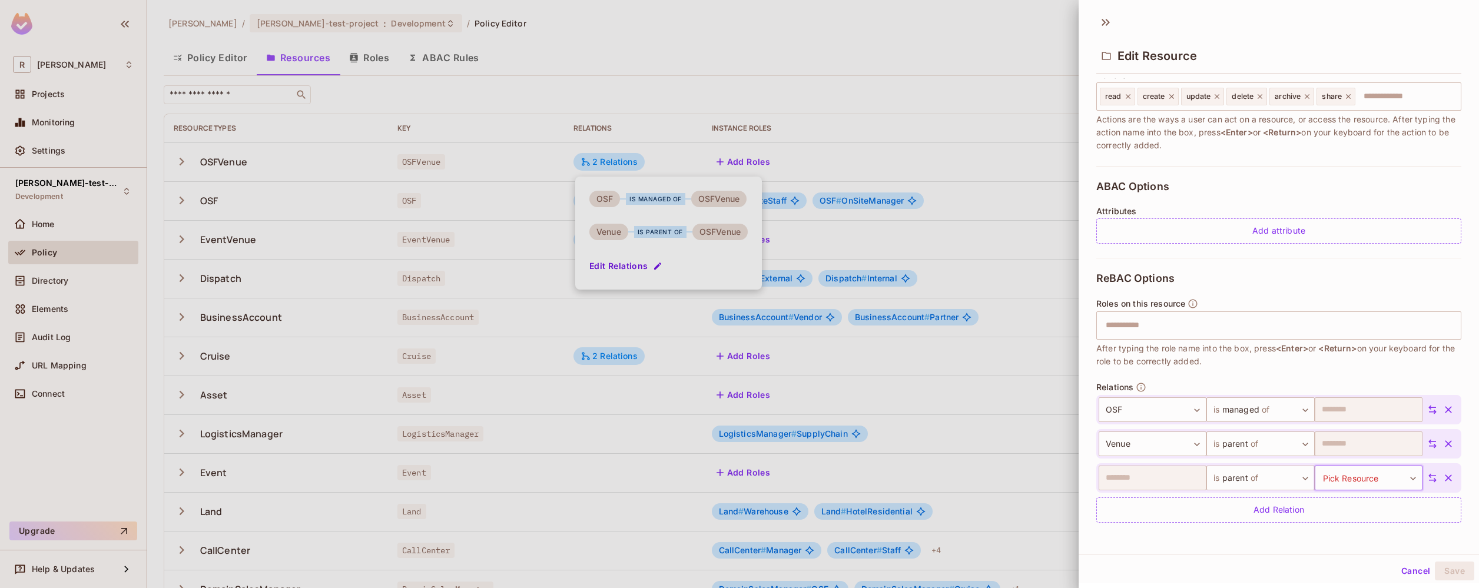
click at [1374, 472] on body "R [PERSON_NAME]-poc Projects Monitoring Settings [PERSON_NAME]-test-project Dev…" at bounding box center [739, 294] width 1479 height 588
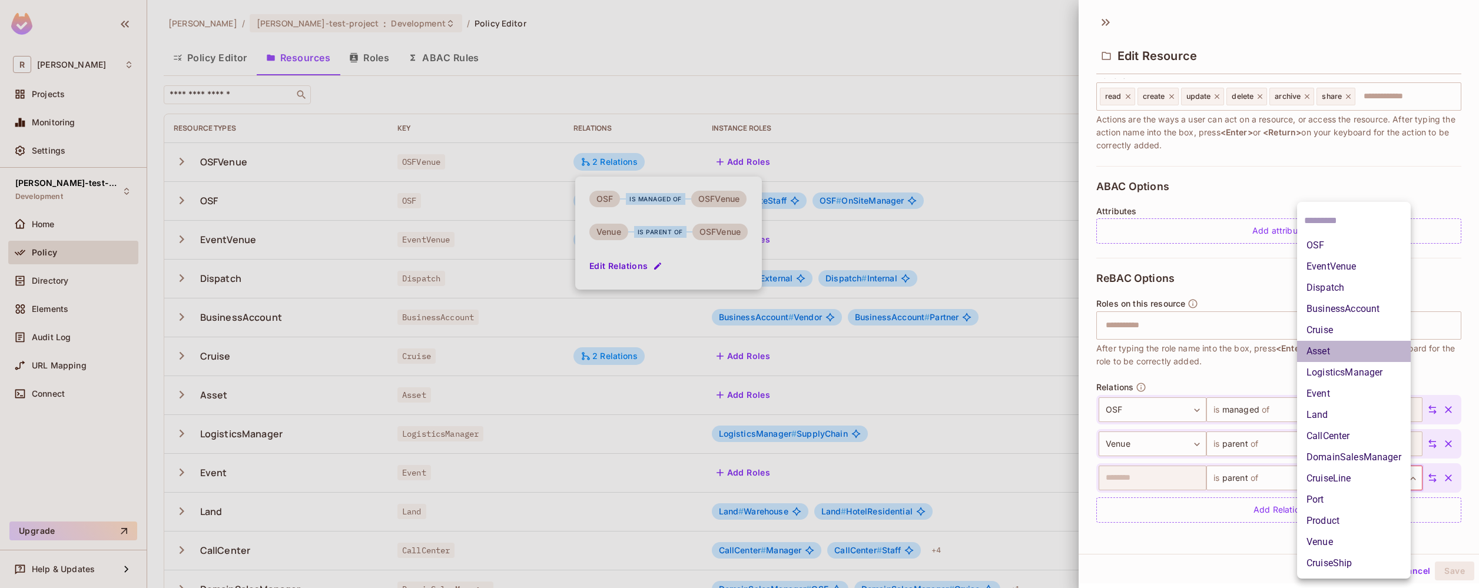
click at [1370, 355] on li "Asset" at bounding box center [1354, 351] width 114 height 21
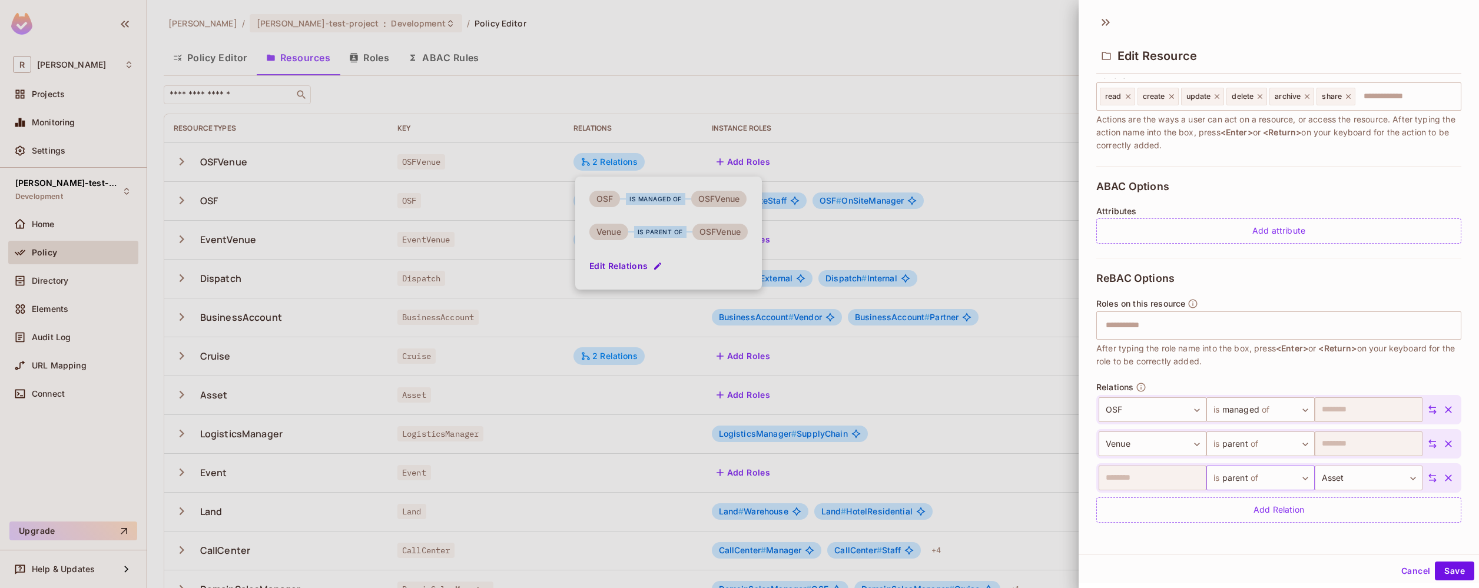
click at [1277, 477] on body "R [PERSON_NAME]-poc Projects Monitoring Settings [PERSON_NAME]-test-project Dev…" at bounding box center [739, 294] width 1479 height 588
click at [1260, 559] on li "Add Custom Relation" at bounding box center [1249, 563] width 108 height 21
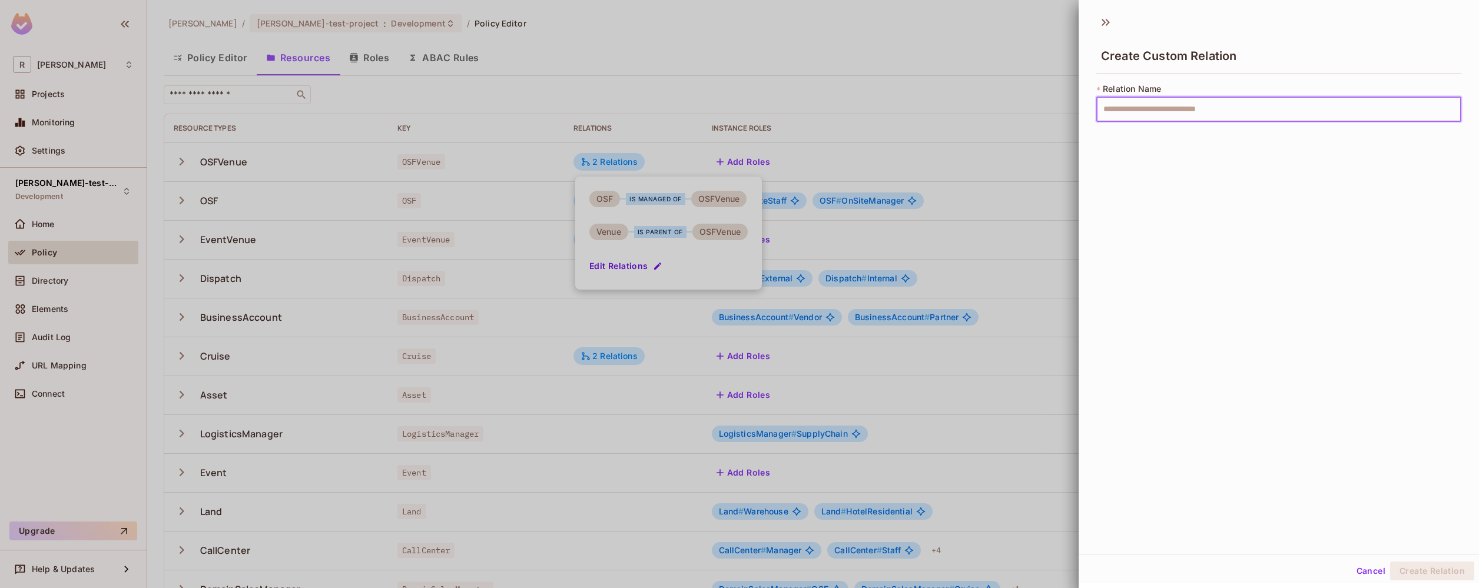
click at [1207, 115] on input "text" at bounding box center [1278, 109] width 365 height 25
click at [1362, 578] on button "Cancel" at bounding box center [1371, 571] width 38 height 19
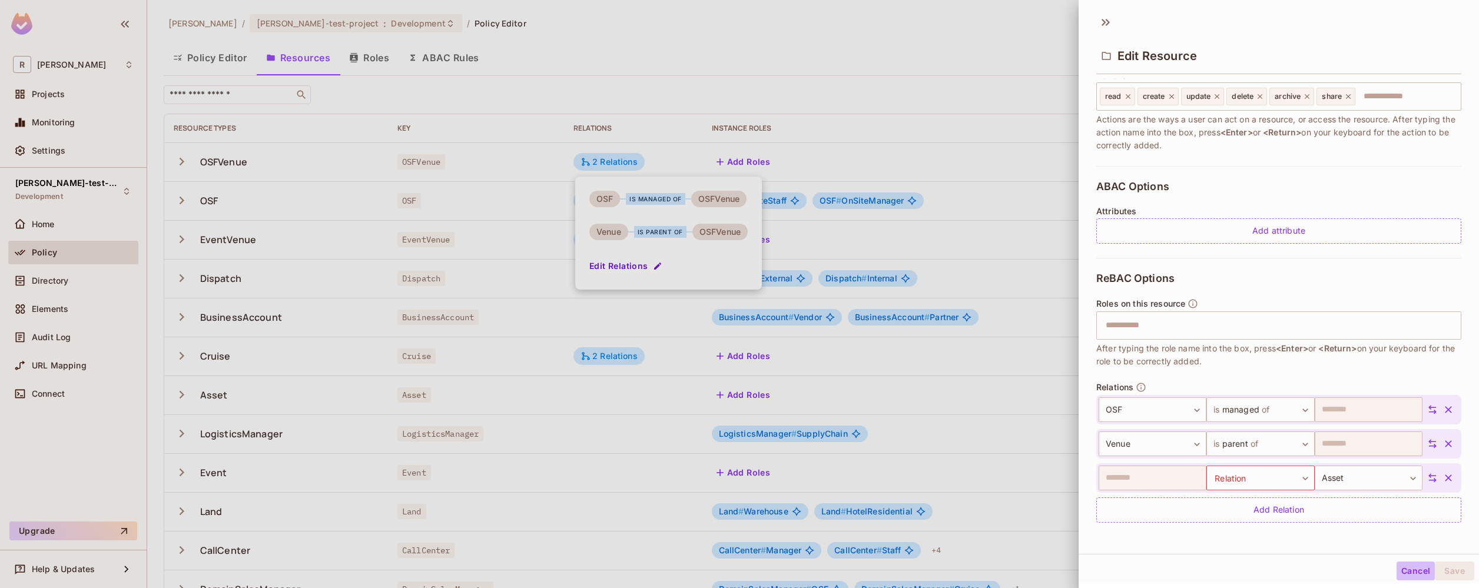
click at [1408, 569] on button "Cancel" at bounding box center [1415, 571] width 38 height 19
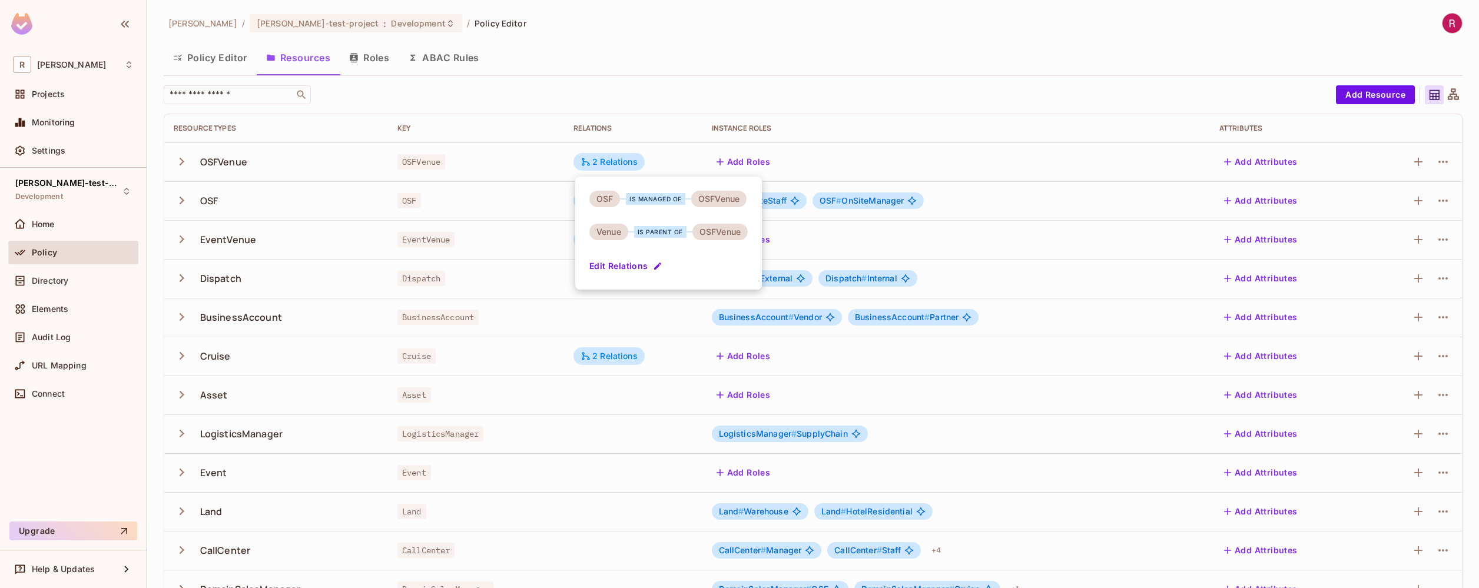
click at [613, 324] on div at bounding box center [739, 294] width 1479 height 588
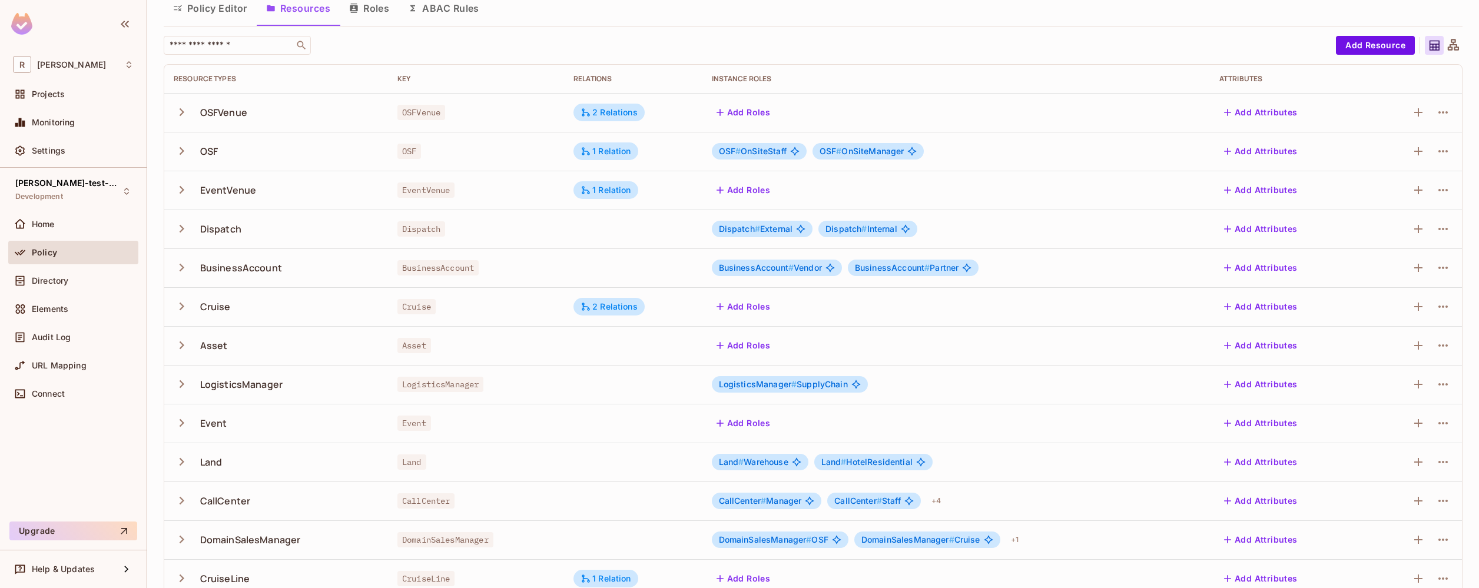
scroll to position [41, 0]
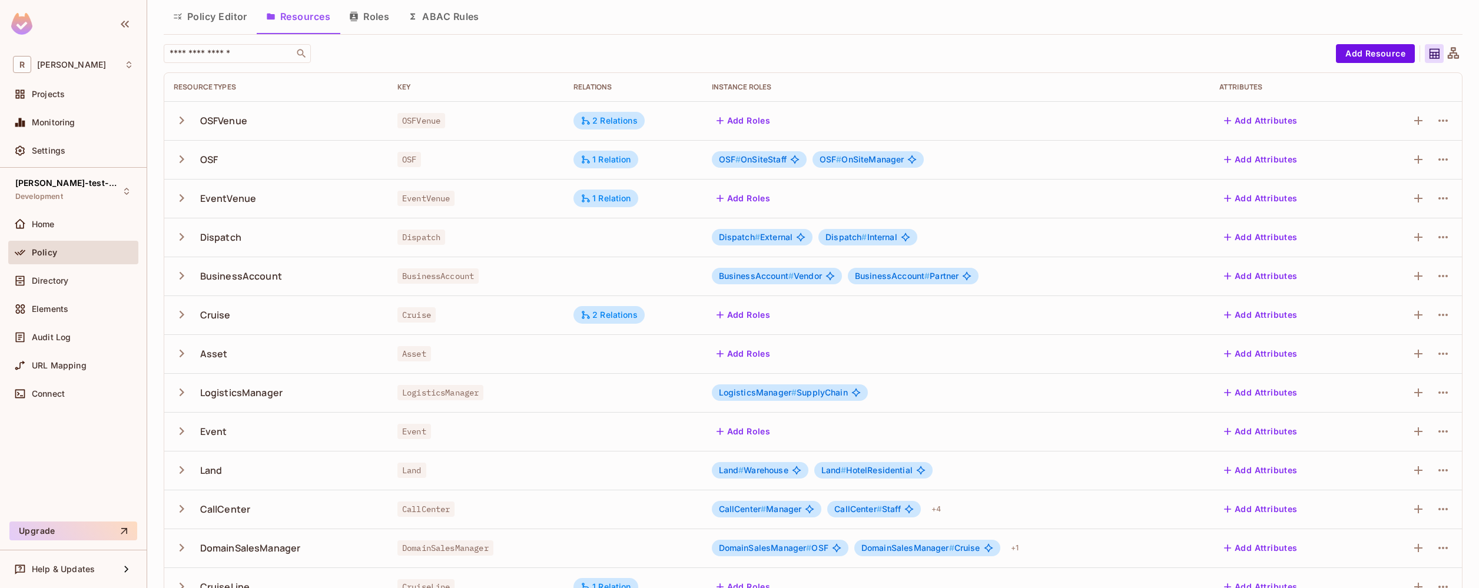
click at [1106, 237] on div "Dispatch # External Dispatch # Internal" at bounding box center [956, 237] width 489 height 16
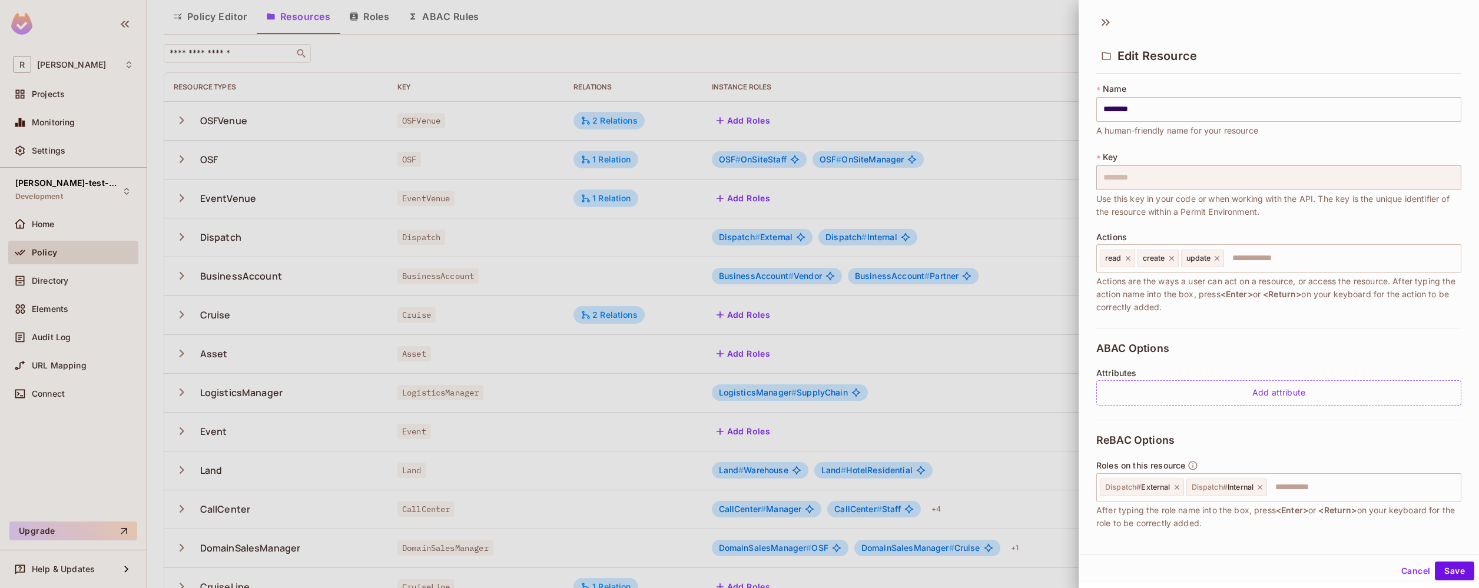
click at [1073, 240] on div at bounding box center [739, 294] width 1479 height 588
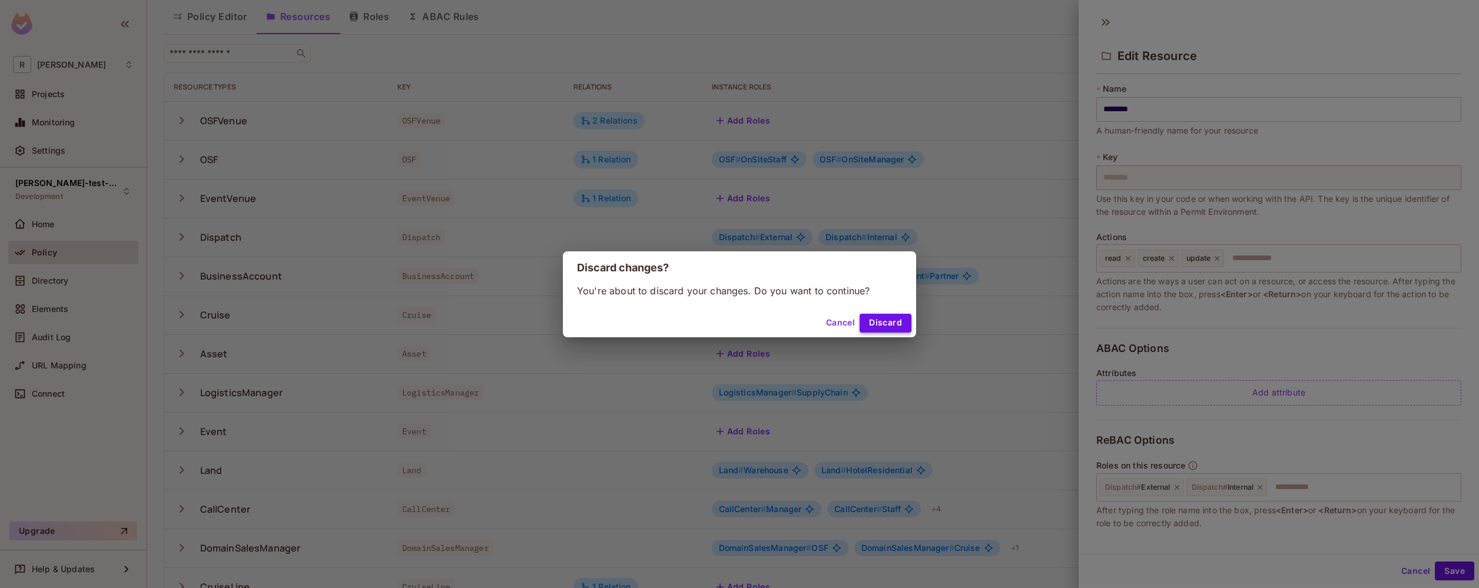
click at [880, 327] on button "Discard" at bounding box center [886, 323] width 52 height 19
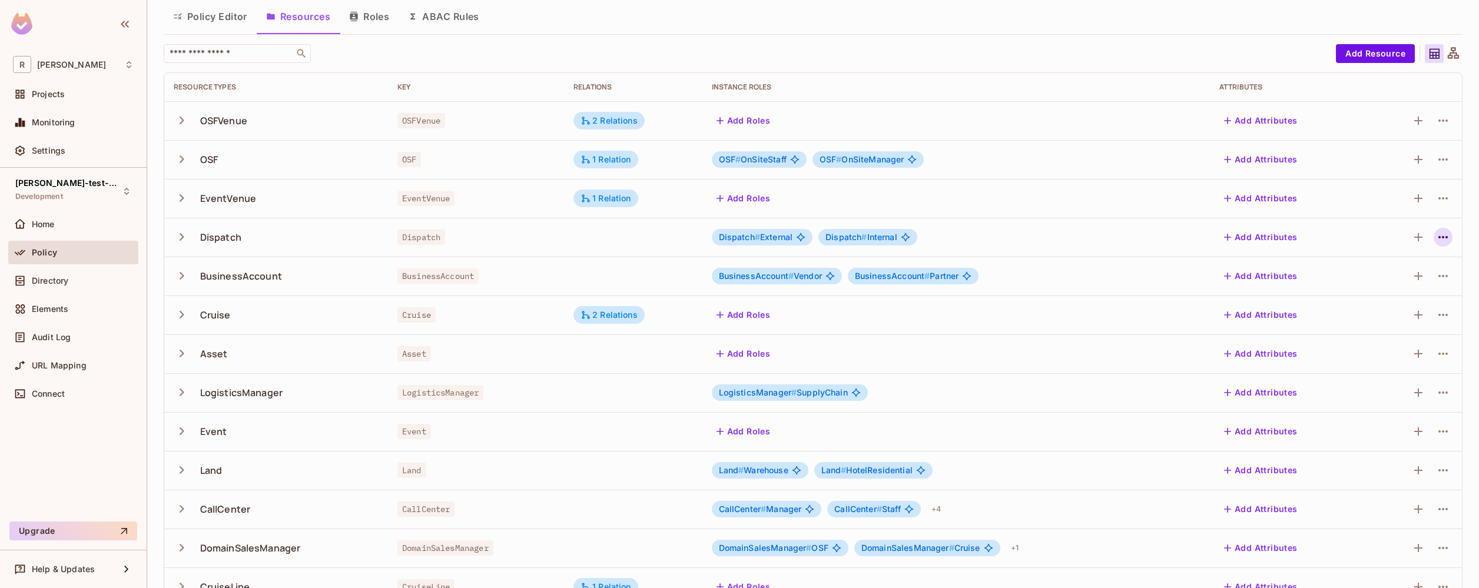
click at [1436, 234] on icon "button" at bounding box center [1443, 237] width 14 height 14
click at [1392, 306] on div "Delete Resource" at bounding box center [1387, 310] width 65 height 12
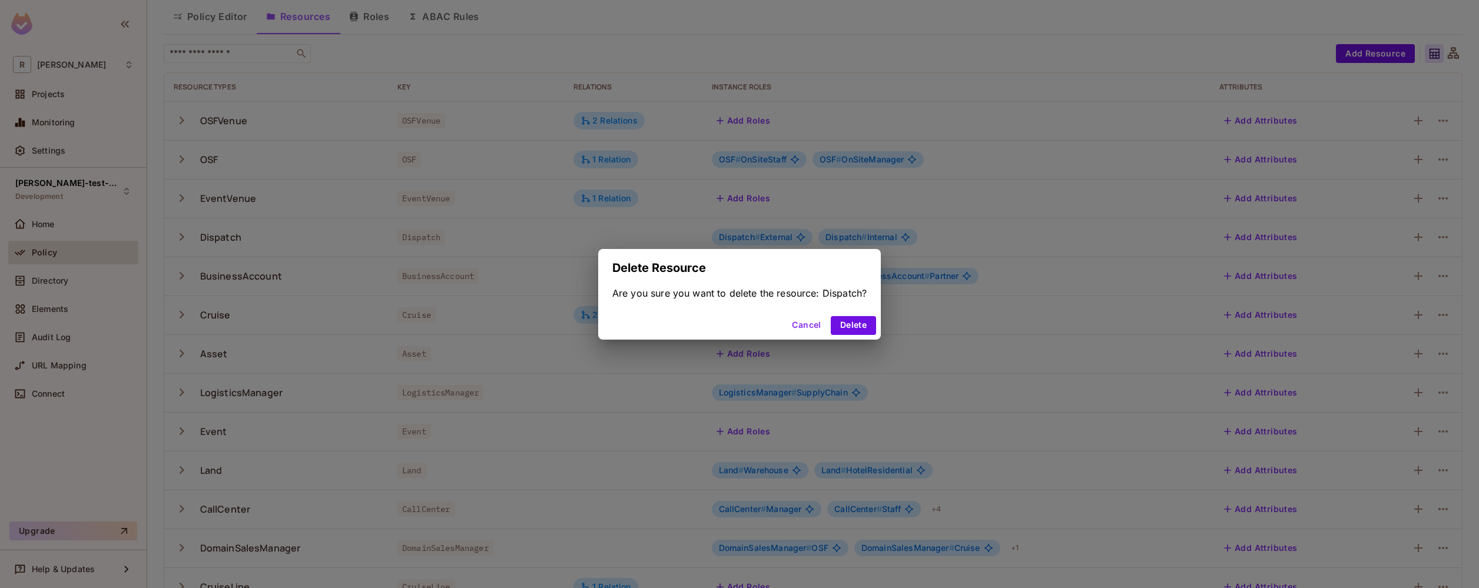
click at [835, 290] on div "Are you sure you want to delete the resource: Dispatch?" at bounding box center [739, 293] width 254 height 13
copy div "Dispatch"
click at [859, 323] on button "Delete" at bounding box center [853, 325] width 45 height 19
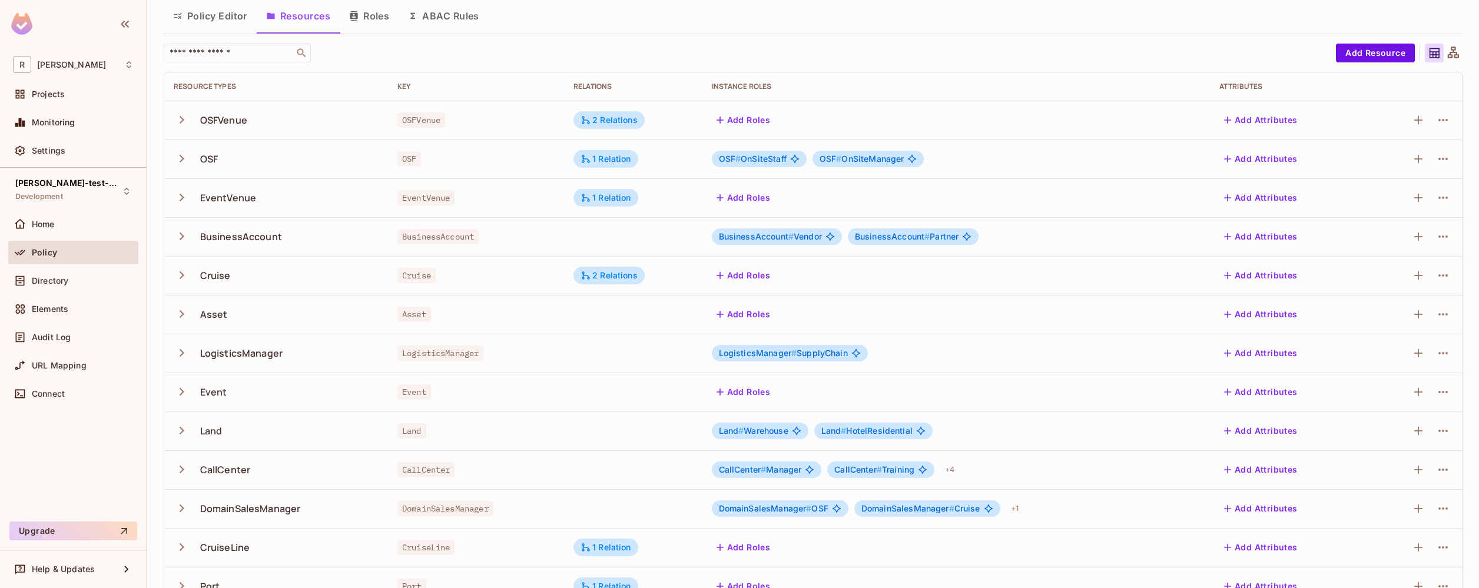
scroll to position [0, 0]
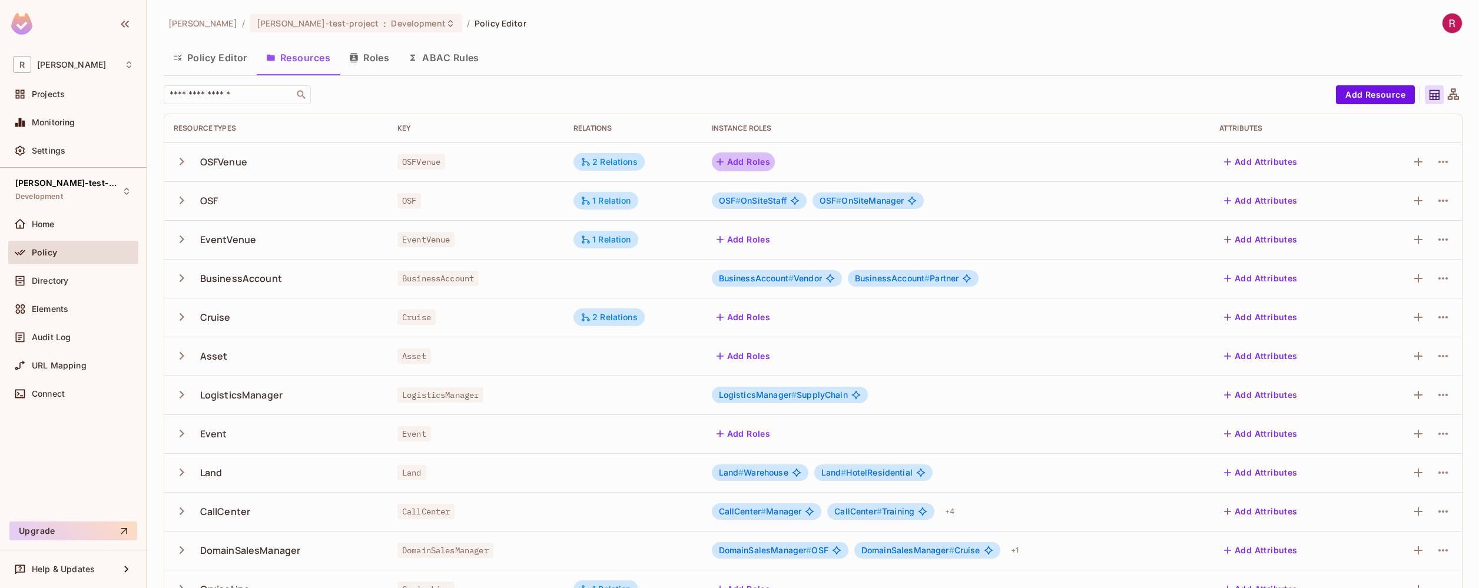
click at [755, 165] on button "Add Roles" at bounding box center [744, 161] width 64 height 19
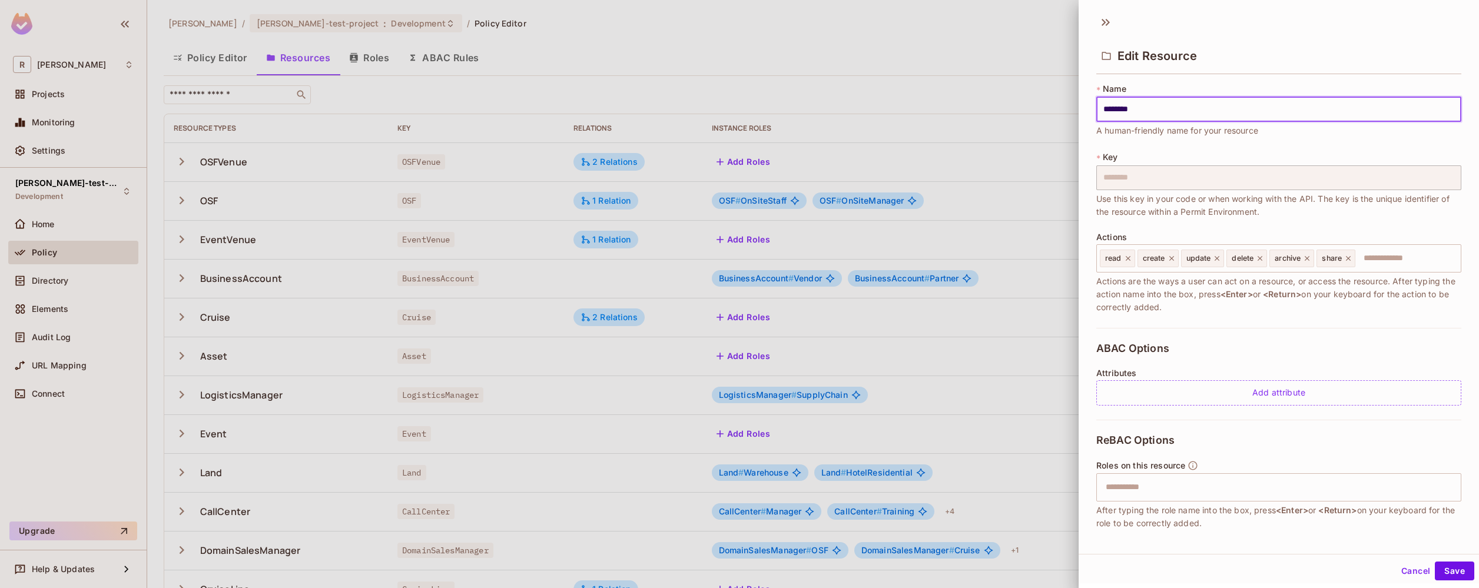
click at [1029, 314] on div at bounding box center [739, 294] width 1479 height 588
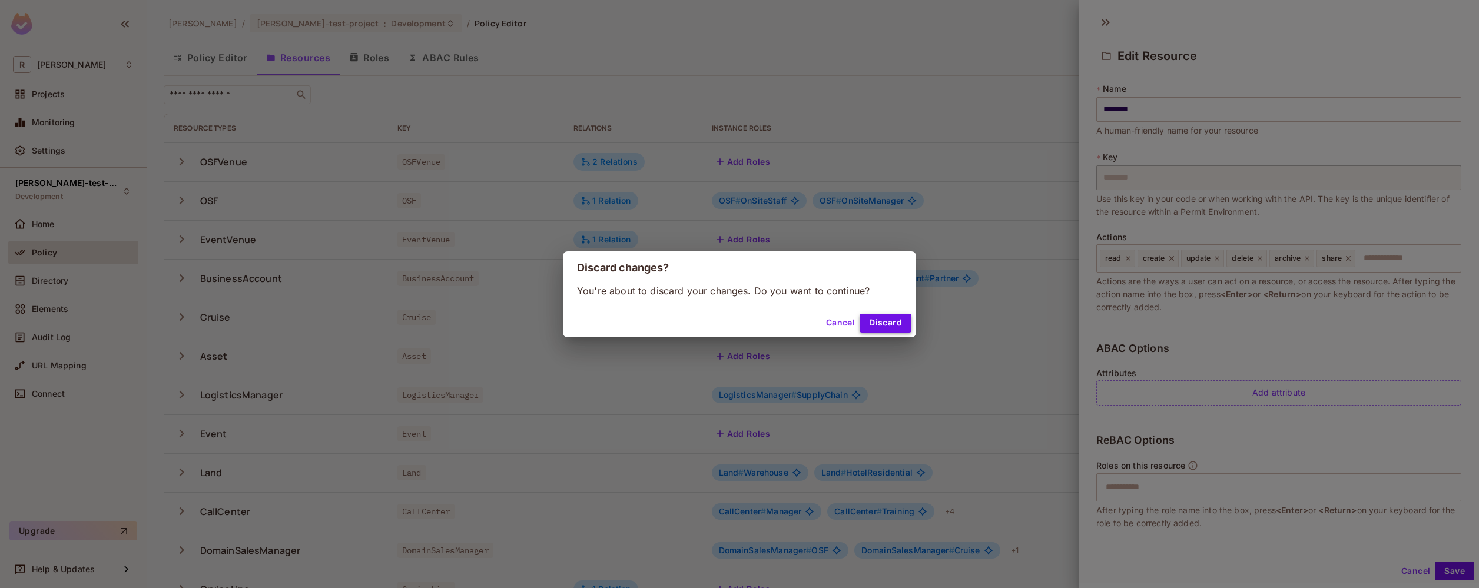
click at [880, 326] on button "Discard" at bounding box center [886, 323] width 52 height 19
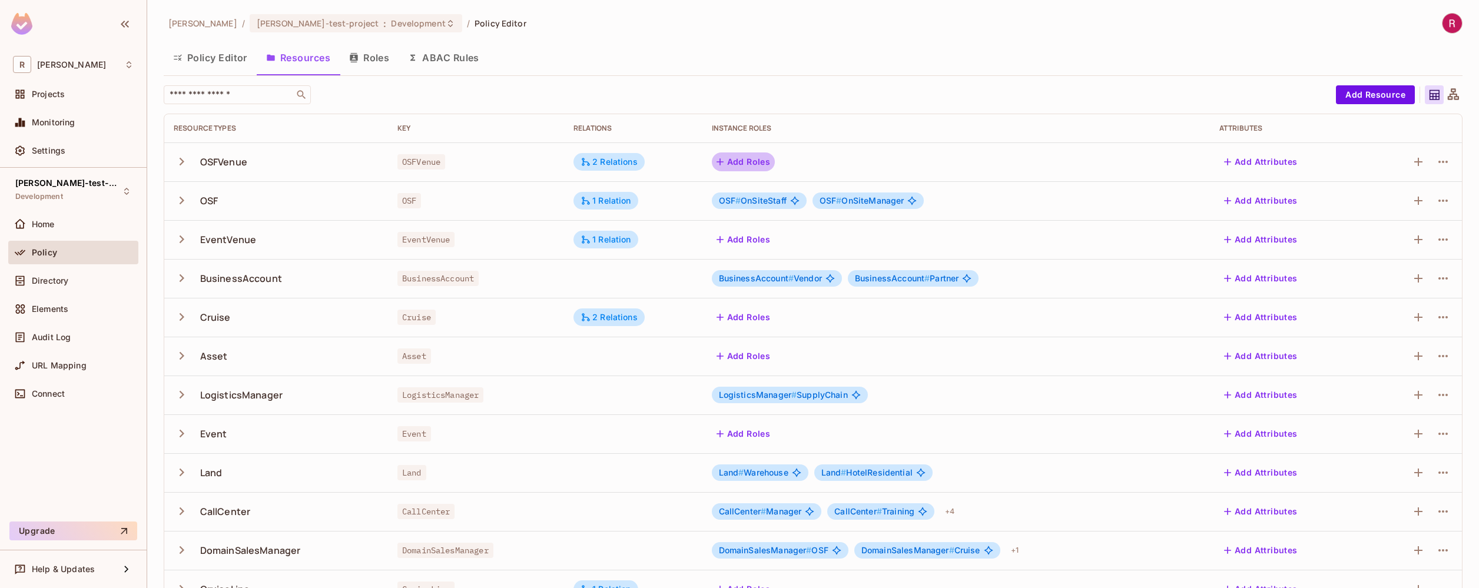
click at [753, 161] on button "Add Roles" at bounding box center [744, 161] width 64 height 19
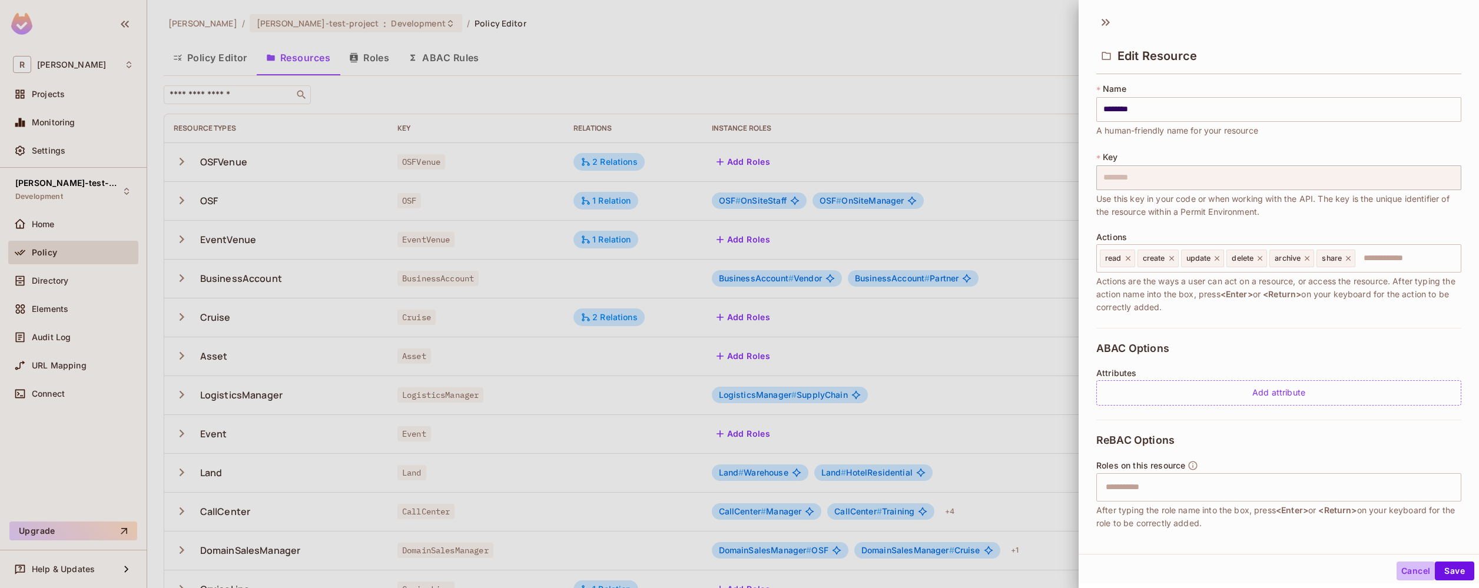
click at [1396, 564] on button "Cancel" at bounding box center [1415, 571] width 38 height 19
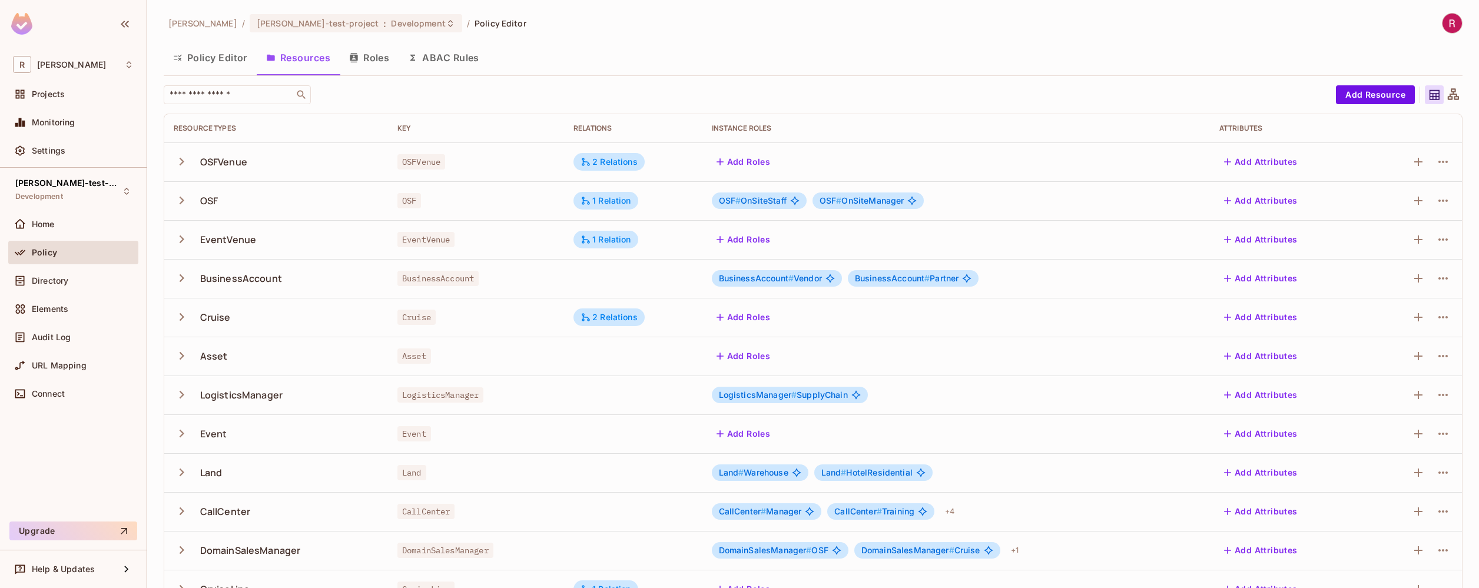
click at [764, 201] on span "OSF # OnSiteStaff" at bounding box center [753, 200] width 68 height 9
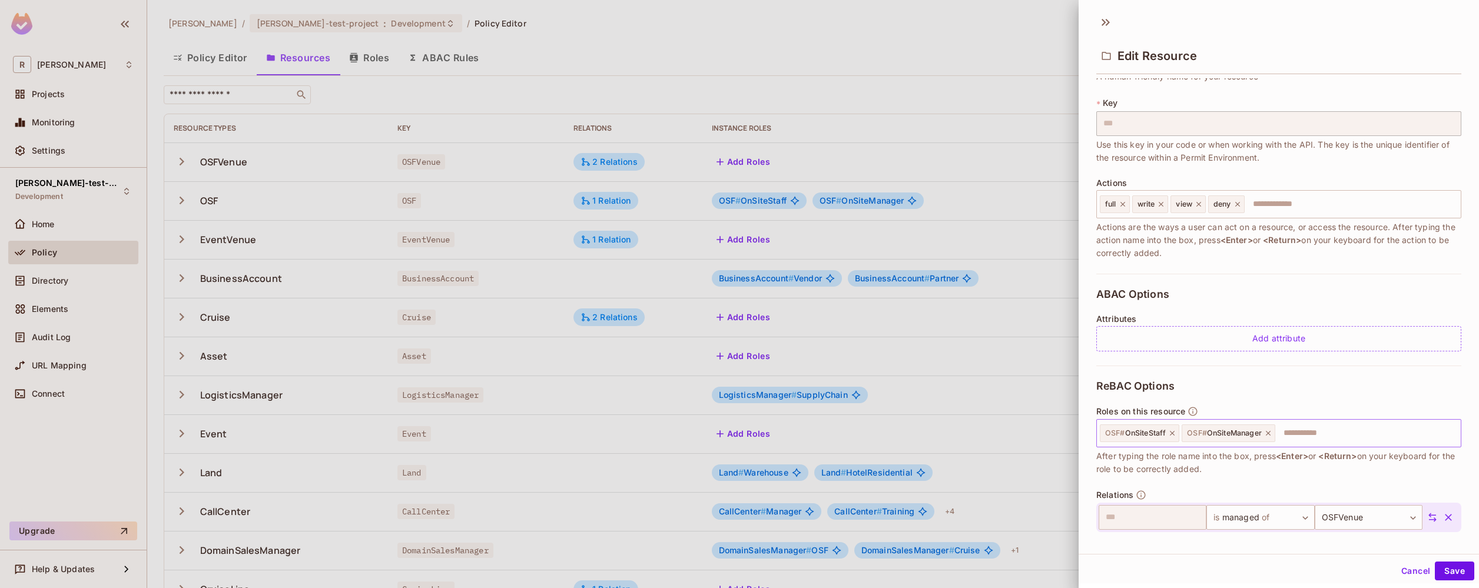
scroll to position [94, 0]
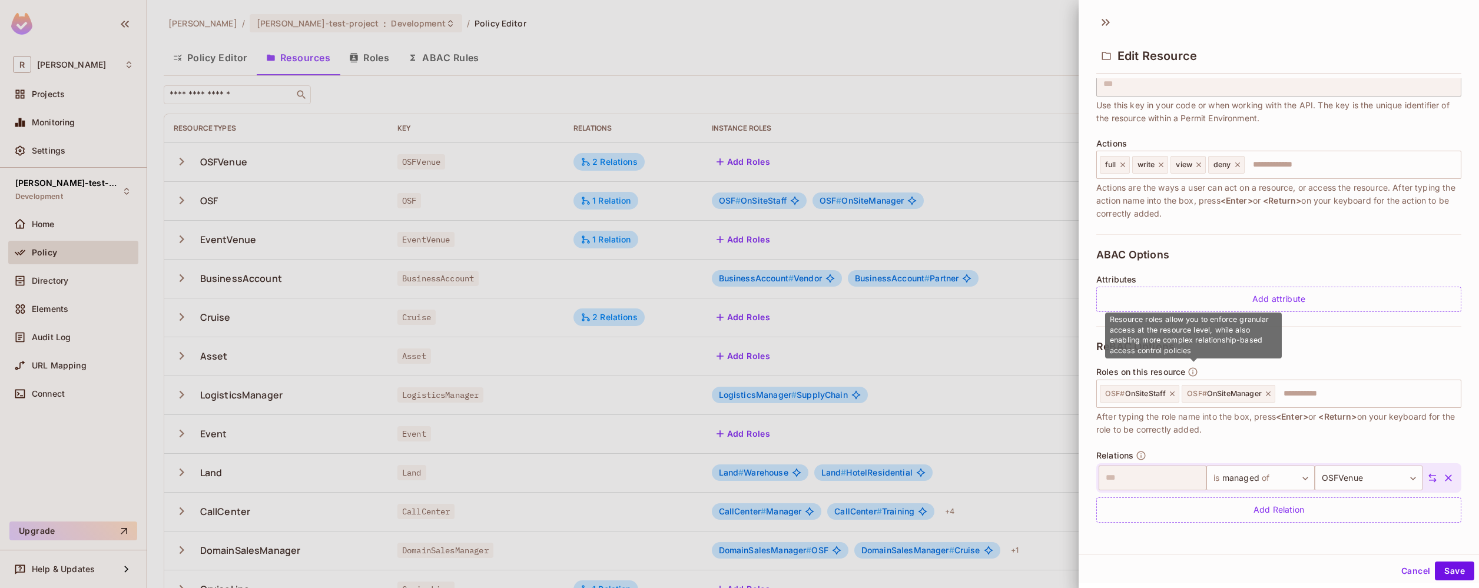
click at [1189, 373] on icon "button" at bounding box center [1193, 371] width 9 height 9
click at [755, 166] on div at bounding box center [739, 294] width 1479 height 588
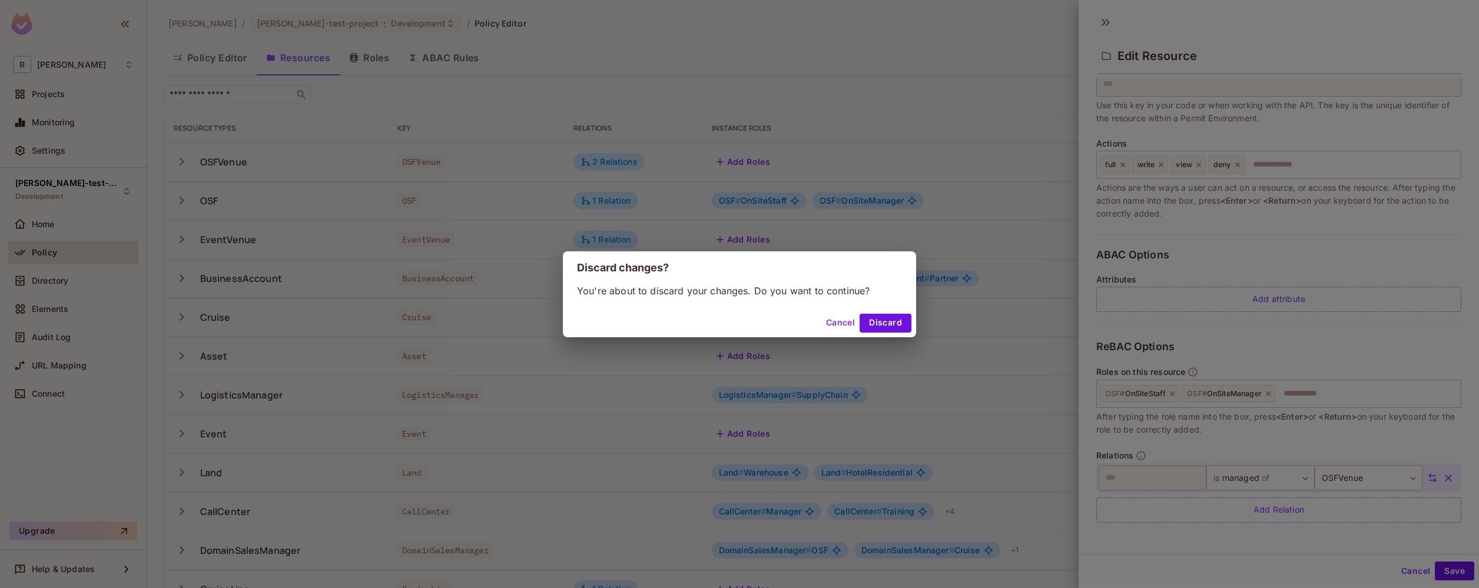
click at [747, 161] on div "Discard changes? You're about to discard your changes. Do you want to continue?…" at bounding box center [739, 294] width 1479 height 588
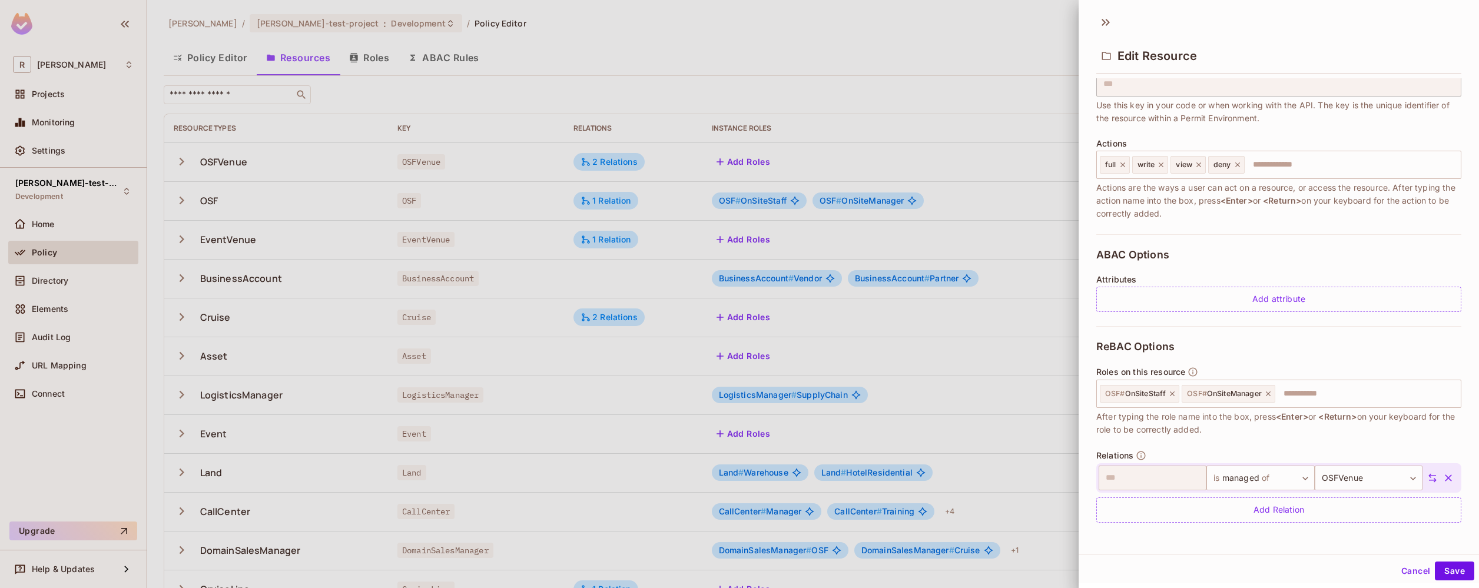
click at [1411, 571] on button "Cancel" at bounding box center [1415, 571] width 38 height 19
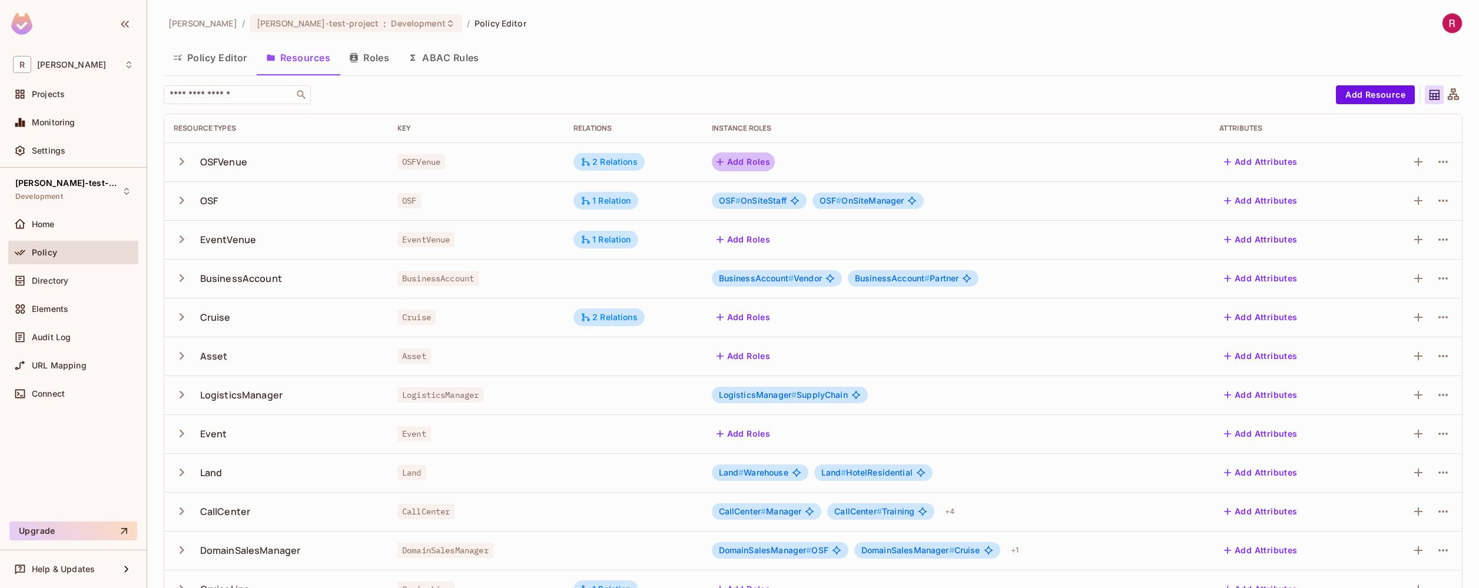
click at [747, 165] on button "Add Roles" at bounding box center [744, 161] width 64 height 19
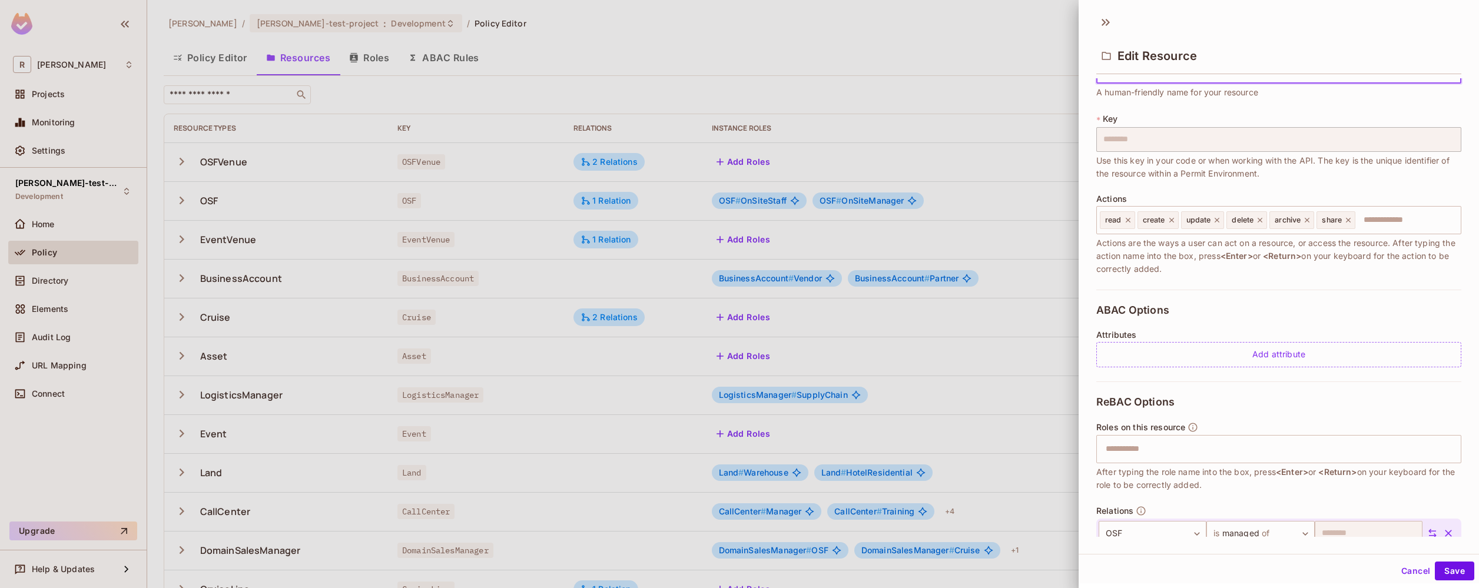
scroll to position [51, 0]
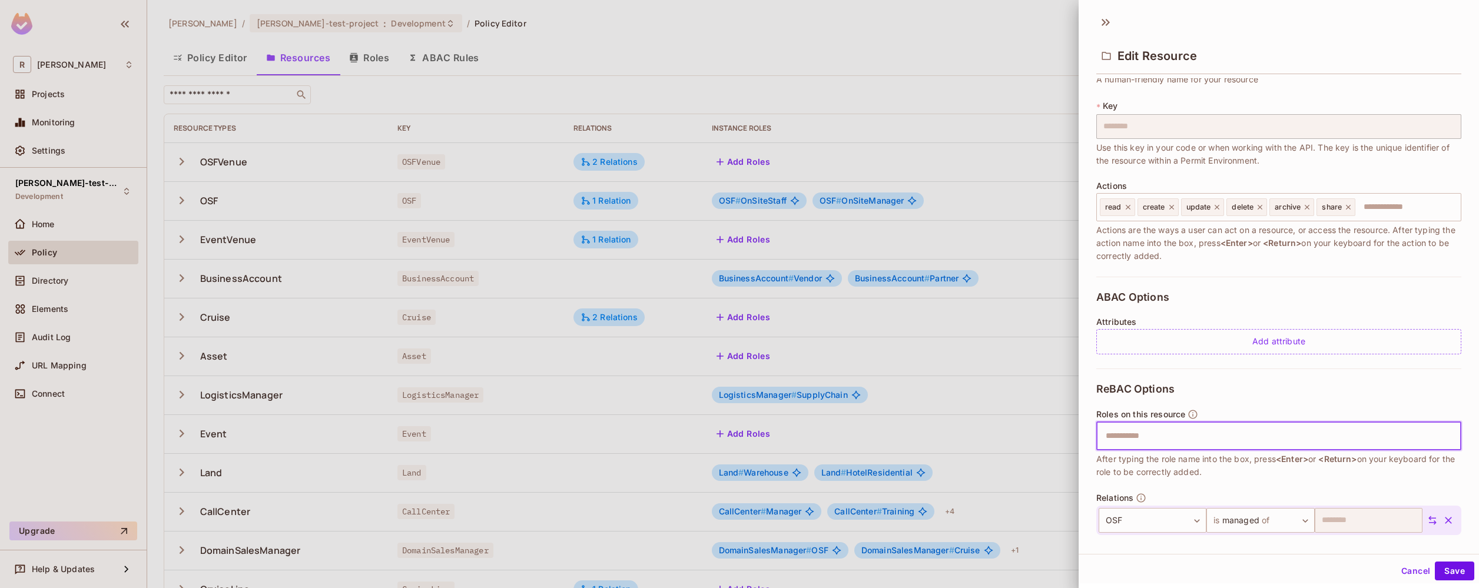
click at [1137, 437] on input "text" at bounding box center [1277, 436] width 357 height 24
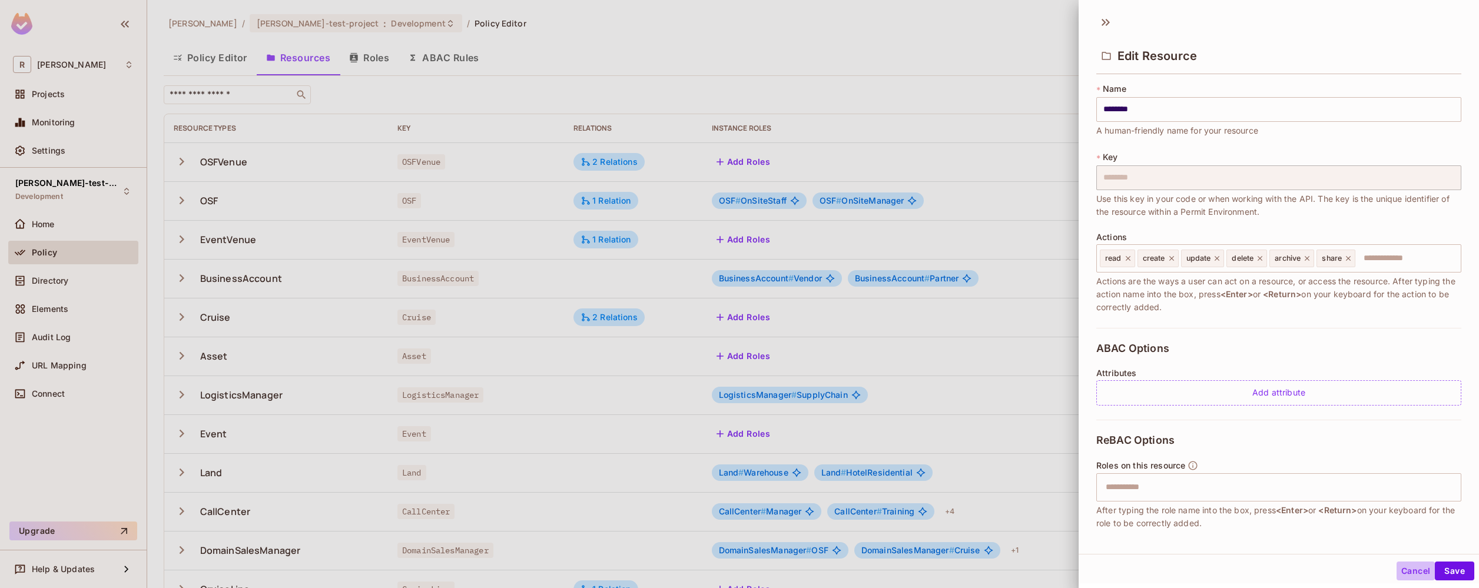
click at [1407, 575] on button "Cancel" at bounding box center [1415, 571] width 38 height 19
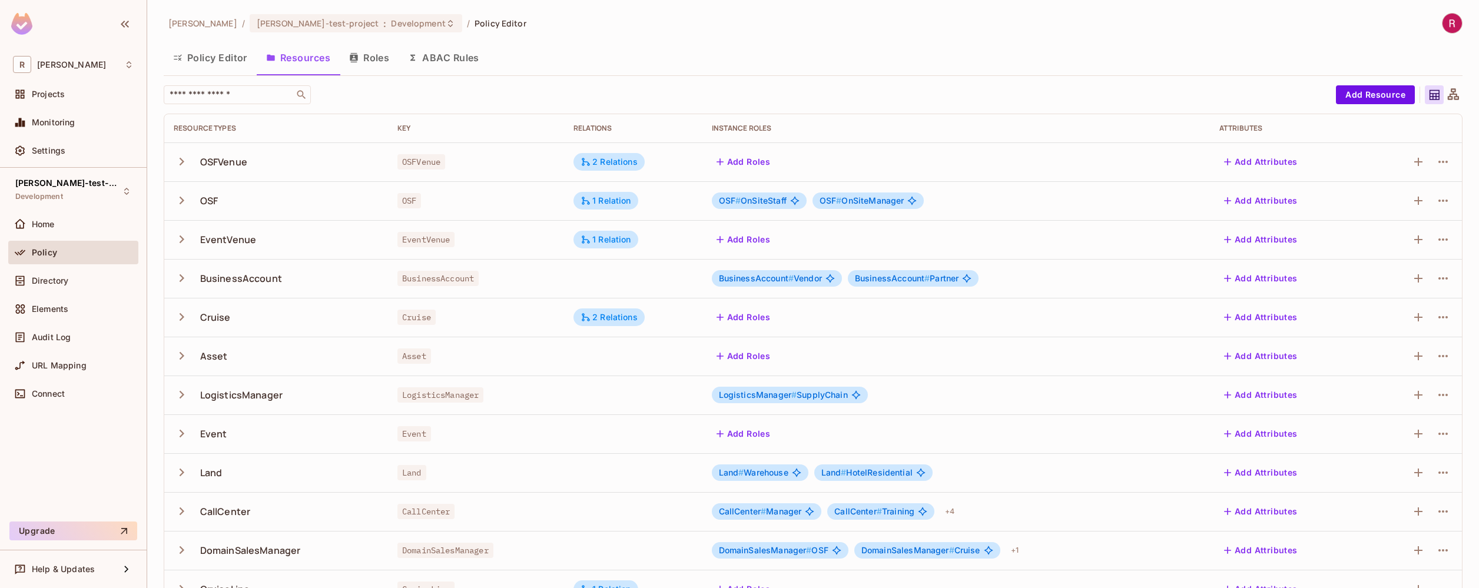
click at [745, 241] on button "Add Roles" at bounding box center [744, 239] width 64 height 19
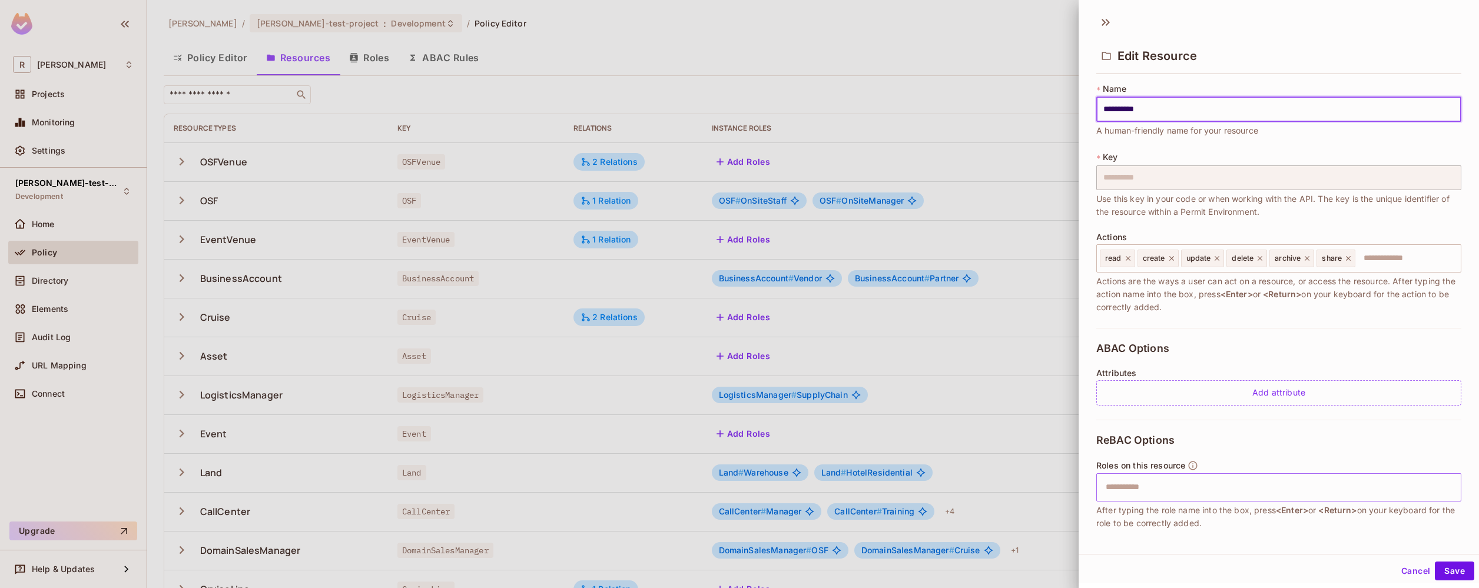
click at [1134, 485] on input "text" at bounding box center [1277, 488] width 357 height 24
click at [954, 65] on div at bounding box center [739, 294] width 1479 height 588
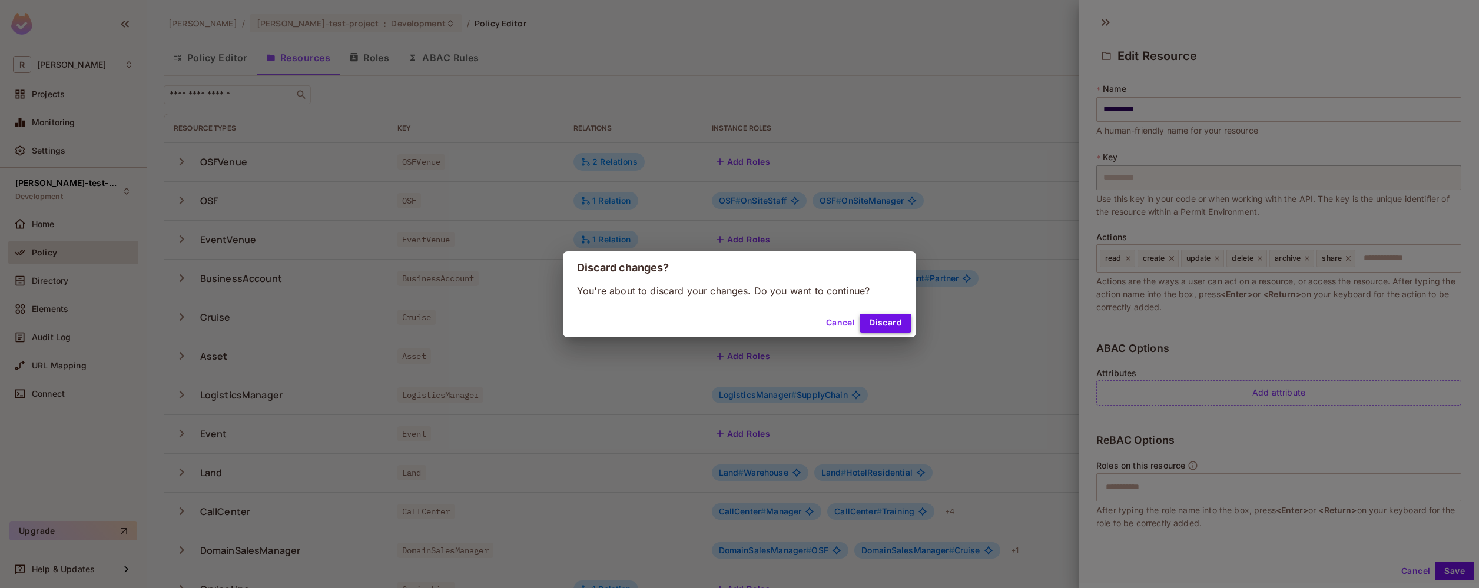
click at [888, 320] on button "Discard" at bounding box center [886, 323] width 52 height 19
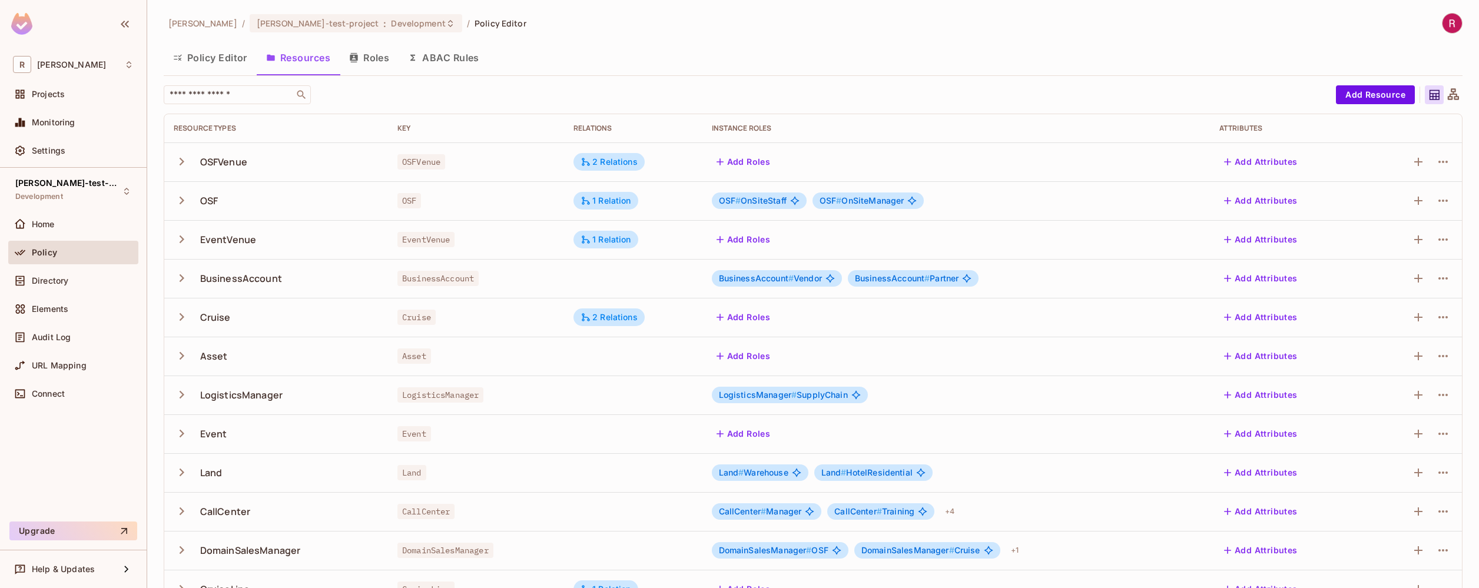
click at [779, 196] on span "OSF # OnSiteStaff" at bounding box center [753, 200] width 68 height 9
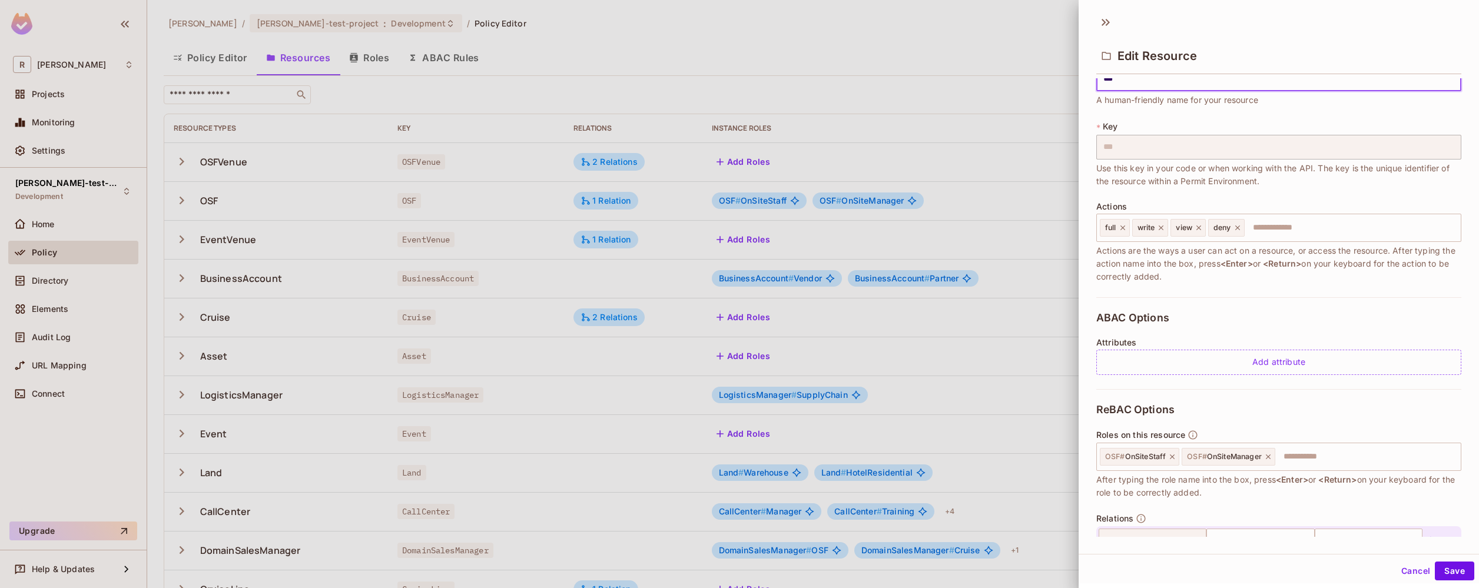
scroll to position [33, 0]
click at [921, 158] on div at bounding box center [739, 294] width 1479 height 588
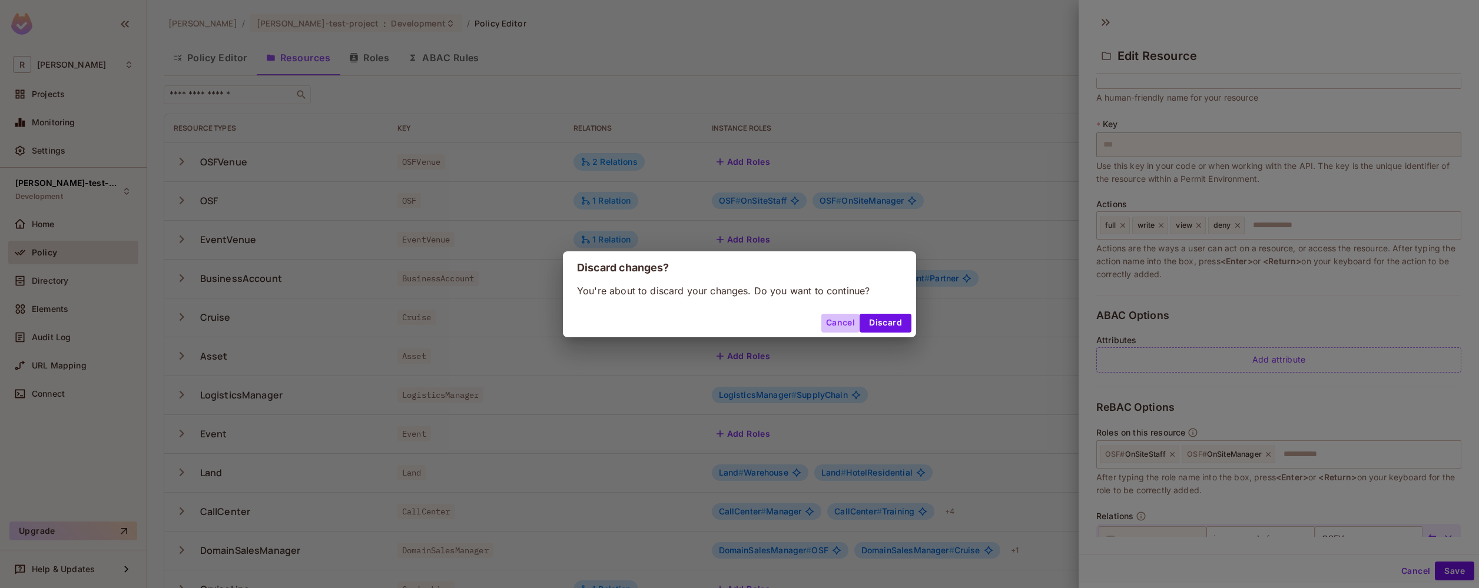
click at [844, 322] on button "Cancel" at bounding box center [840, 323] width 38 height 19
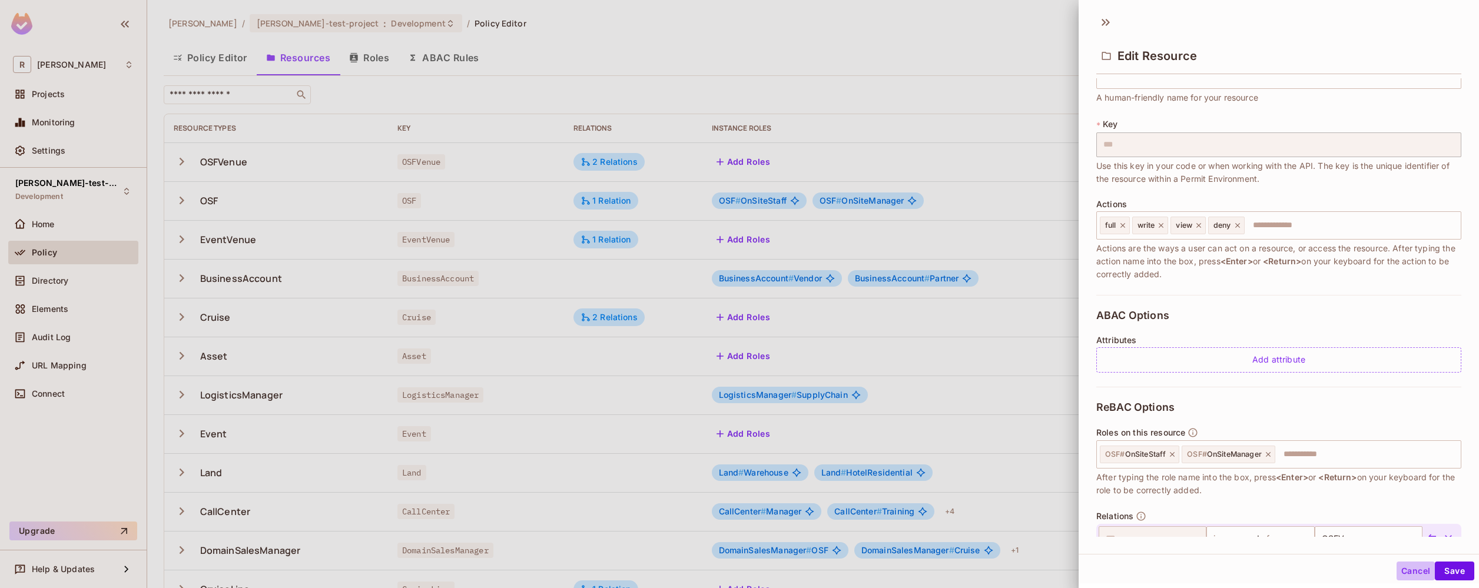
click at [1412, 565] on button "Cancel" at bounding box center [1415, 571] width 38 height 19
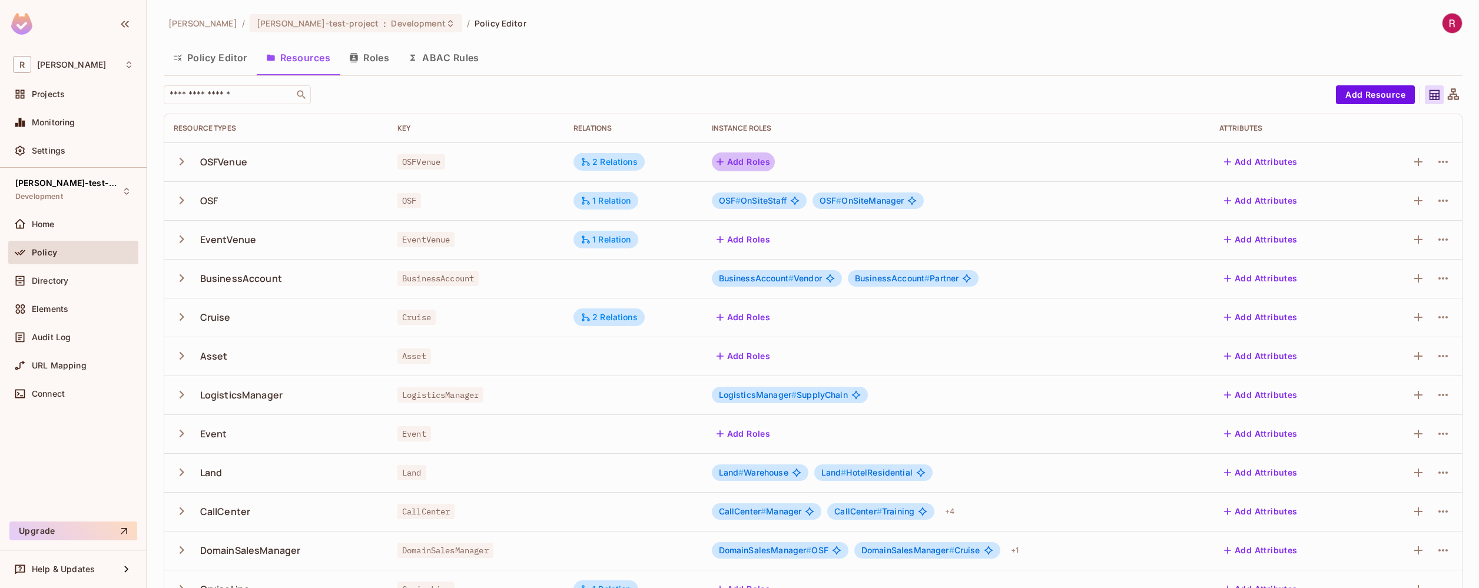
click at [733, 160] on button "Add Roles" at bounding box center [744, 161] width 64 height 19
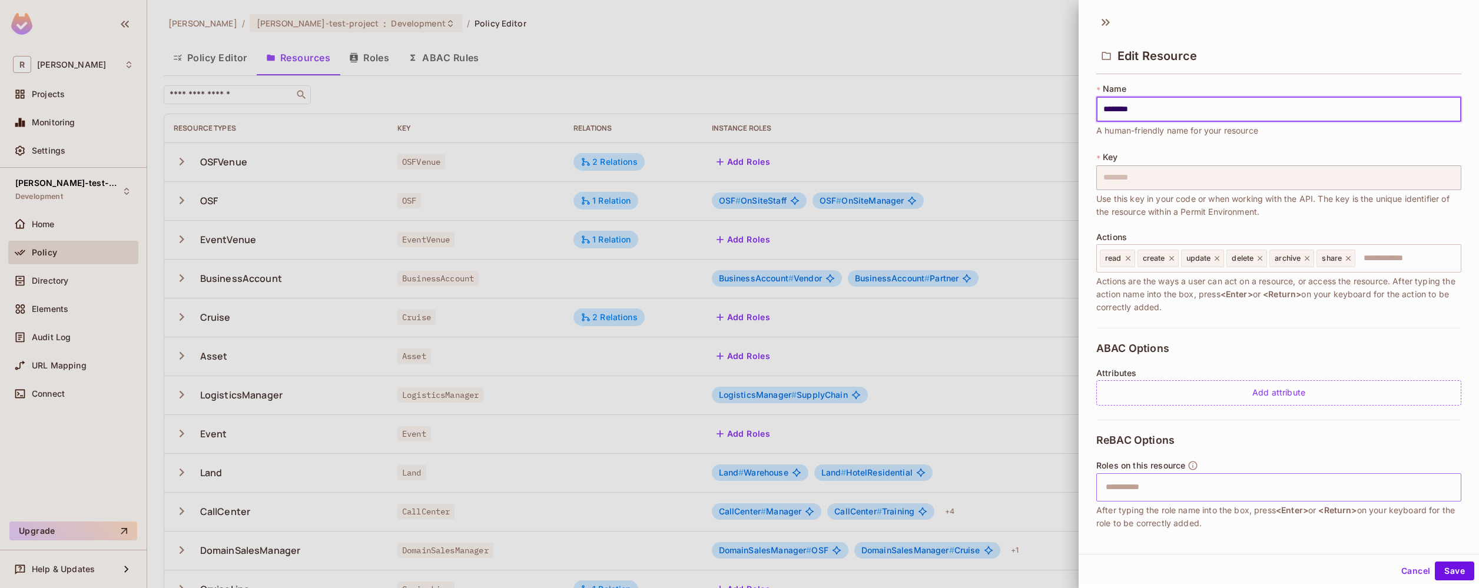
click at [1152, 486] on input "text" at bounding box center [1277, 488] width 357 height 24
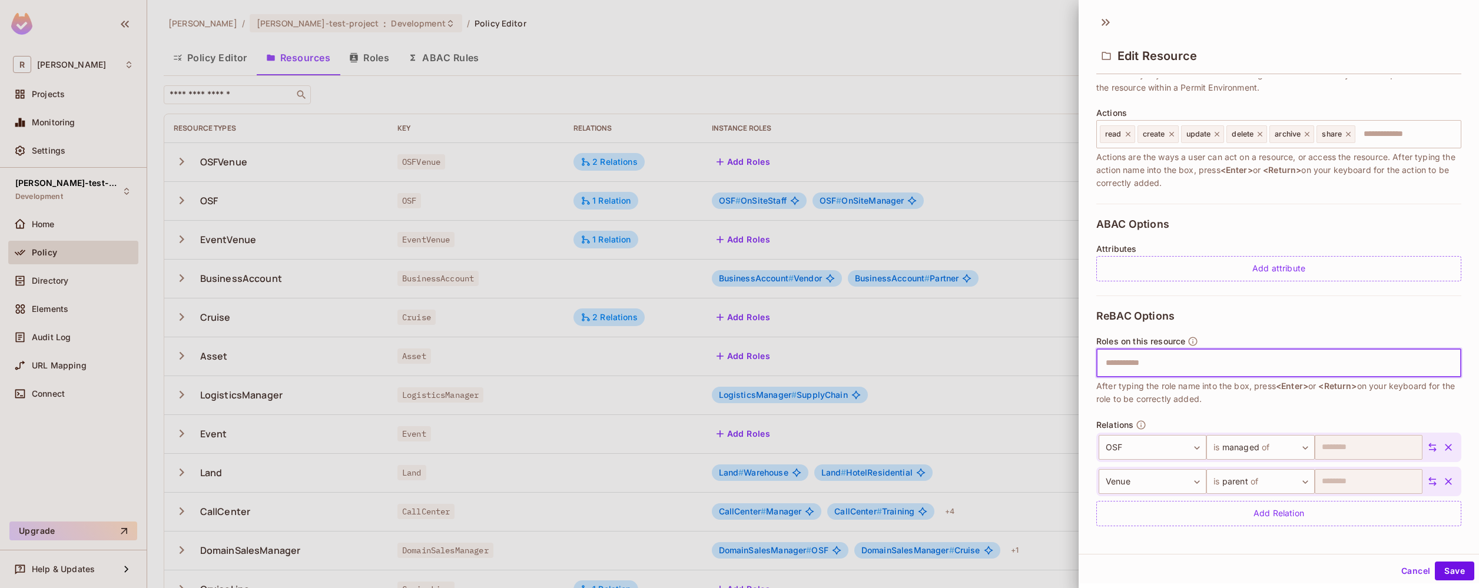
scroll to position [128, 0]
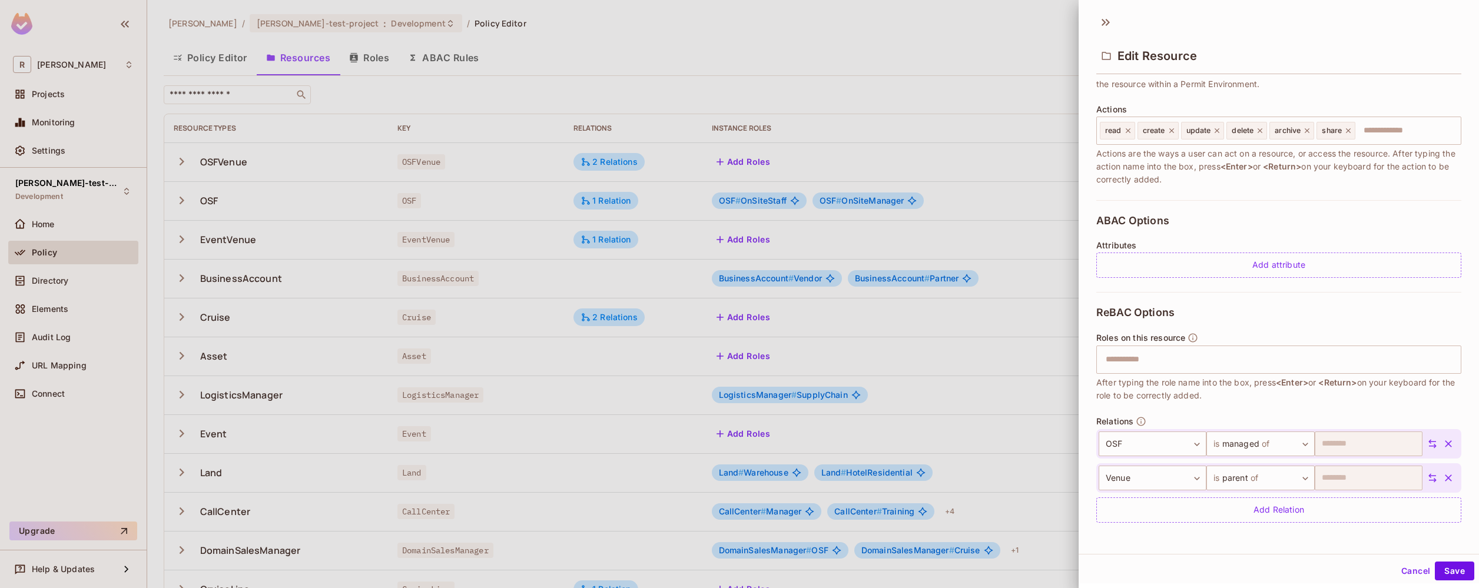
click at [312, 261] on div at bounding box center [739, 294] width 1479 height 588
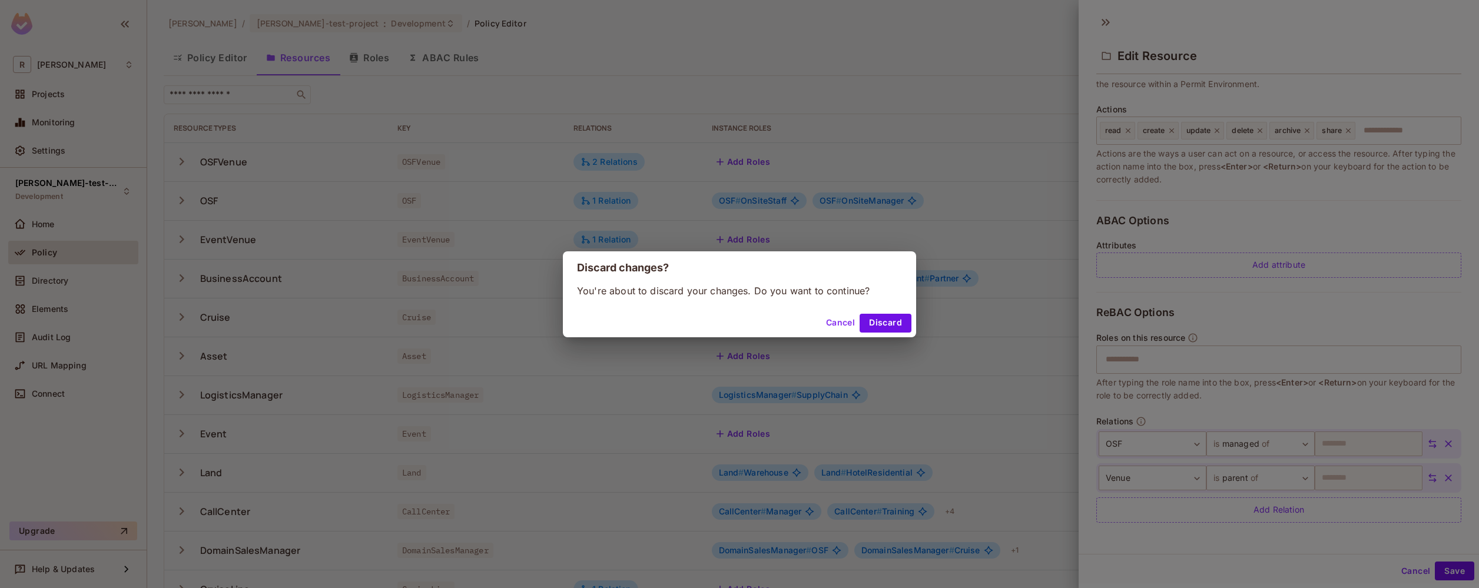
click at [258, 280] on div "Discard changes? You're about to discard your changes. Do you want to continue?…" at bounding box center [739, 294] width 1479 height 588
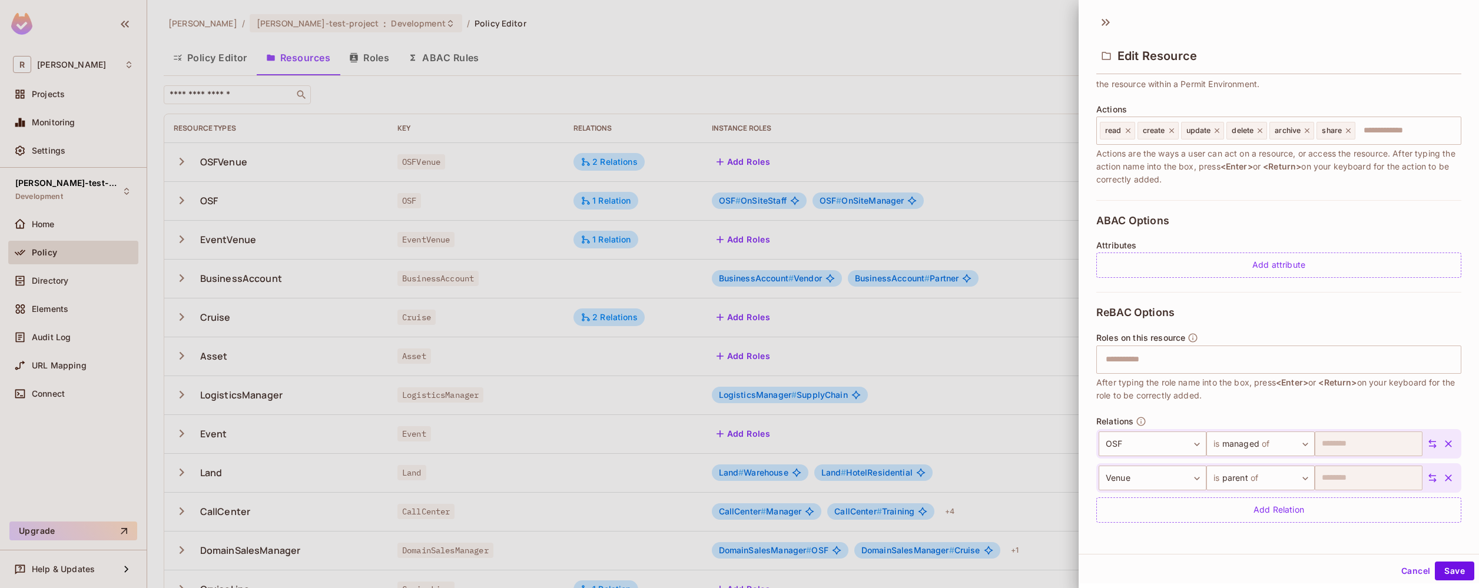
click at [1396, 562] on button "Cancel" at bounding box center [1415, 571] width 38 height 19
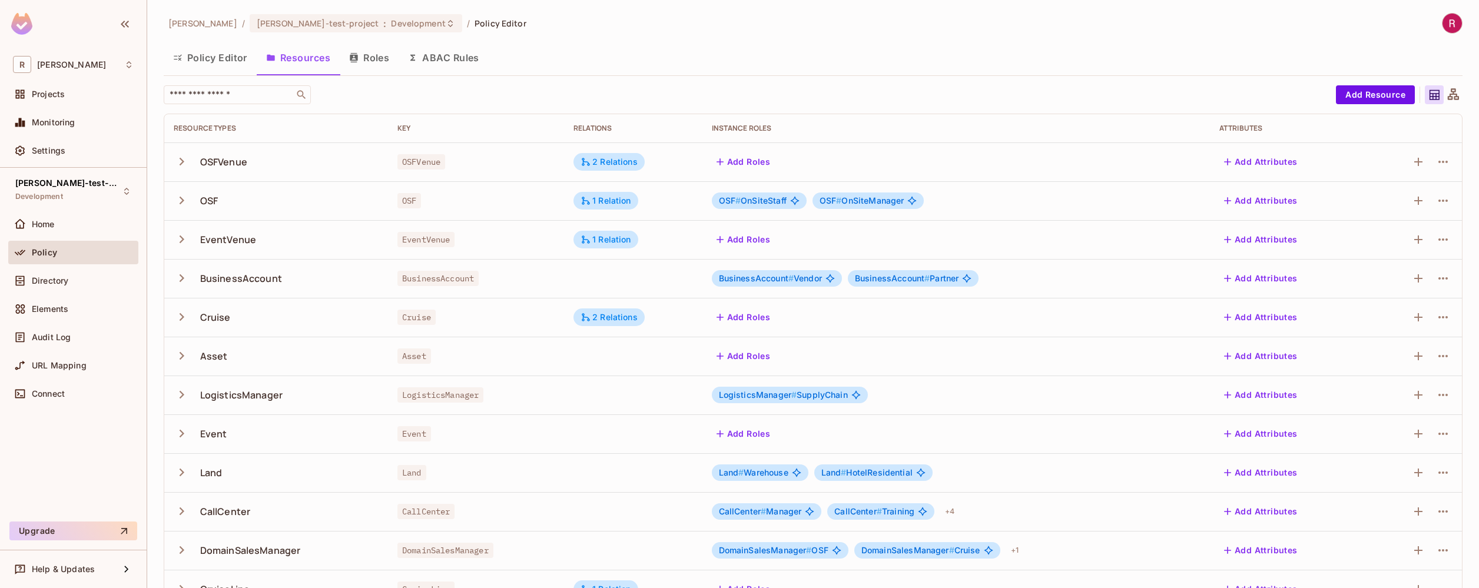
click at [266, 283] on div "BusinessAccount" at bounding box center [241, 278] width 82 height 13
click at [177, 276] on icon "button" at bounding box center [182, 278] width 16 height 16
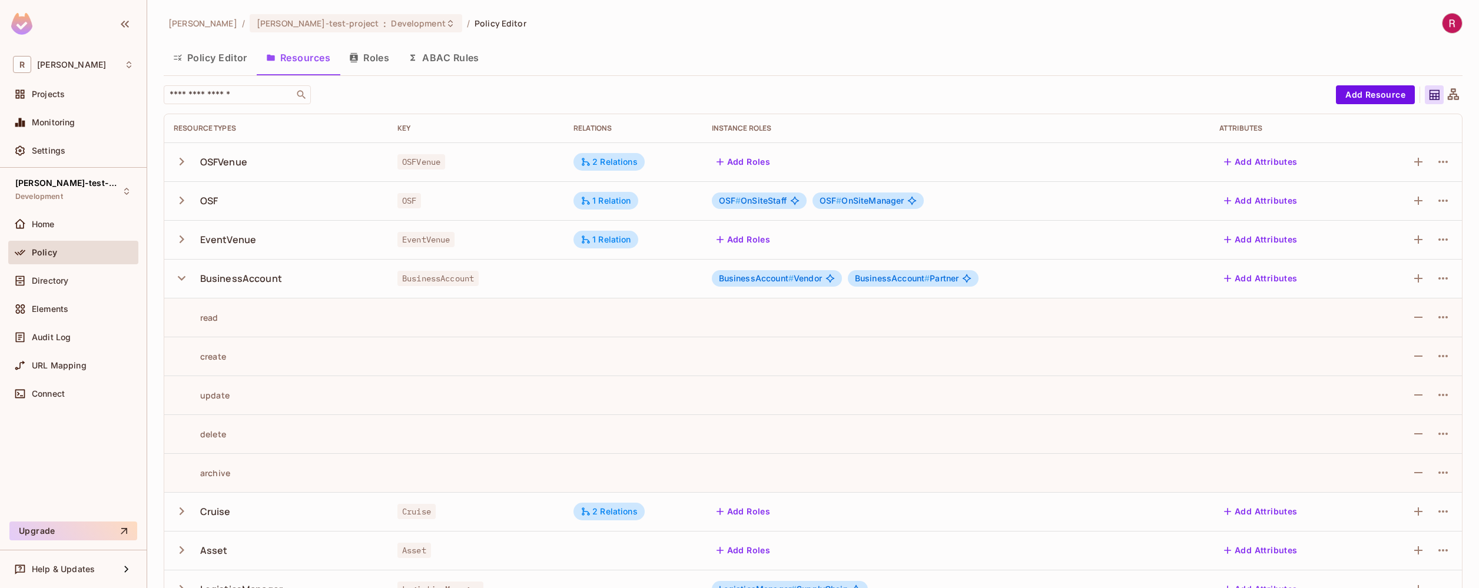
click at [177, 276] on icon "button" at bounding box center [182, 278] width 16 height 16
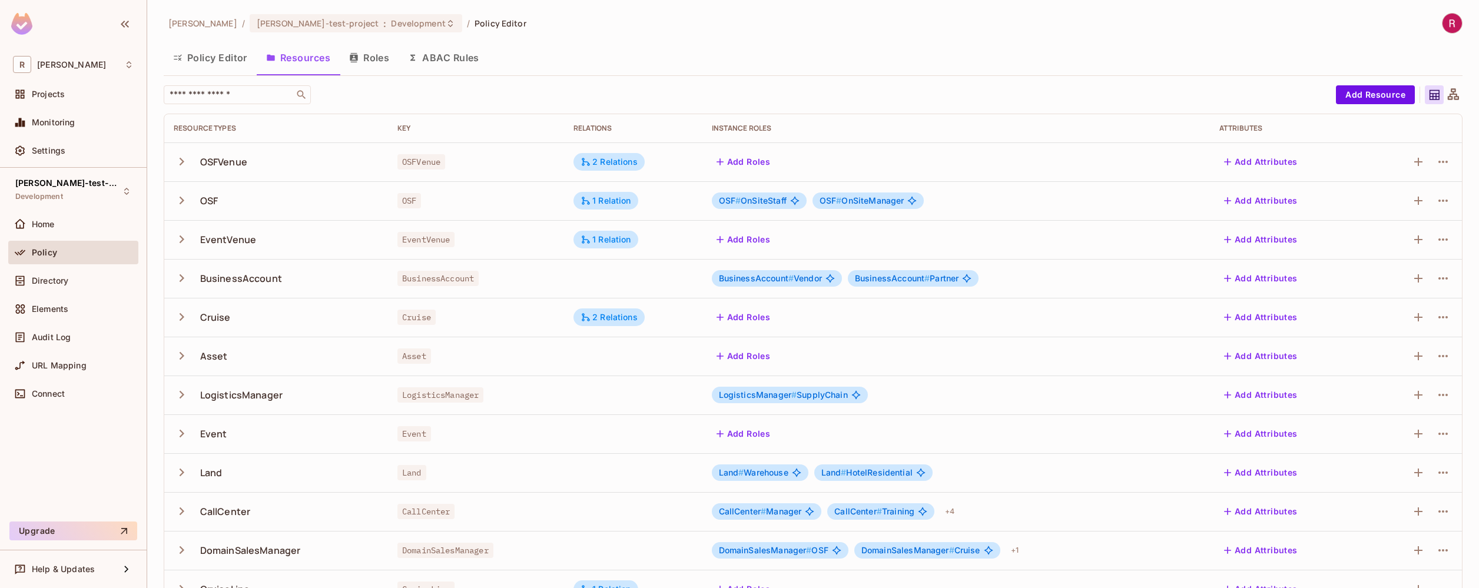
click at [611, 275] on td at bounding box center [633, 278] width 138 height 39
click at [789, 276] on span "#" at bounding box center [790, 278] width 5 height 10
click at [64, 286] on div "Directory" at bounding box center [73, 281] width 121 height 14
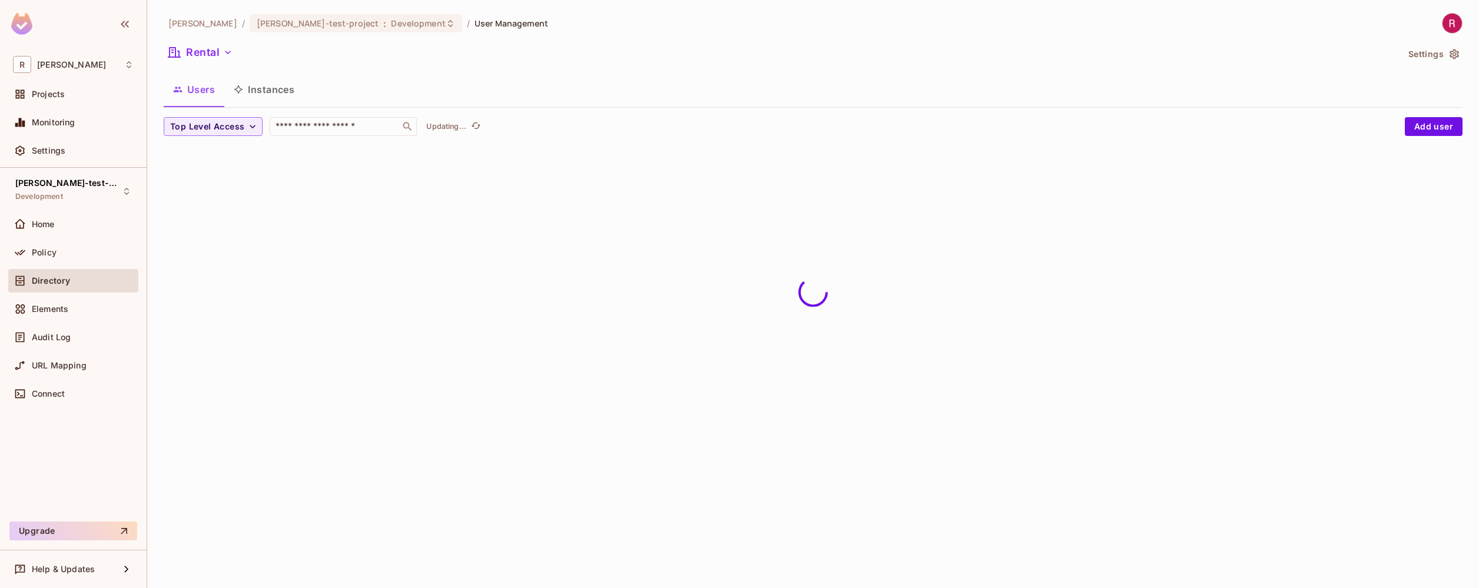
click at [274, 89] on button "Instances" at bounding box center [263, 89] width 79 height 29
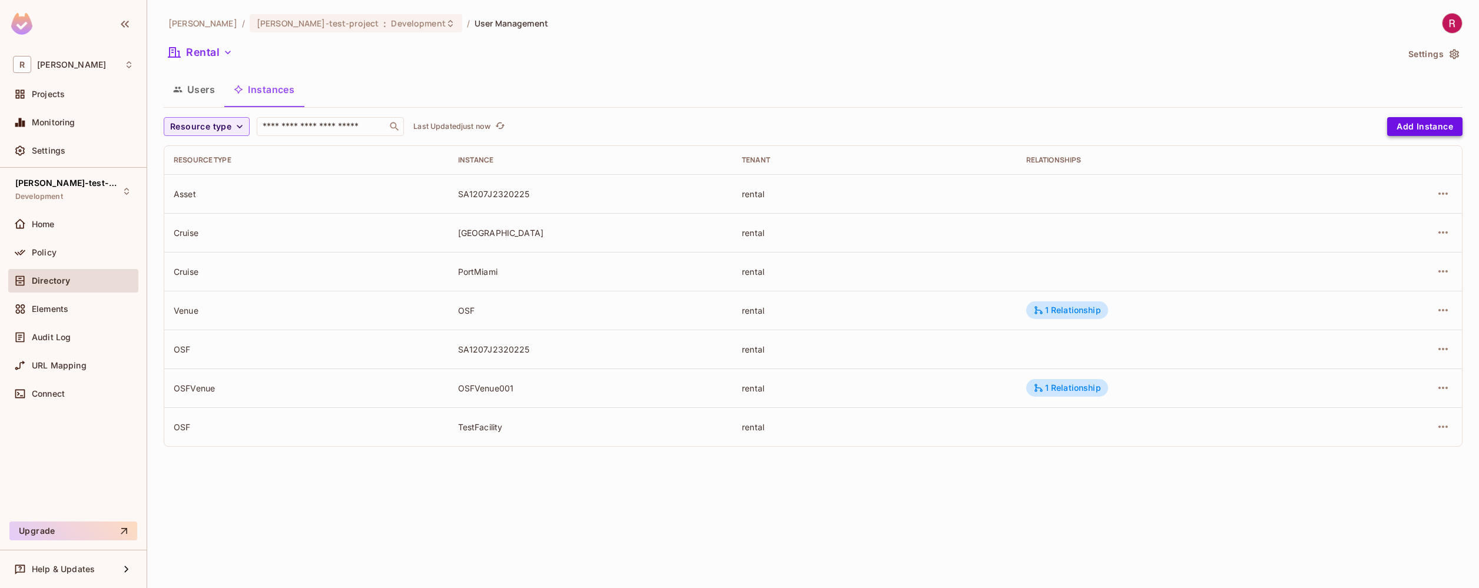
click at [1413, 125] on button "Add Instance" at bounding box center [1424, 126] width 75 height 19
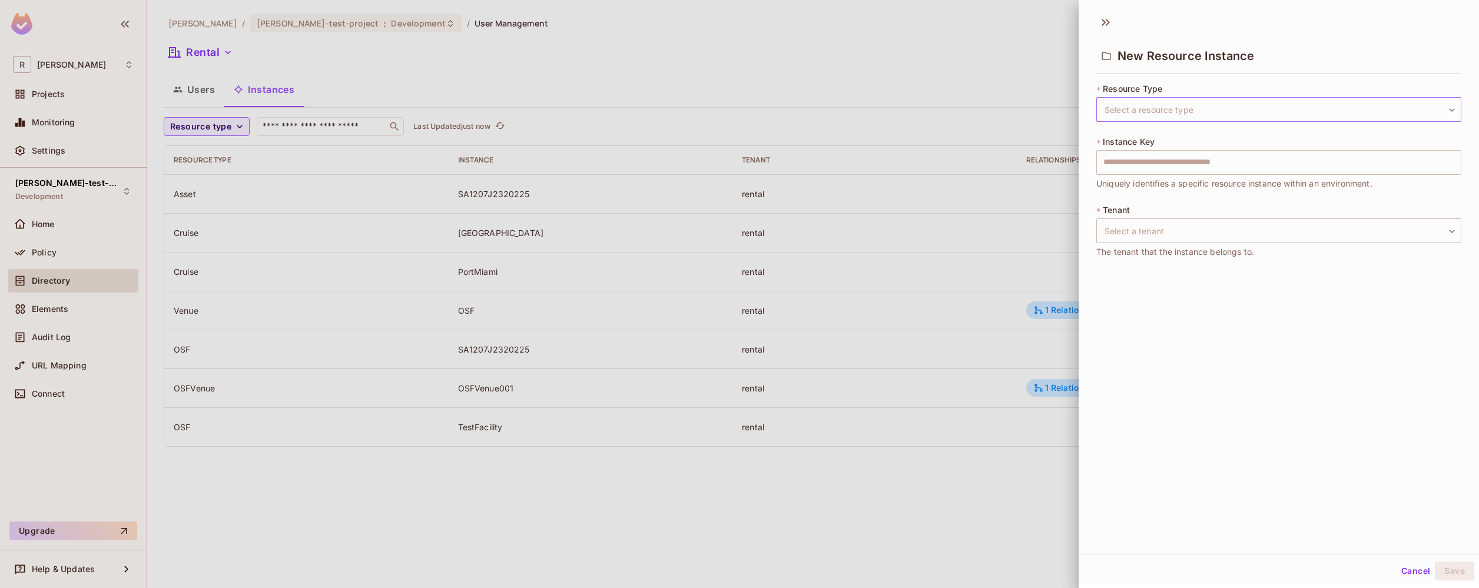
click at [1178, 102] on body "R [PERSON_NAME]-poc Projects Monitoring Settings [PERSON_NAME]-test-project Dev…" at bounding box center [739, 294] width 1479 height 588
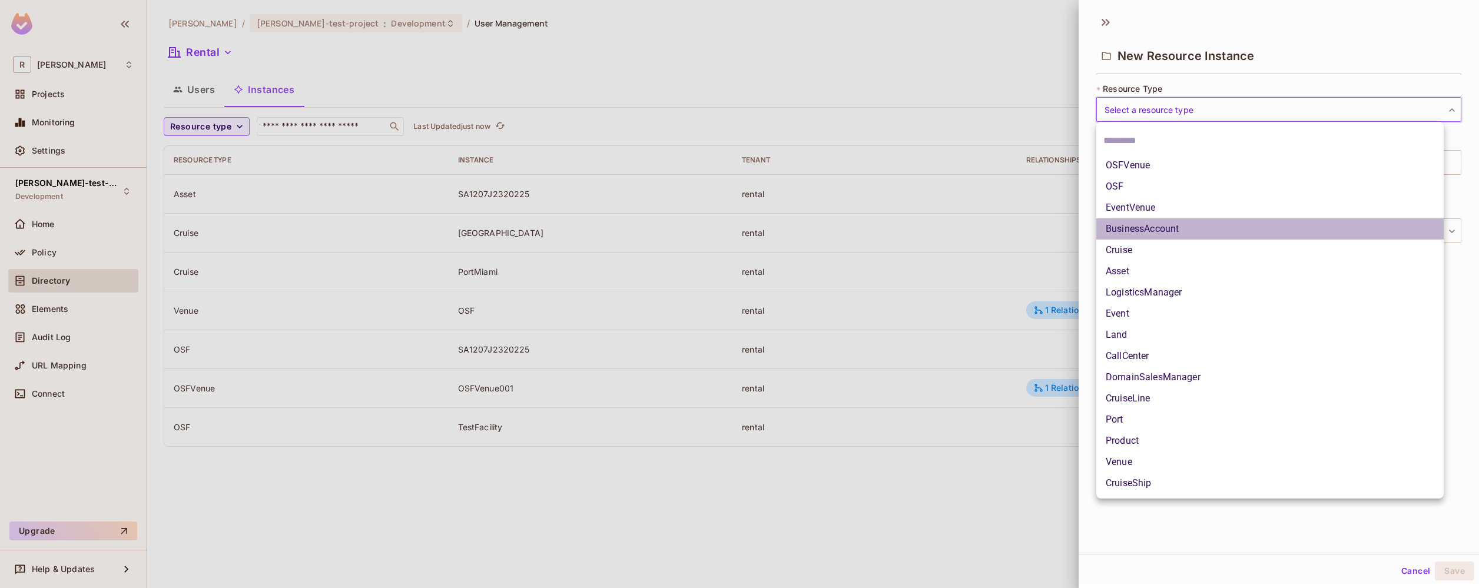
click at [1193, 233] on li "BusinessAccount" at bounding box center [1269, 228] width 347 height 21
type input "**********"
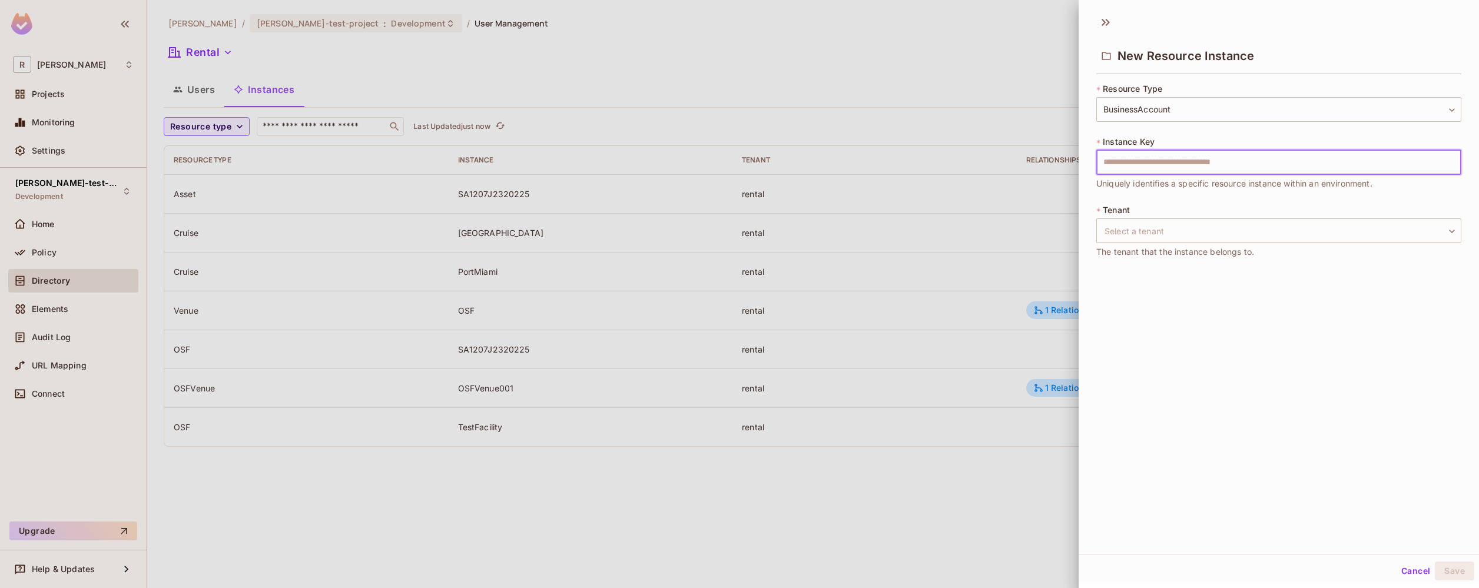
click at [1185, 168] on input "text" at bounding box center [1278, 162] width 365 height 25
click at [1178, 231] on body "**********" at bounding box center [739, 294] width 1479 height 588
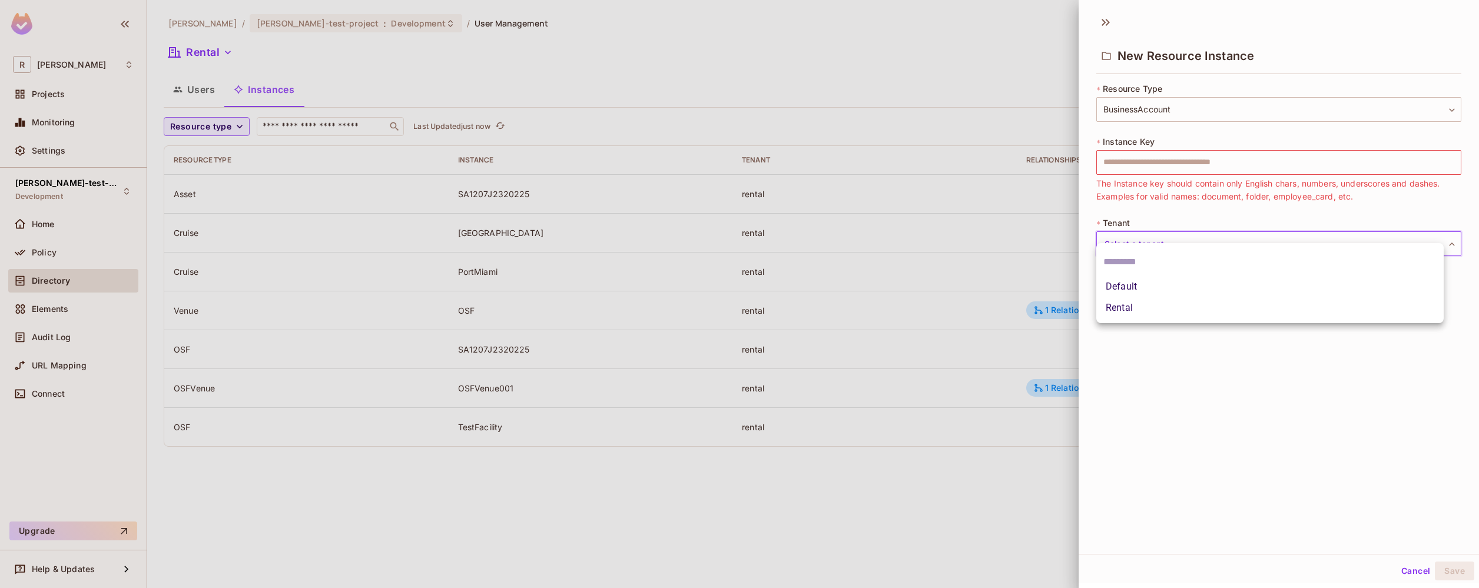
click at [1173, 308] on li "Rental" at bounding box center [1269, 307] width 347 height 21
type input "******"
click at [1167, 169] on input "text" at bounding box center [1278, 162] width 365 height 25
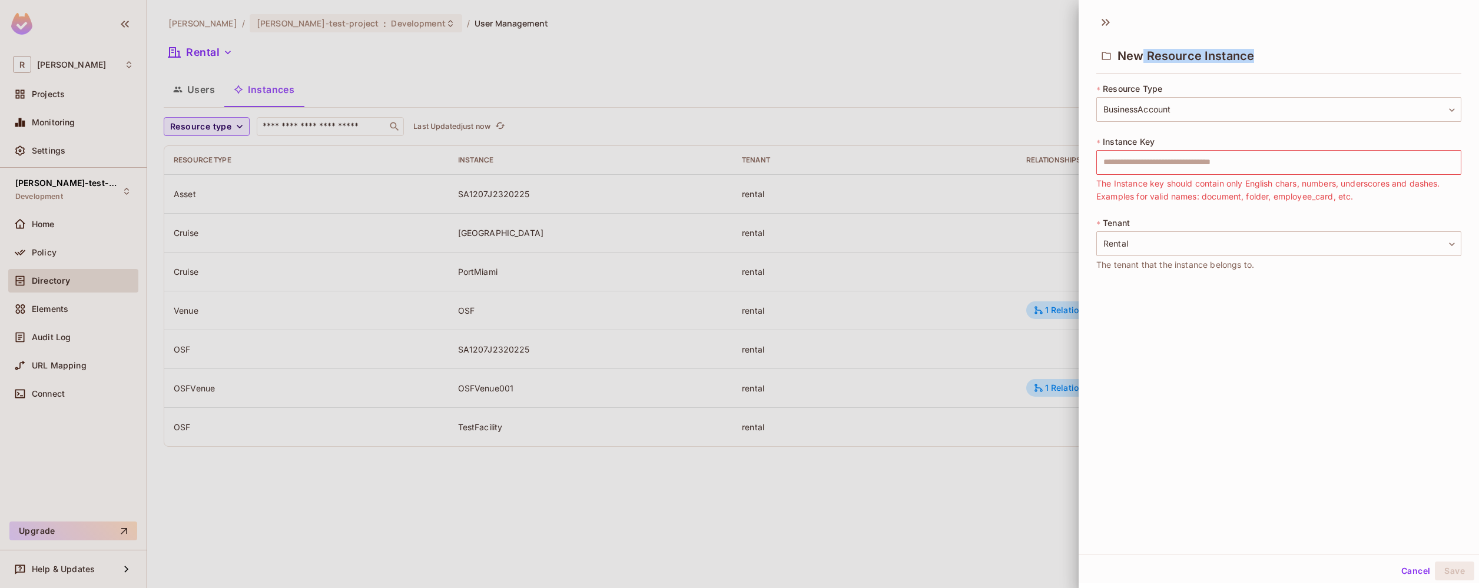
drag, startPoint x: 1143, startPoint y: 54, endPoint x: 1283, endPoint y: 55, distance: 139.5
click at [1283, 55] on div "New Resource Instance" at bounding box center [1278, 55] width 365 height 38
click at [1267, 58] on div "New Resource Instance" at bounding box center [1278, 55] width 365 height 38
drag, startPoint x: 1149, startPoint y: 56, endPoint x: 1325, endPoint y: 57, distance: 176.0
click at [1326, 56] on div "New Resource Instance" at bounding box center [1278, 55] width 365 height 38
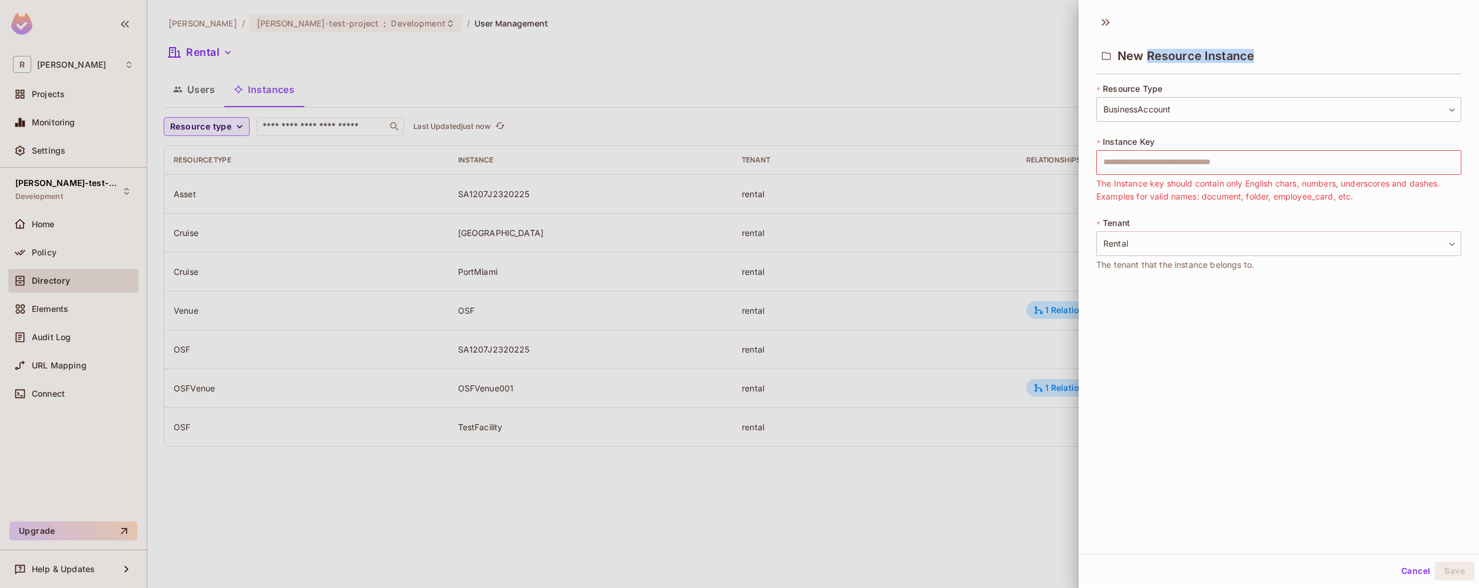
copy span "Resource Instance"
click at [1151, 171] on input "text" at bounding box center [1278, 162] width 365 height 25
click at [587, 340] on div at bounding box center [739, 294] width 1479 height 588
click at [1137, 170] on input "text" at bounding box center [1278, 162] width 365 height 25
click at [200, 96] on div at bounding box center [739, 294] width 1479 height 588
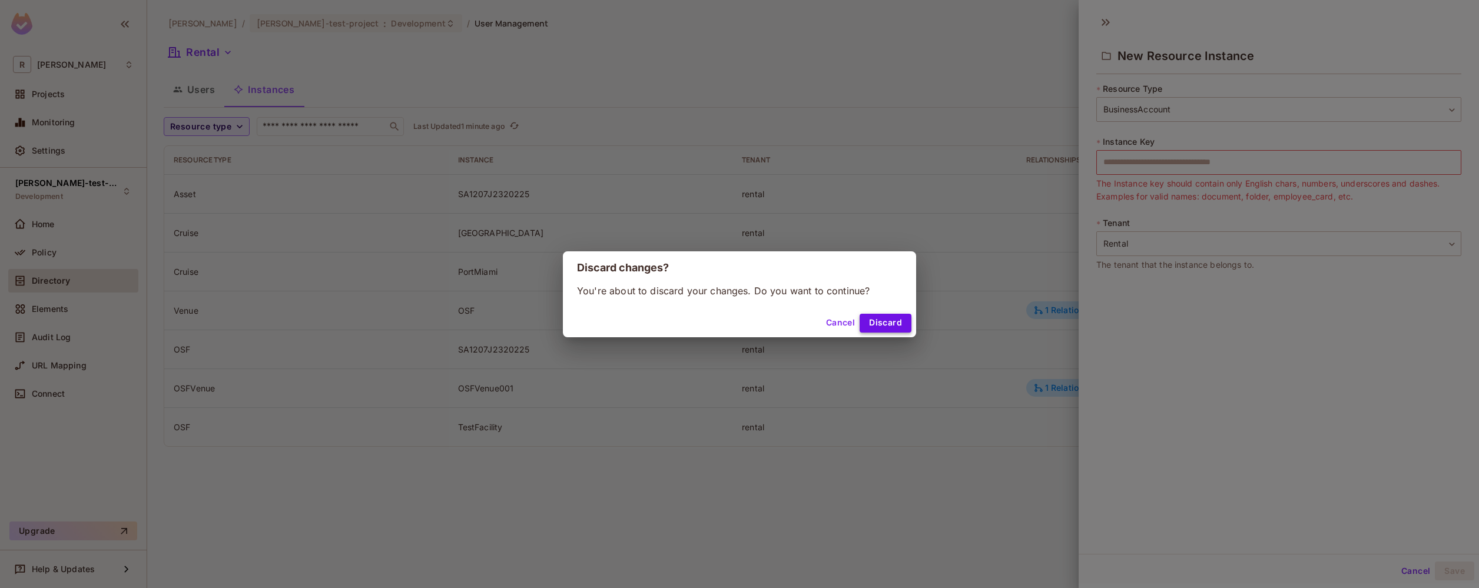
click at [895, 325] on button "Discard" at bounding box center [886, 323] width 52 height 19
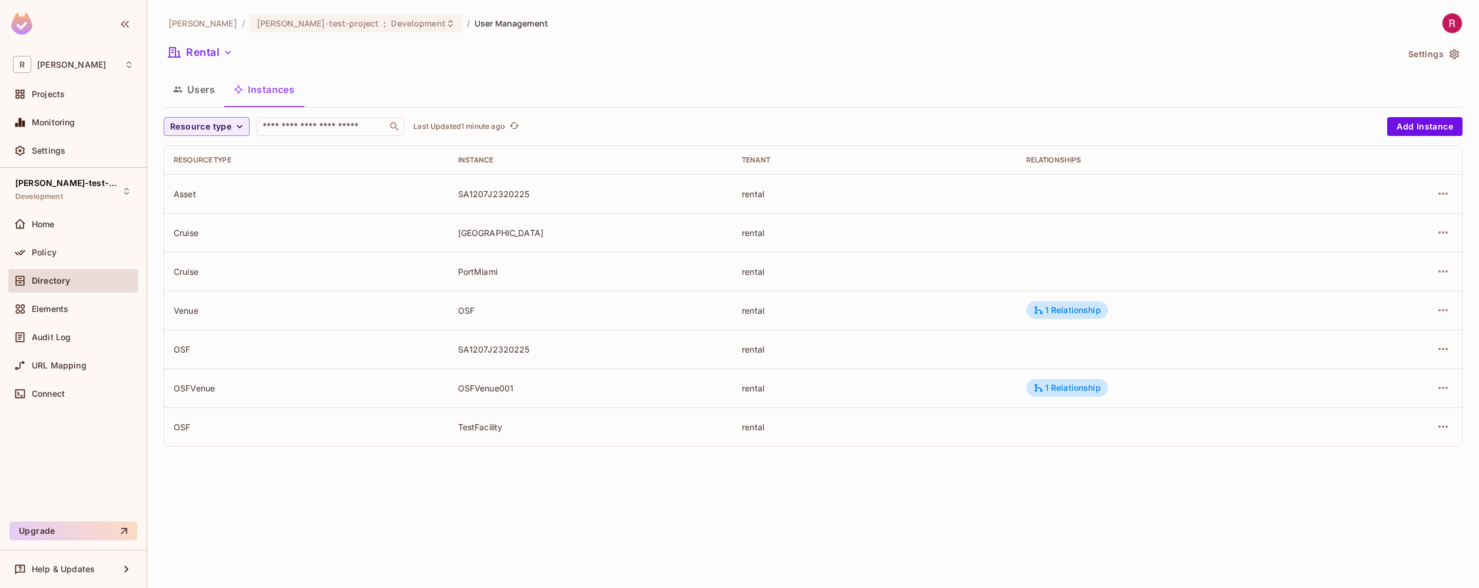
click at [205, 94] on button "Users" at bounding box center [194, 89] width 61 height 29
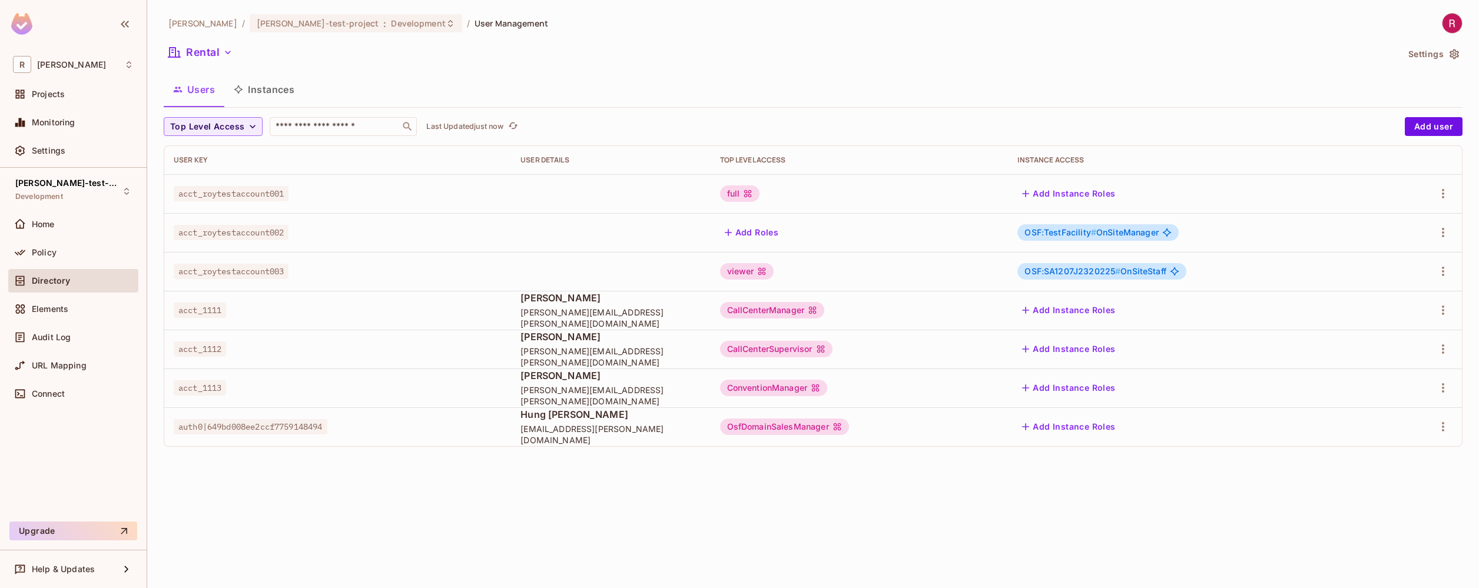
click at [227, 231] on span "acct_roytestaccount002" at bounding box center [231, 232] width 115 height 15
copy span "acct_roytestaccount002"
click at [271, 87] on button "Instances" at bounding box center [263, 89] width 79 height 29
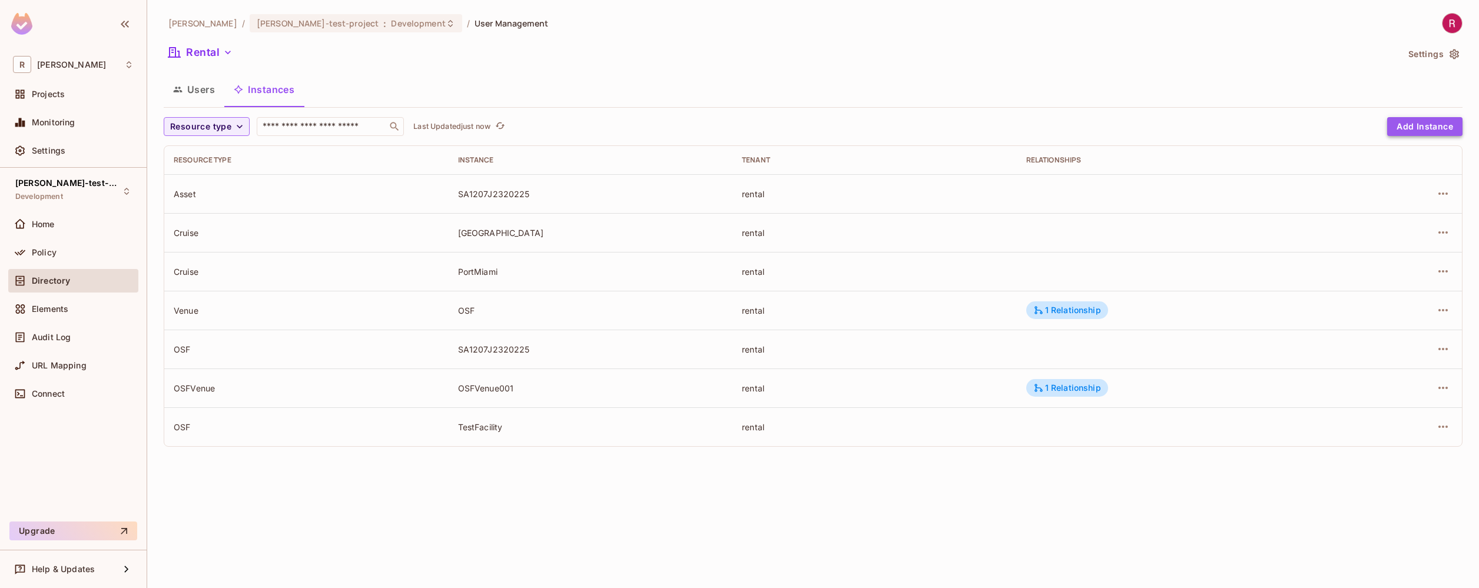
click at [1432, 131] on button "Add Instance" at bounding box center [1424, 126] width 75 height 19
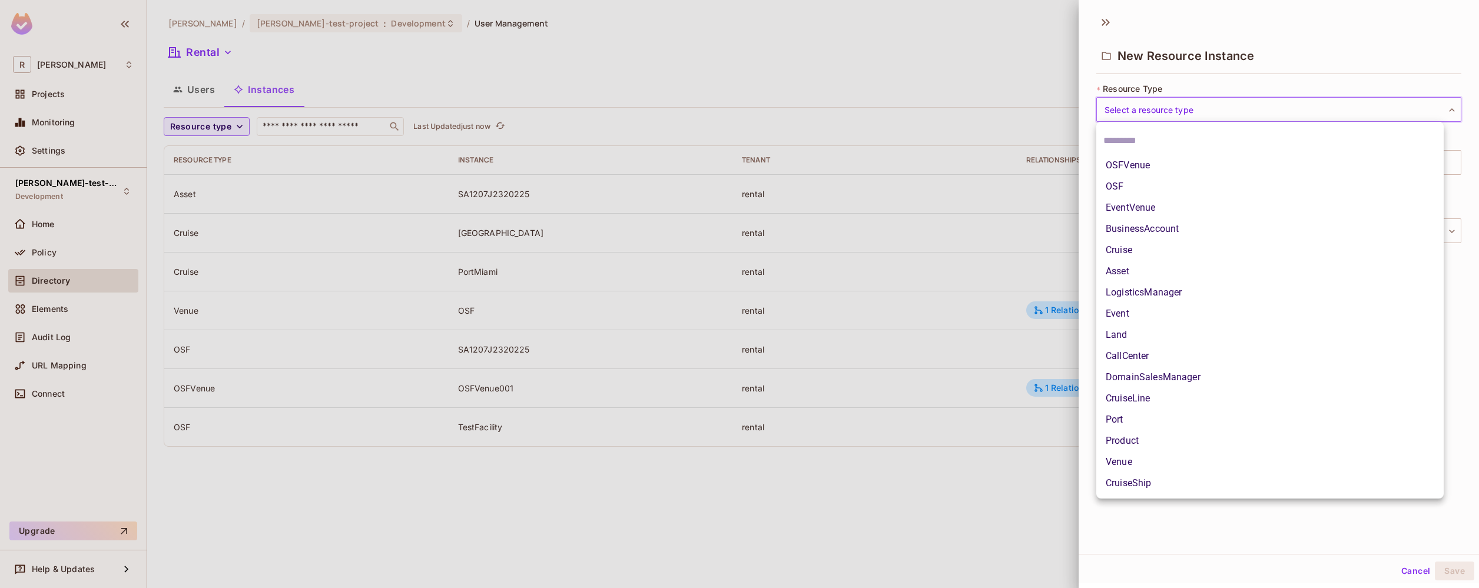
click at [1227, 112] on body "R [PERSON_NAME]-poc Projects Monitoring Settings [PERSON_NAME]-test-project Dev…" at bounding box center [739, 294] width 1479 height 588
click at [1208, 225] on li "BusinessAccount" at bounding box center [1269, 228] width 347 height 21
type input "**********"
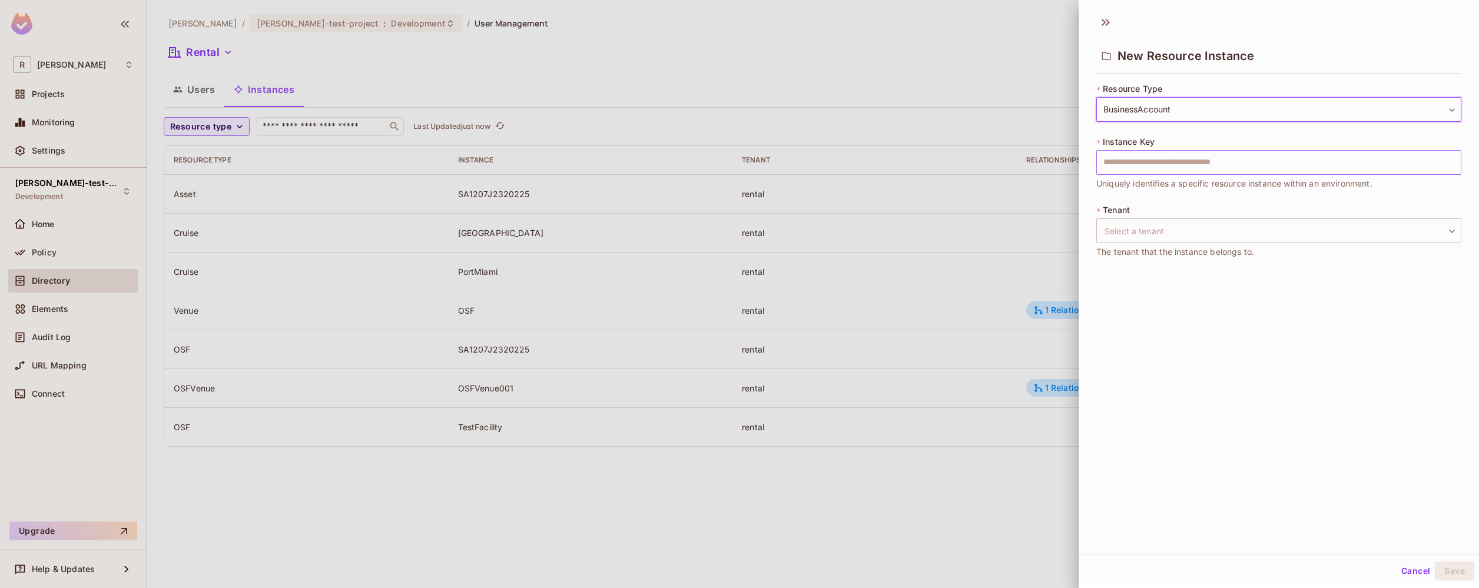
click at [1177, 162] on input "text" at bounding box center [1278, 162] width 365 height 25
type input "*"
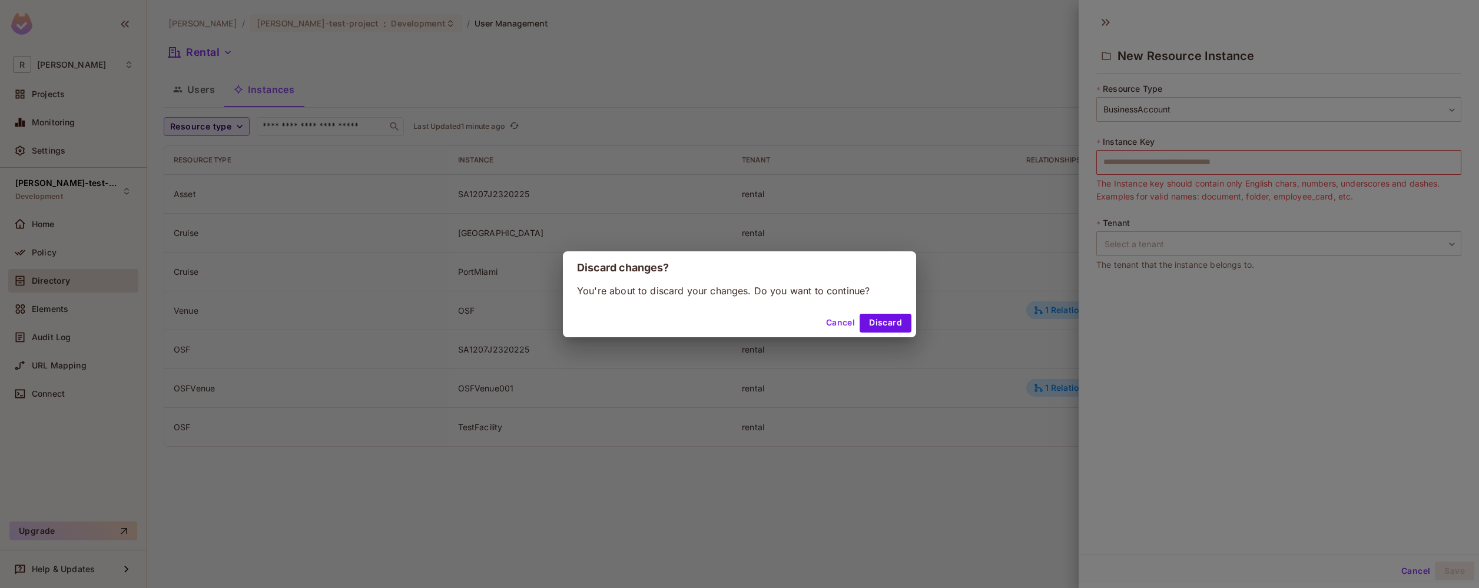
click at [297, 502] on div "Discard changes? You're about to discard your changes. Do you want to continue?…" at bounding box center [739, 294] width 1479 height 588
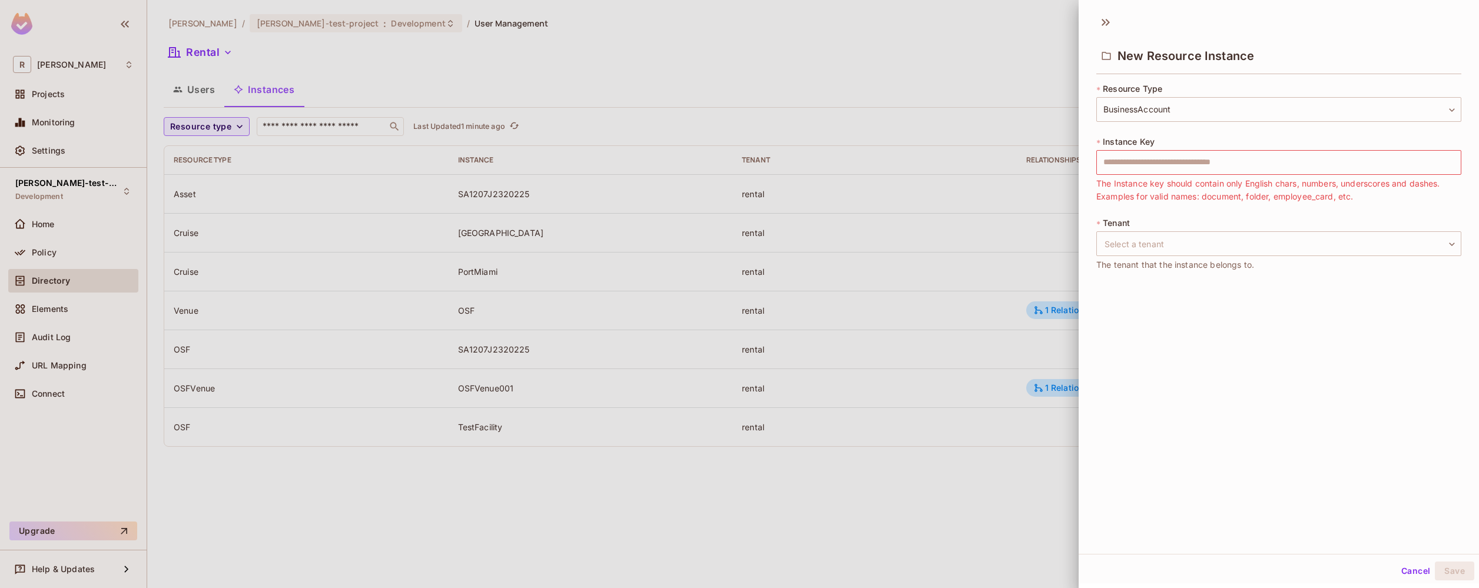
click at [67, 264] on div at bounding box center [739, 294] width 1479 height 588
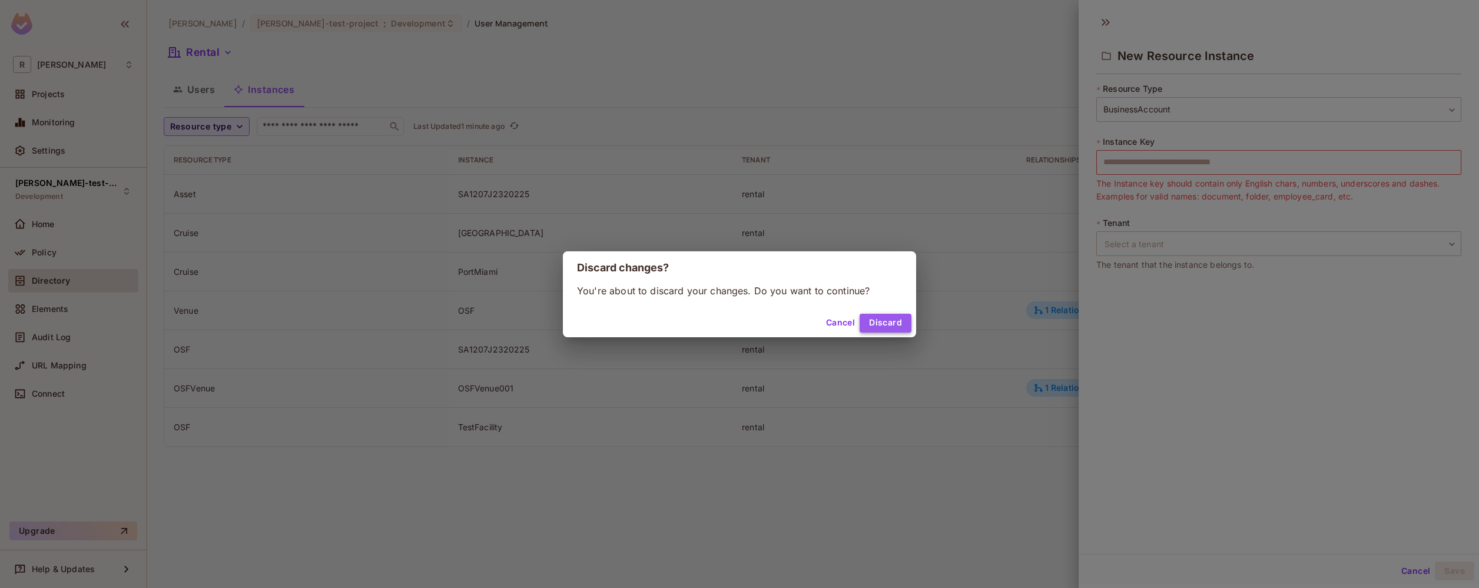
click at [871, 322] on button "Discard" at bounding box center [886, 323] width 52 height 19
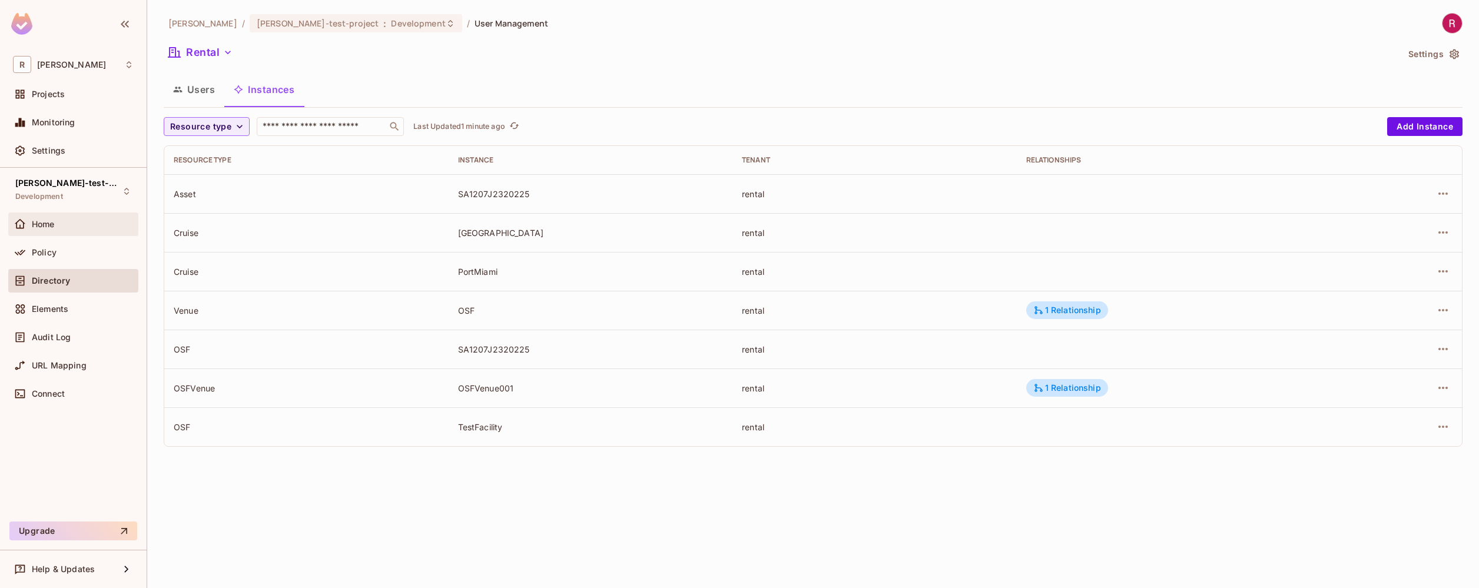
click at [63, 233] on div "Home" at bounding box center [73, 225] width 130 height 24
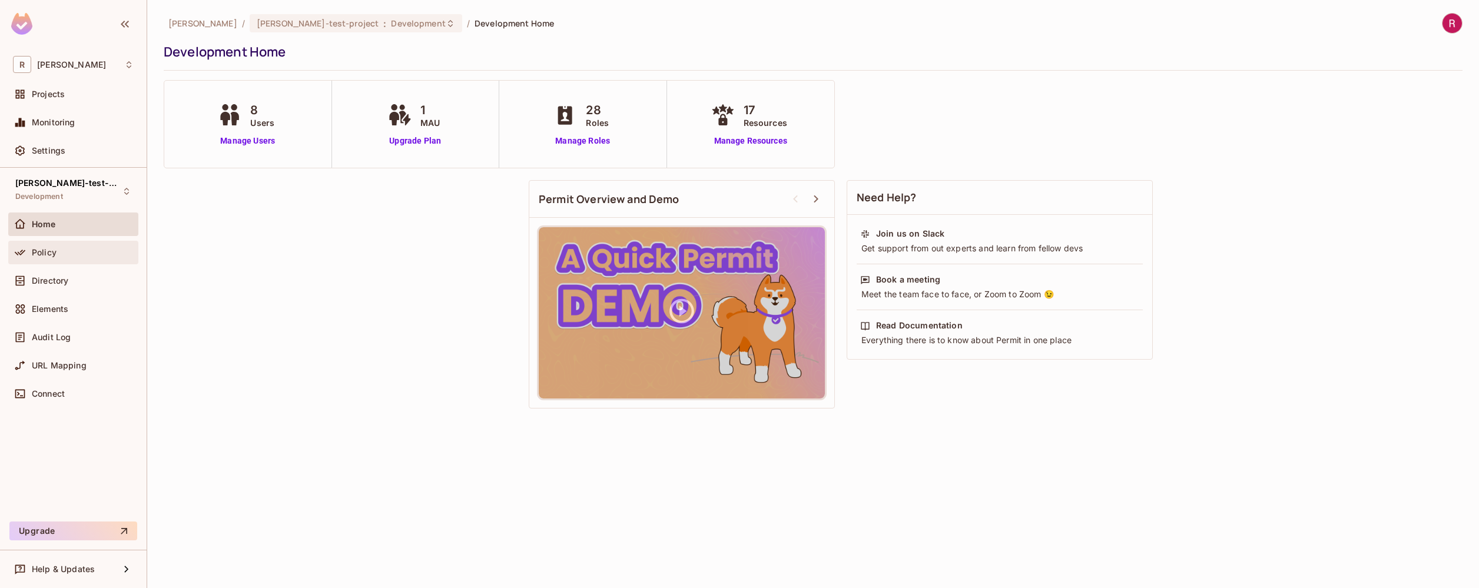
click at [60, 253] on div "Policy" at bounding box center [83, 252] width 102 height 9
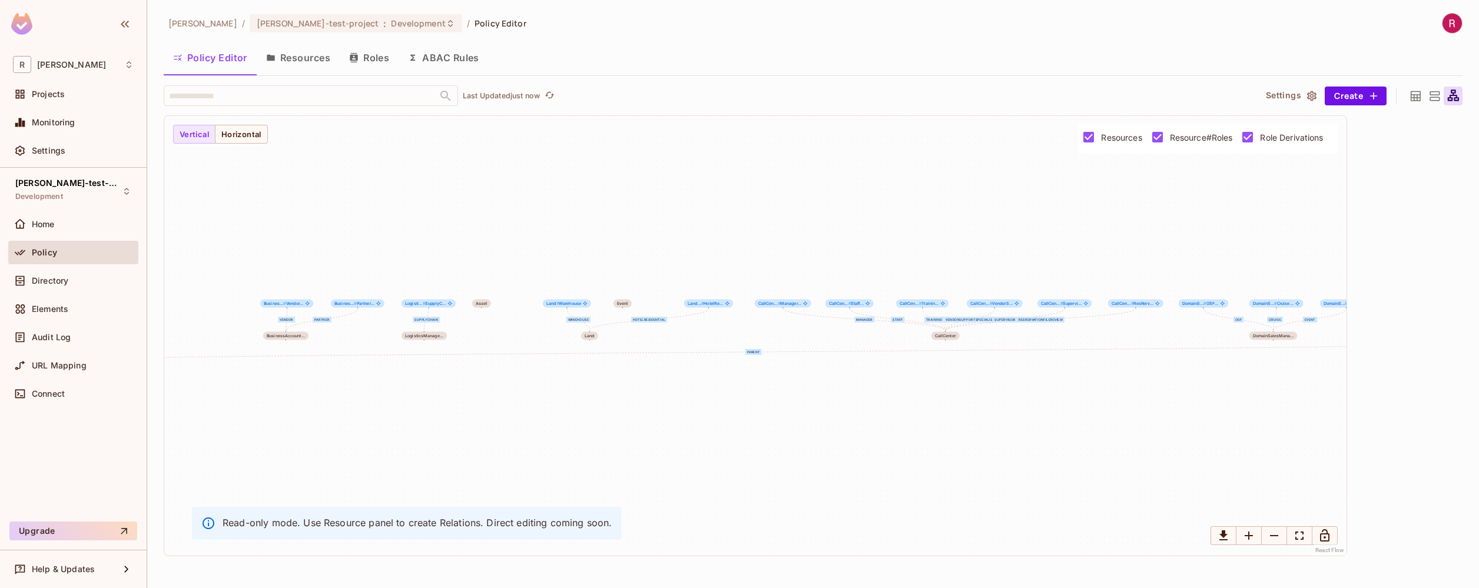
click at [319, 62] on button "Resources" at bounding box center [298, 57] width 83 height 29
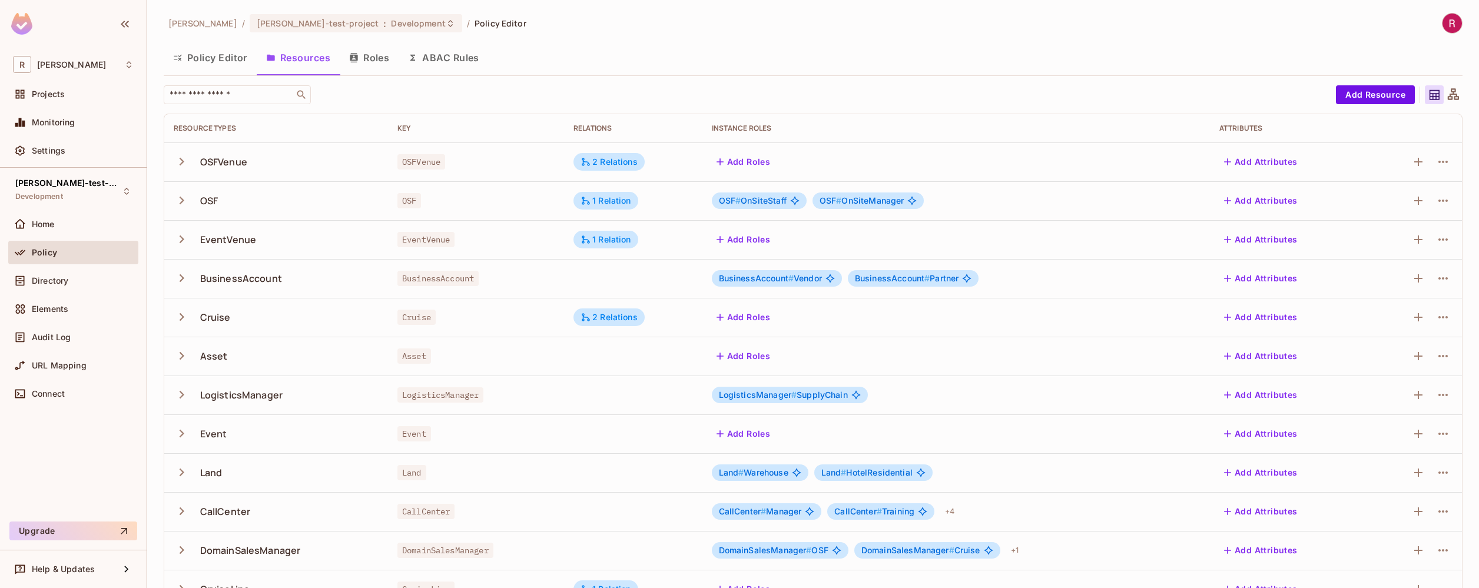
click at [326, 277] on div "BusinessAccount" at bounding box center [276, 278] width 205 height 25
click at [943, 283] on div "BusinessAccount # Partner" at bounding box center [913, 278] width 131 height 16
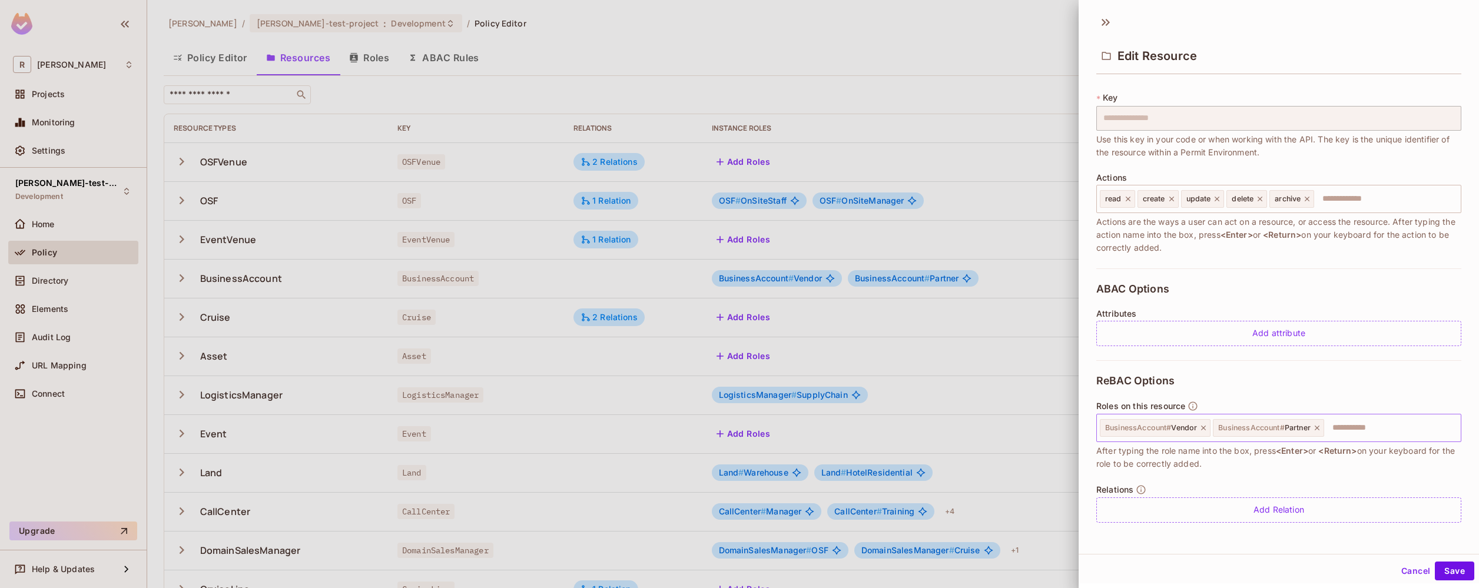
click at [1202, 428] on icon at bounding box center [1203, 428] width 8 height 8
click at [1203, 427] on icon at bounding box center [1203, 428] width 8 height 8
click at [1453, 576] on button "Save" at bounding box center [1454, 571] width 39 height 19
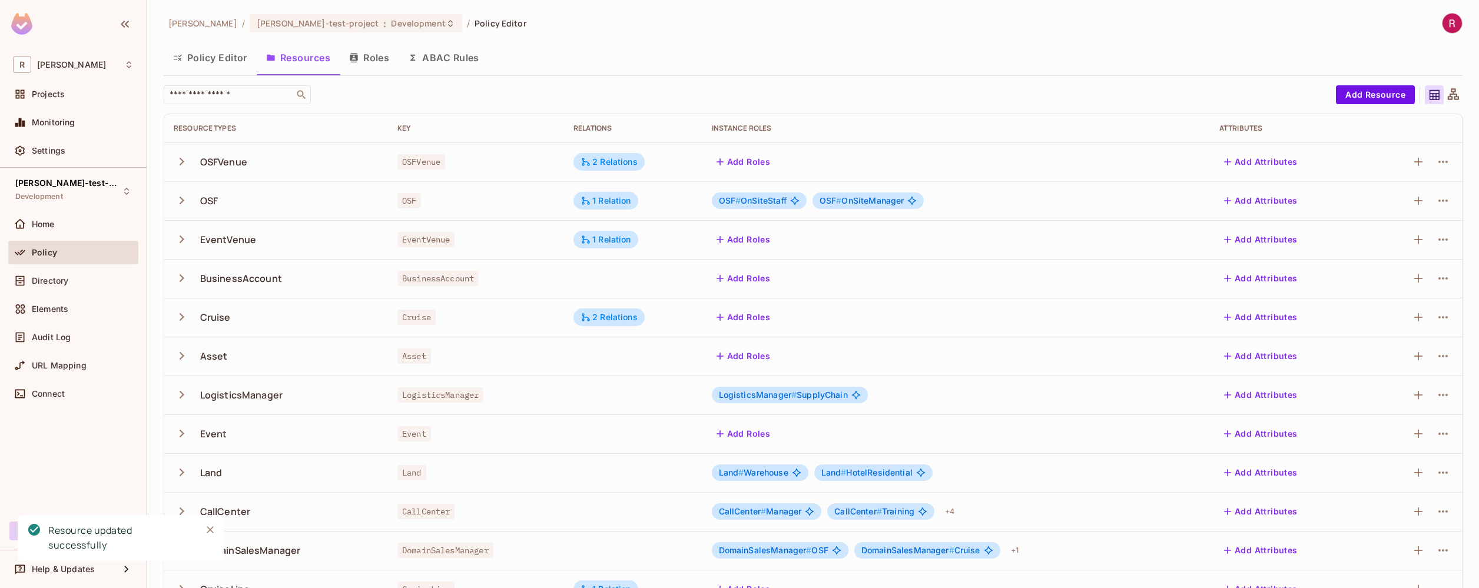
click at [185, 280] on icon "button" at bounding box center [182, 278] width 16 height 16
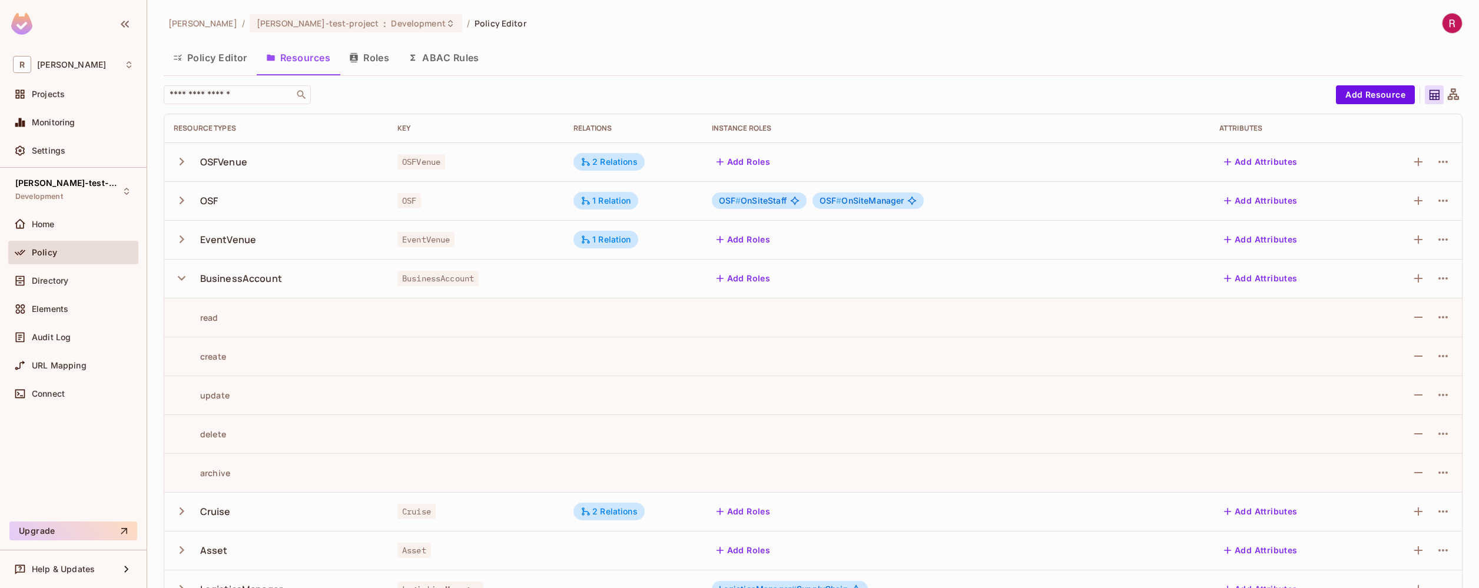
click at [185, 280] on icon "button" at bounding box center [182, 278] width 16 height 16
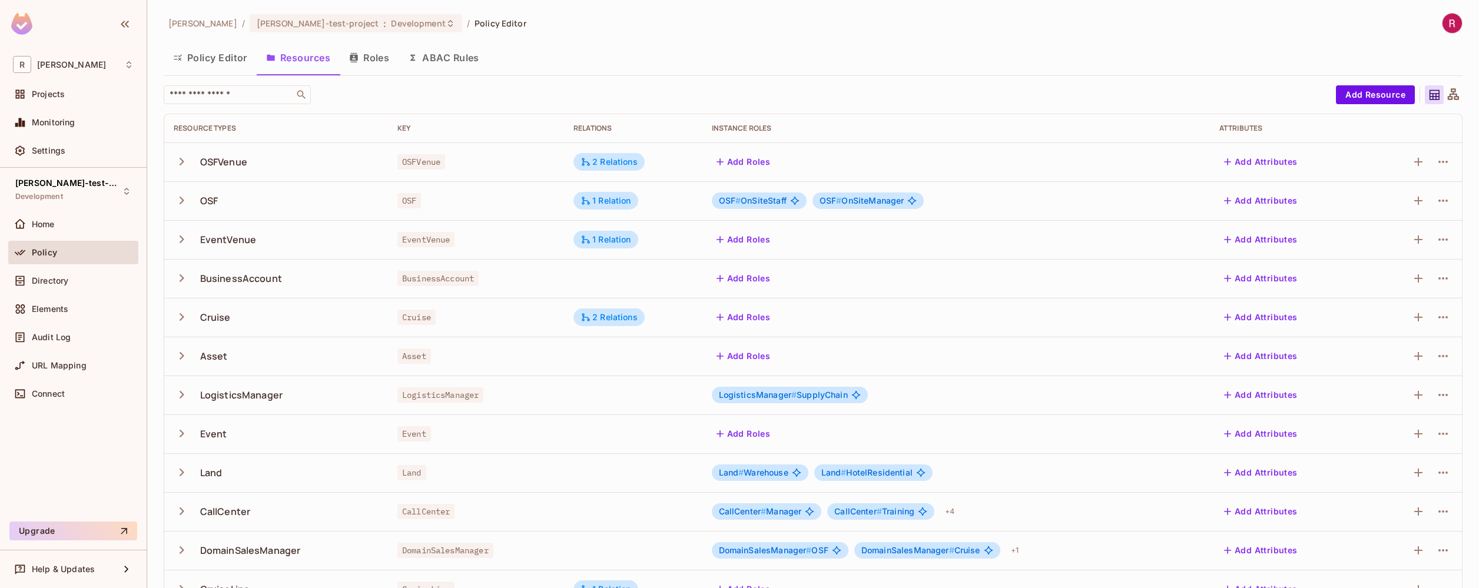
click at [504, 280] on div "BusinessAccount" at bounding box center [475, 279] width 157 height 12
click at [606, 200] on div "1 Relation" at bounding box center [605, 200] width 51 height 11
click at [606, 200] on div at bounding box center [739, 294] width 1479 height 588
click at [611, 160] on div "2 Relations" at bounding box center [608, 162] width 57 height 11
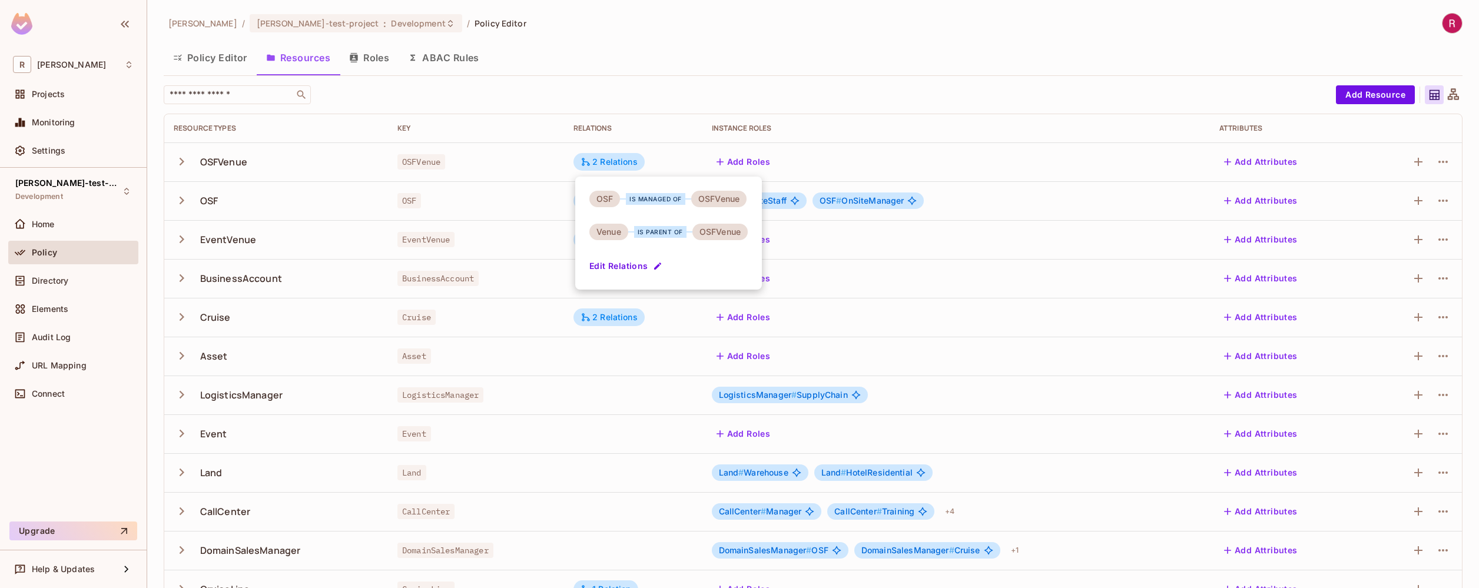
click at [516, 283] on div at bounding box center [739, 294] width 1479 height 588
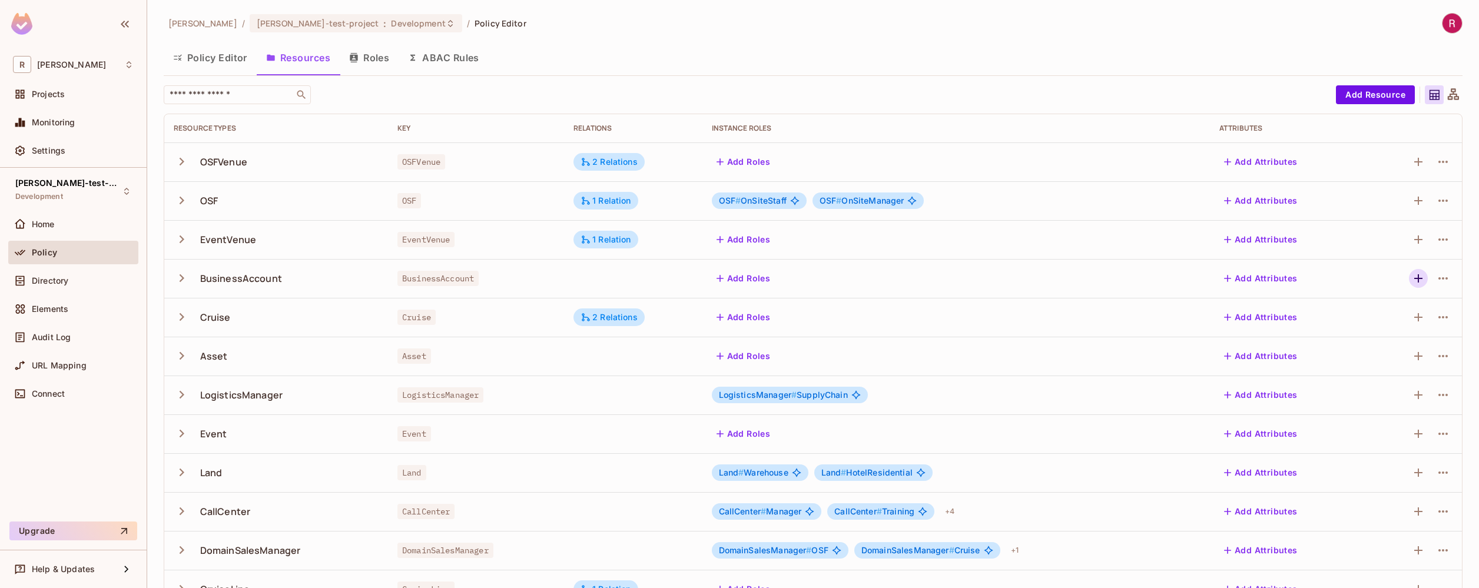
click at [1411, 278] on icon "button" at bounding box center [1418, 278] width 14 height 14
click at [1438, 277] on icon "button" at bounding box center [1442, 278] width 9 height 2
click at [1379, 324] on div "Edit Resource" at bounding box center [1382, 325] width 55 height 12
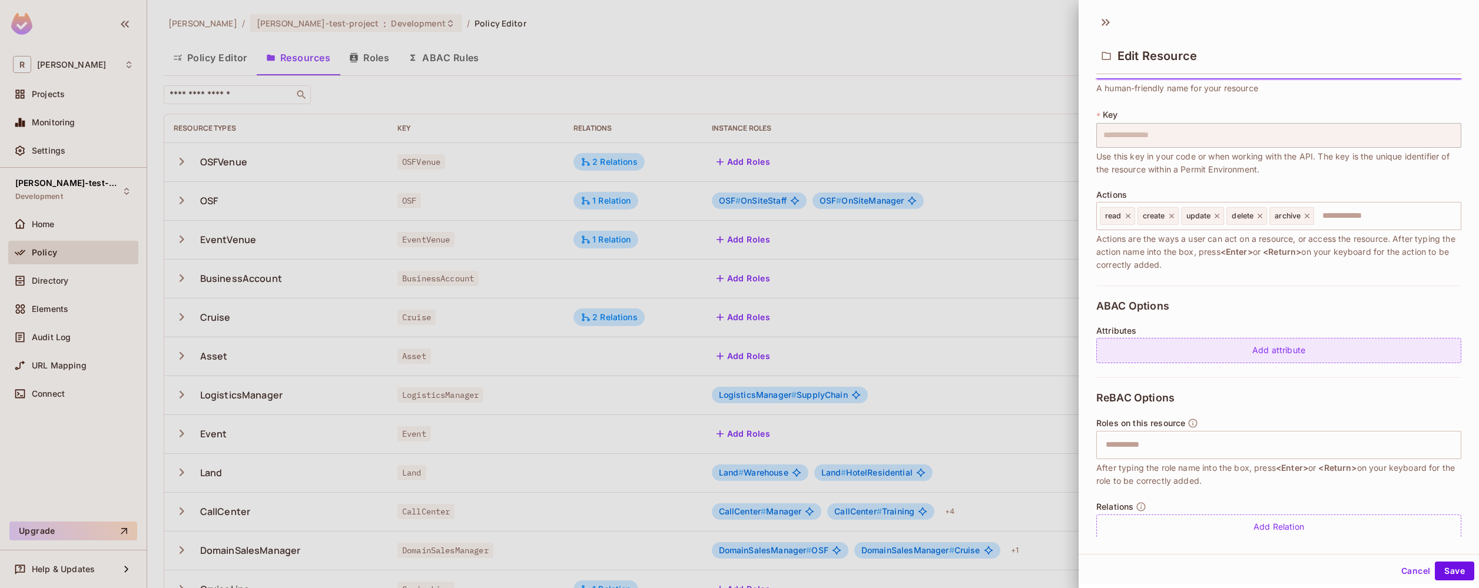
scroll to position [59, 0]
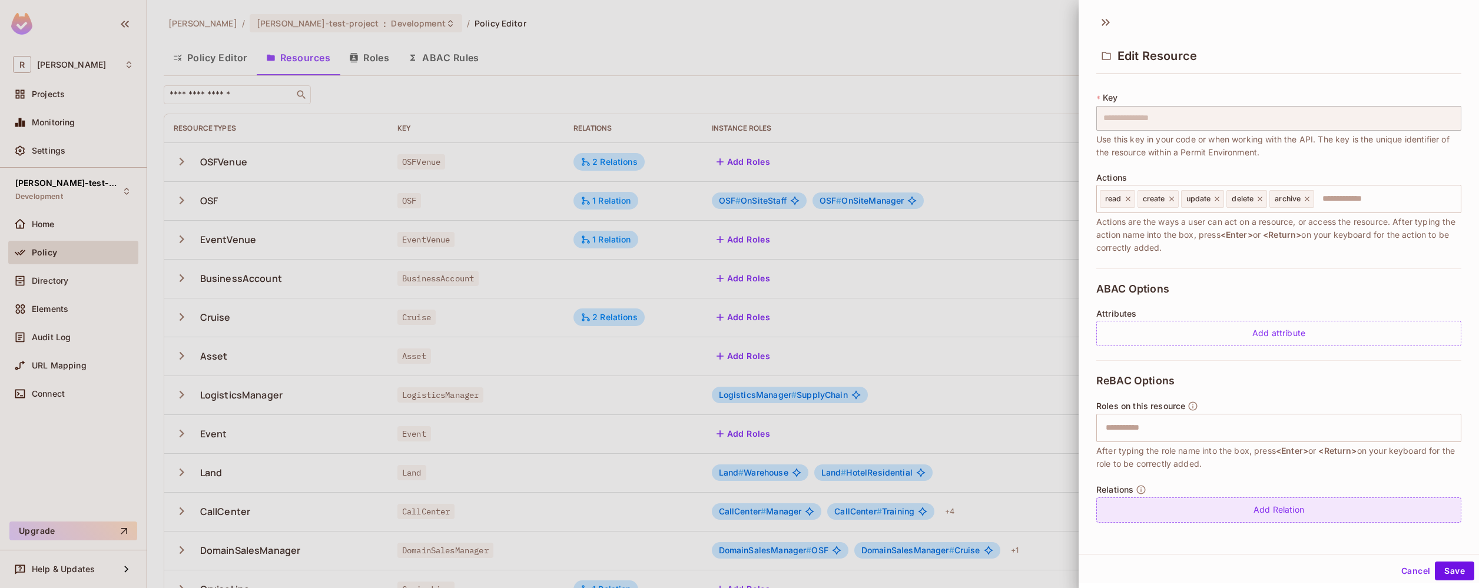
click at [1289, 510] on div "Add Relation" at bounding box center [1278, 509] width 365 height 25
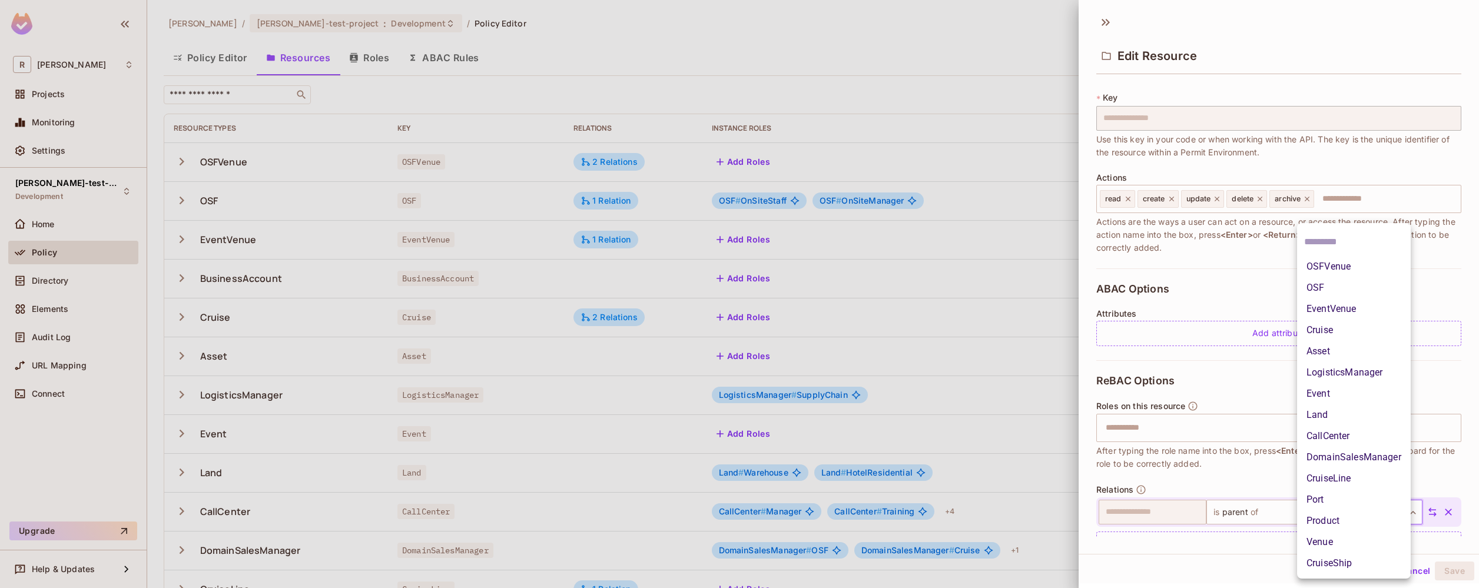
click at [1341, 516] on body "R [PERSON_NAME]-poc Projects Monitoring Settings [PERSON_NAME]-test-project Dev…" at bounding box center [739, 294] width 1479 height 588
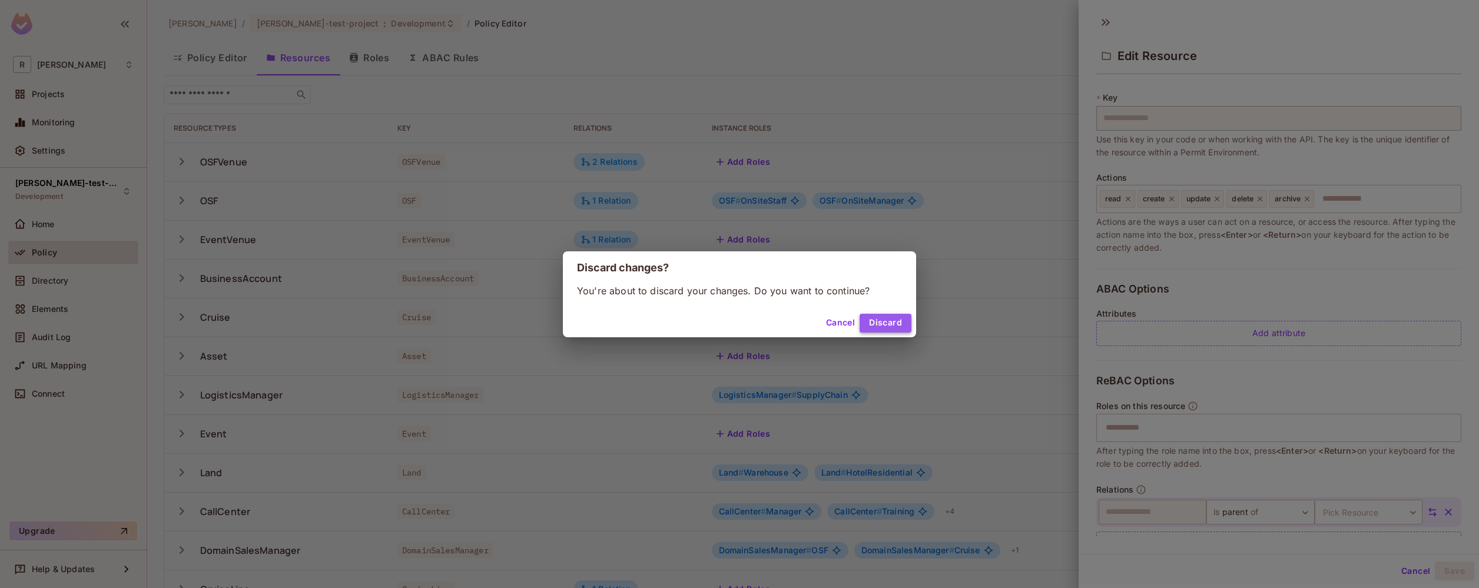
click at [878, 328] on button "Discard" at bounding box center [886, 323] width 52 height 19
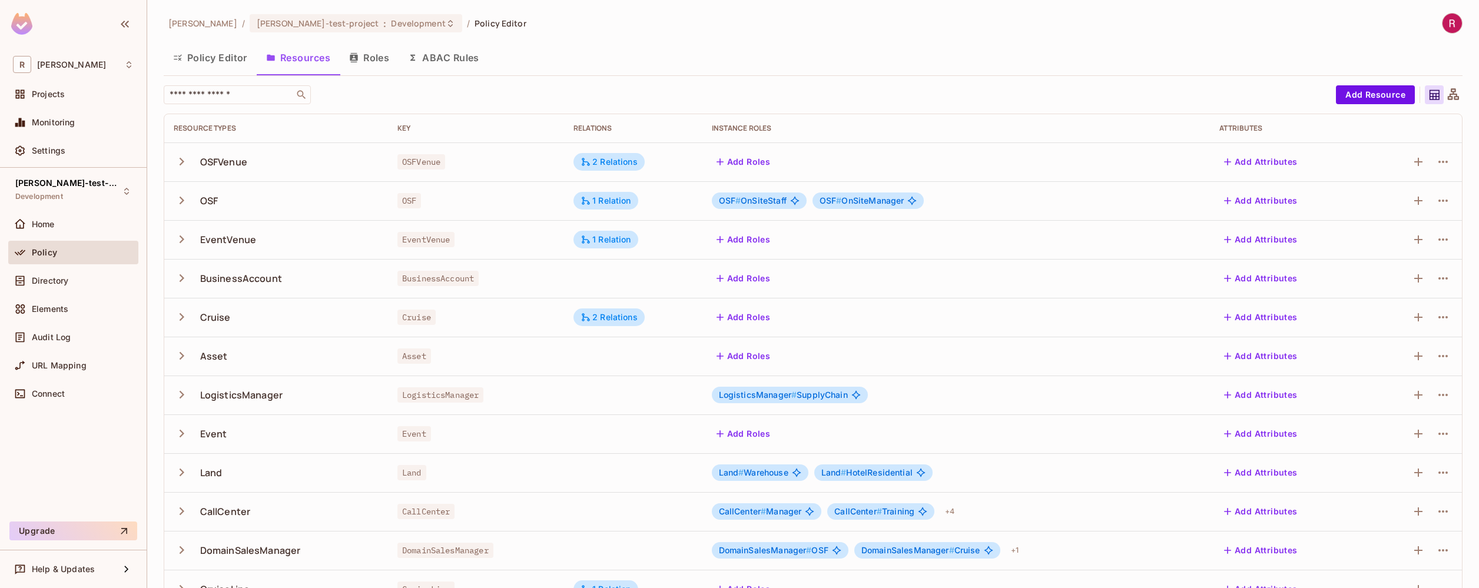
click at [1118, 273] on div "Add Roles" at bounding box center [956, 278] width 489 height 19
